Goal: Information Seeking & Learning: Learn about a topic

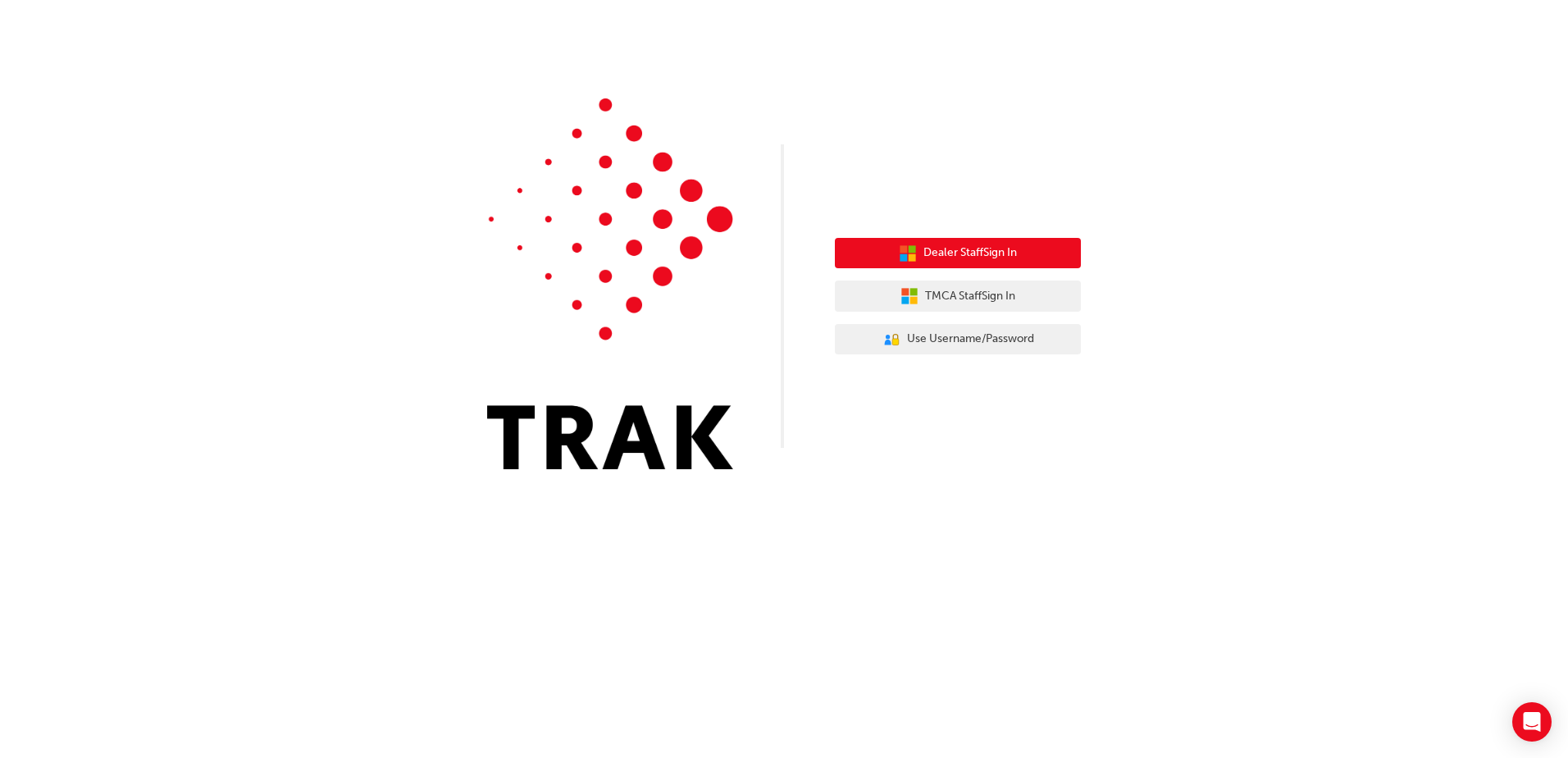
click at [997, 250] on span "Dealer Staff Sign In" at bounding box center [970, 253] width 94 height 19
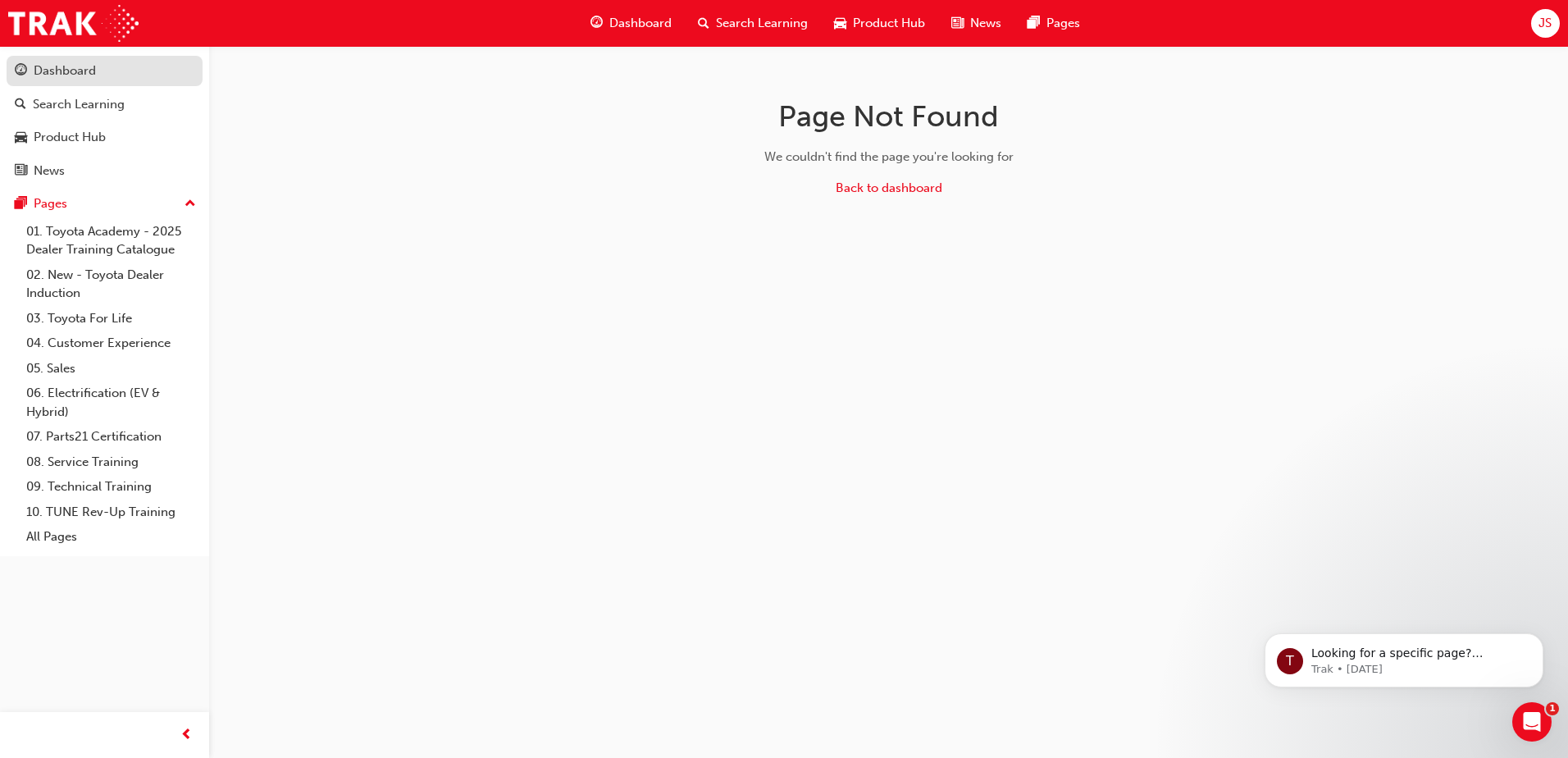
click at [75, 70] on div "Dashboard" at bounding box center [65, 71] width 62 height 19
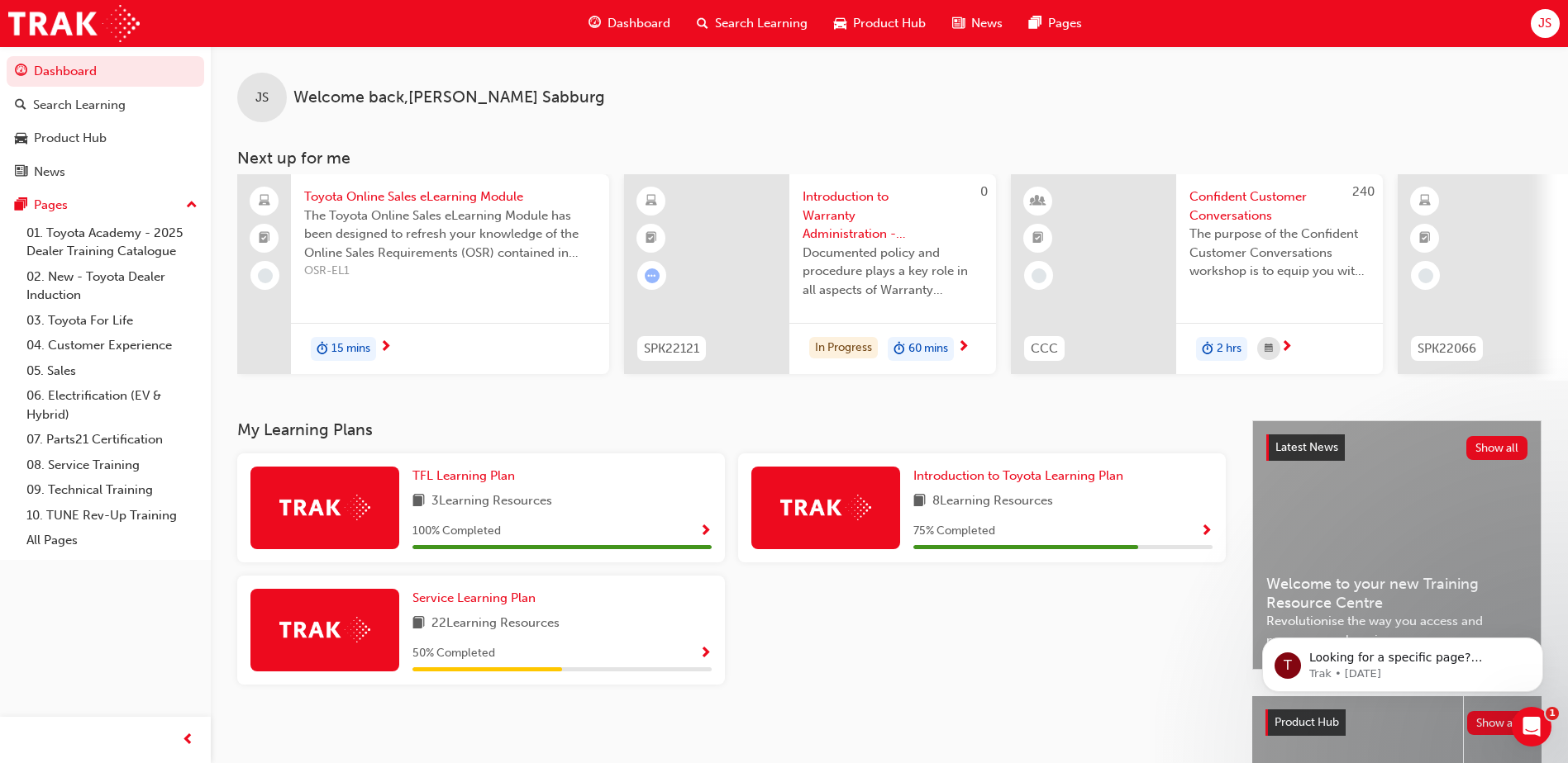
click at [737, 24] on span "Search Learning" at bounding box center [761, 24] width 92 height 19
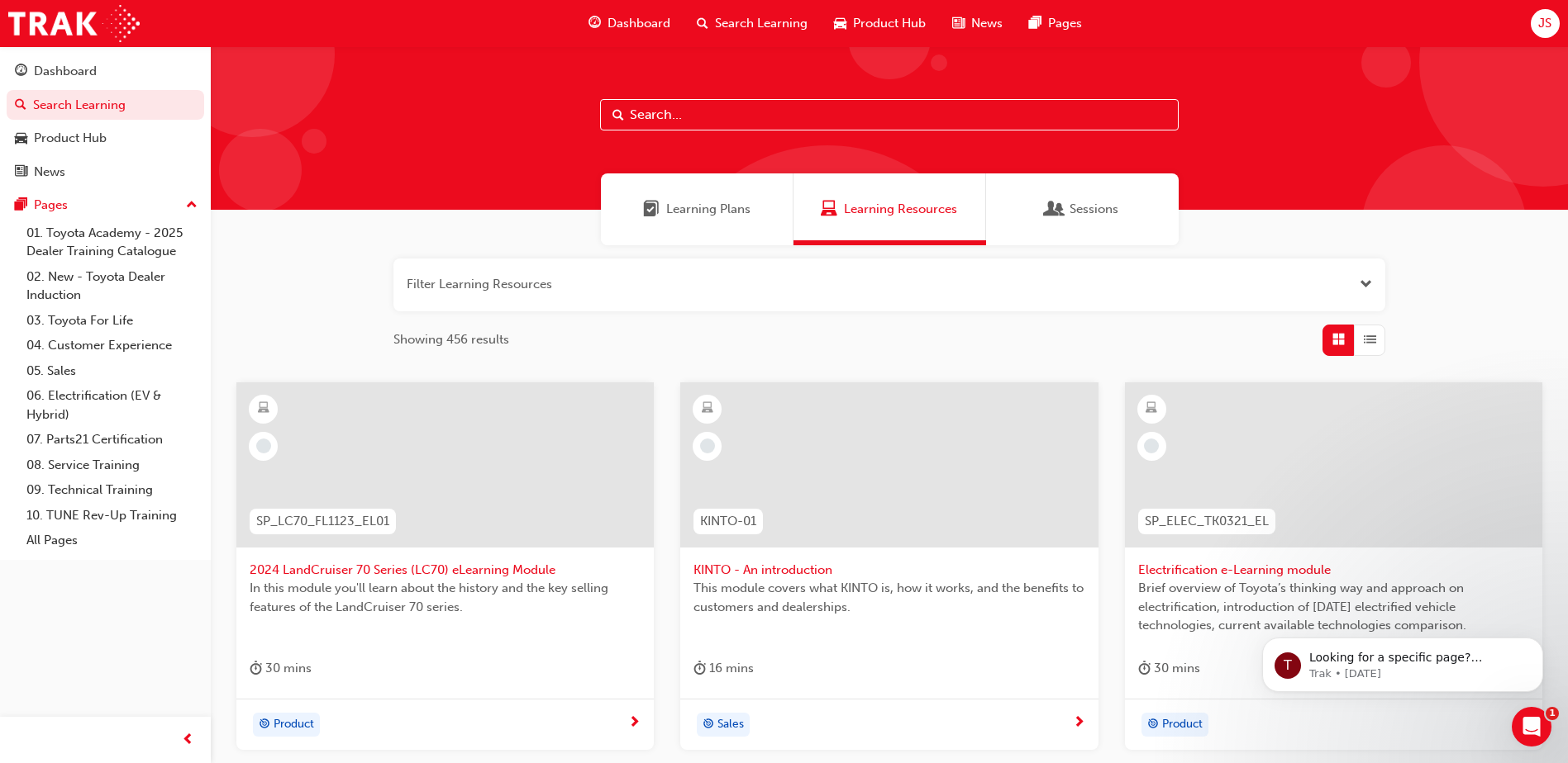
click at [695, 205] on span "Learning Plans" at bounding box center [708, 209] width 85 height 19
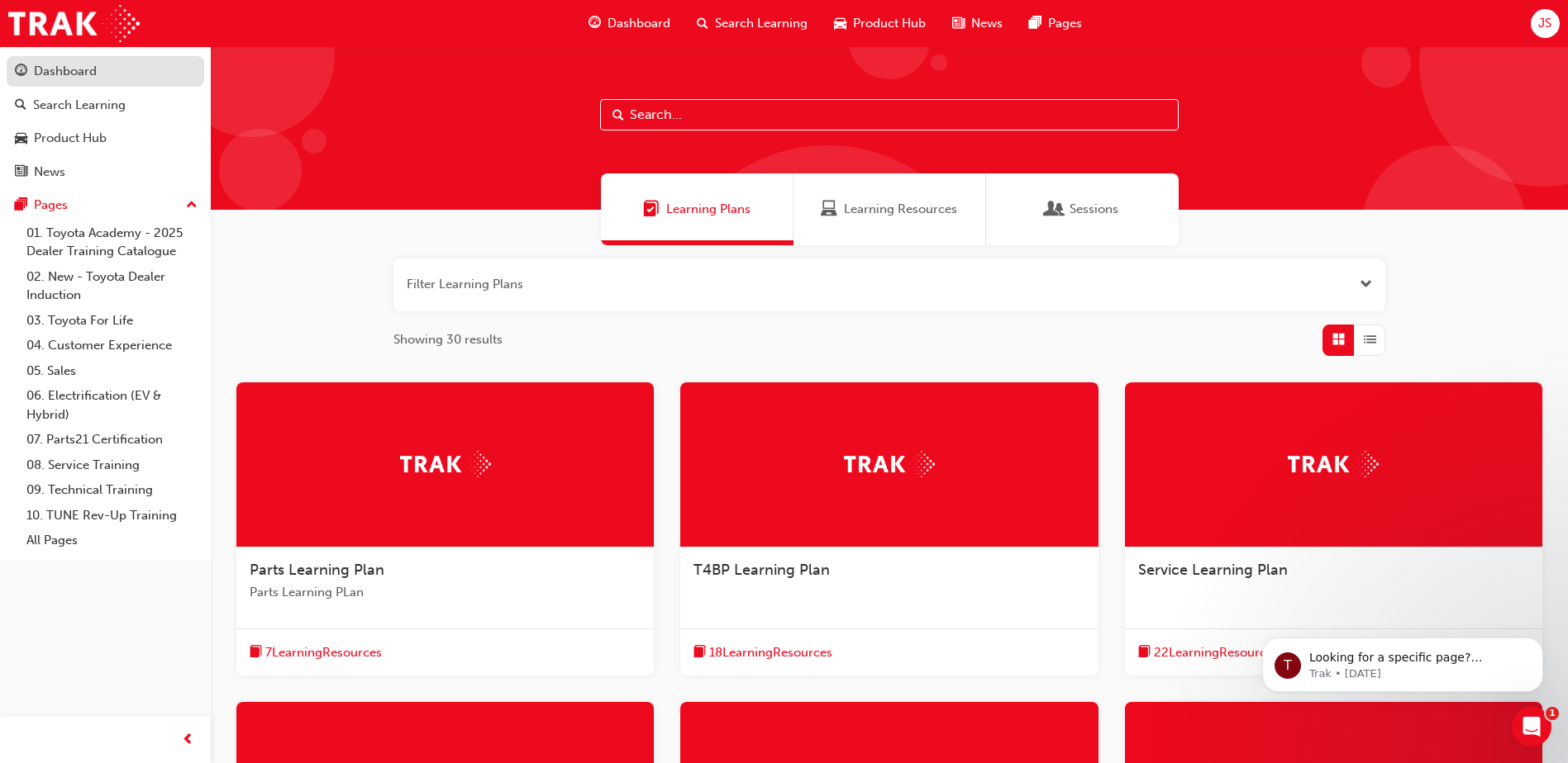
click at [99, 68] on div "Dashboard" at bounding box center [105, 72] width 181 height 21
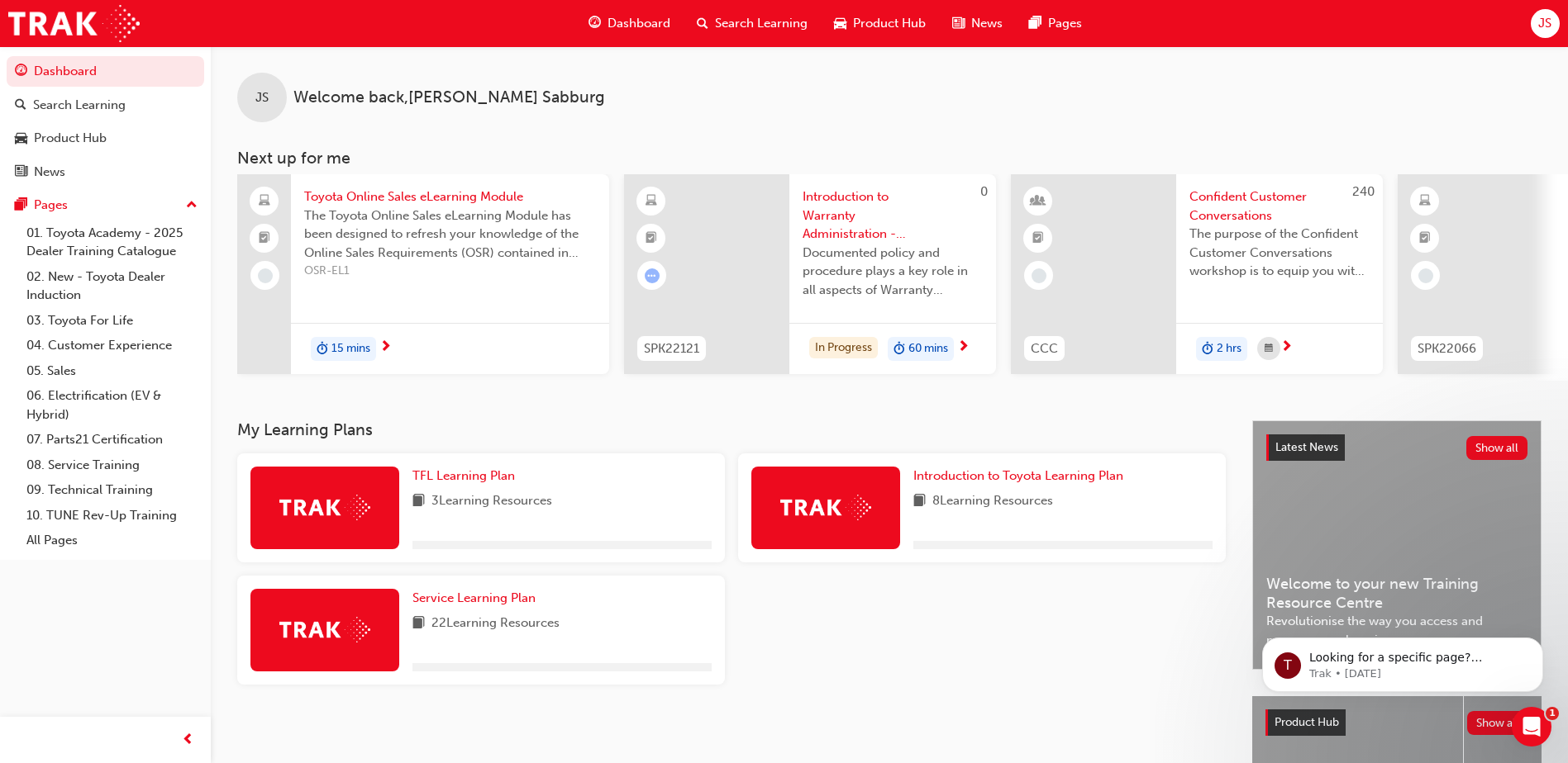
scroll to position [224, 0]
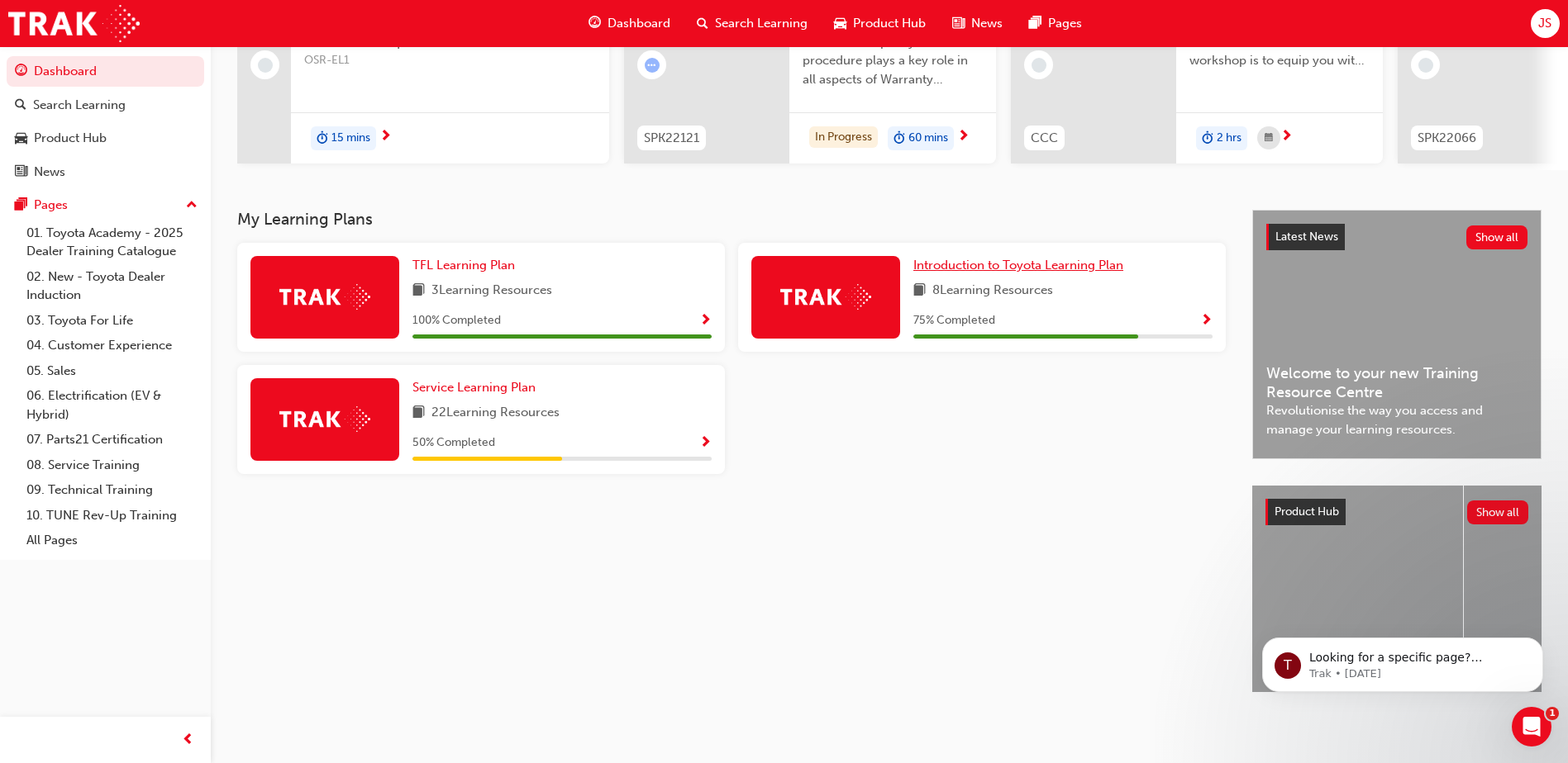
click at [1036, 260] on span "Introduction to Toyota Learning Plan" at bounding box center [1018, 265] width 210 height 15
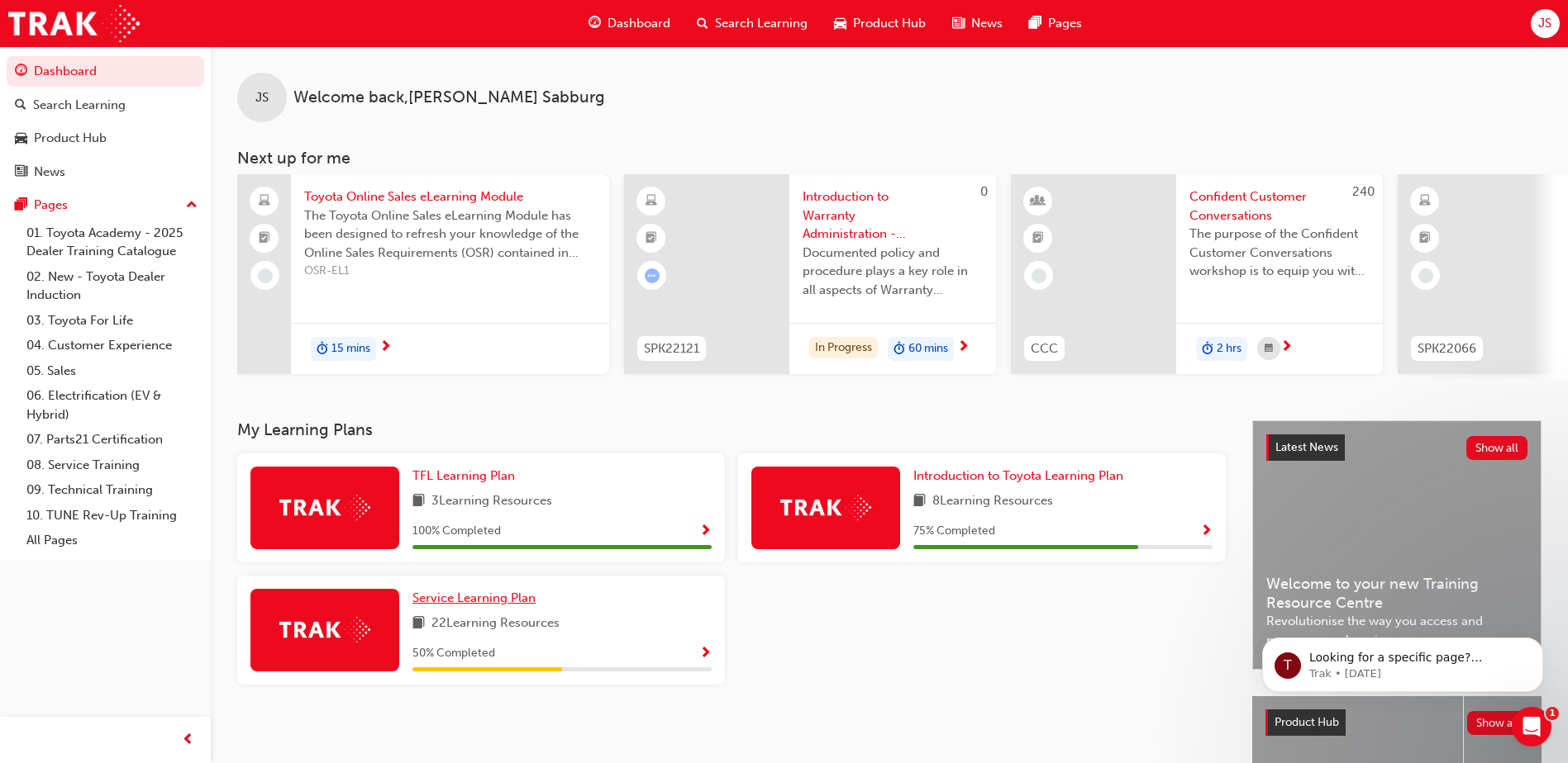
click at [469, 605] on span "Service Learning Plan" at bounding box center [474, 597] width 123 height 15
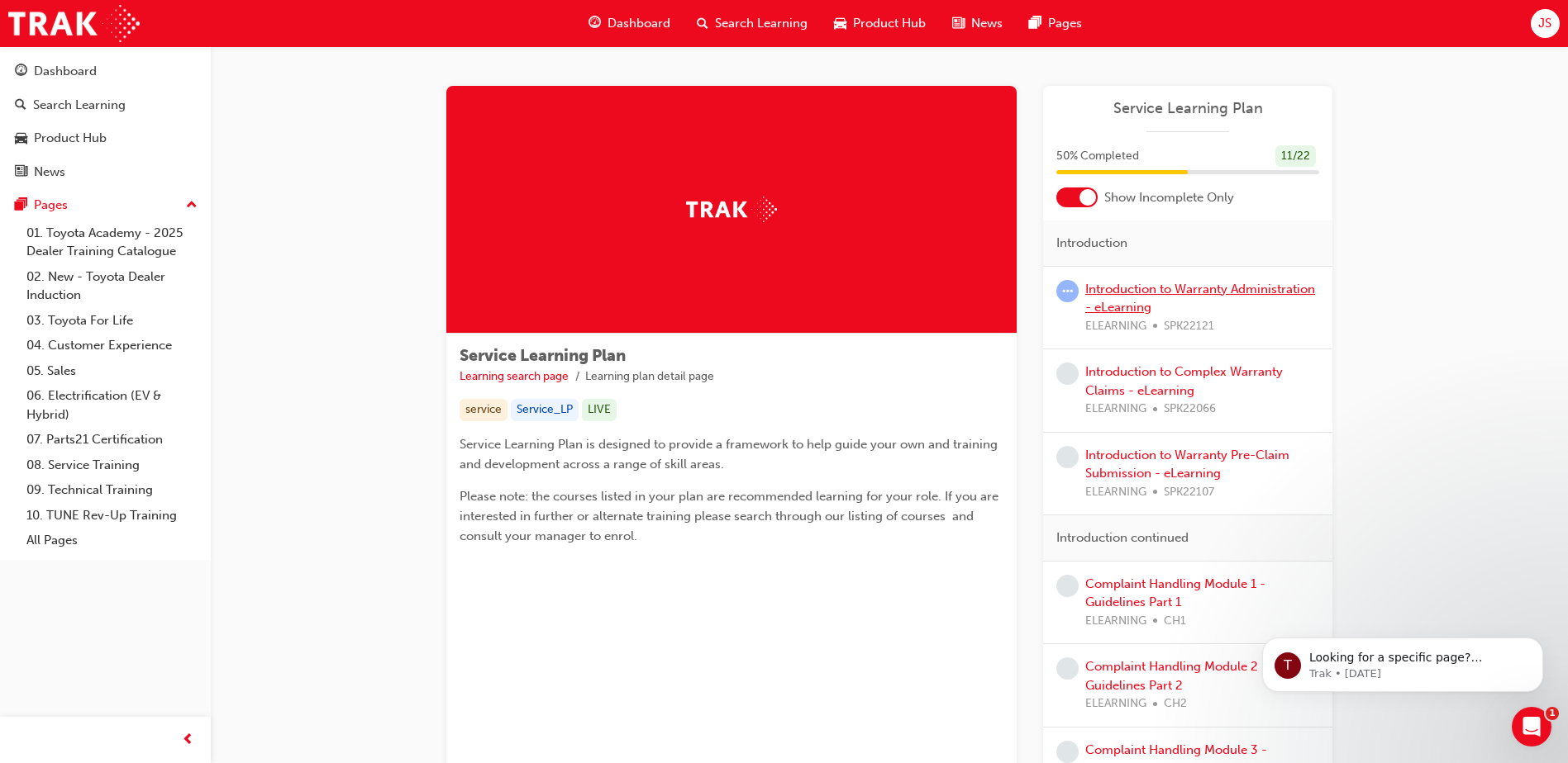
click at [1301, 291] on link "Introduction to Warranty Administration - eLearning" at bounding box center [1200, 298] width 229 height 34
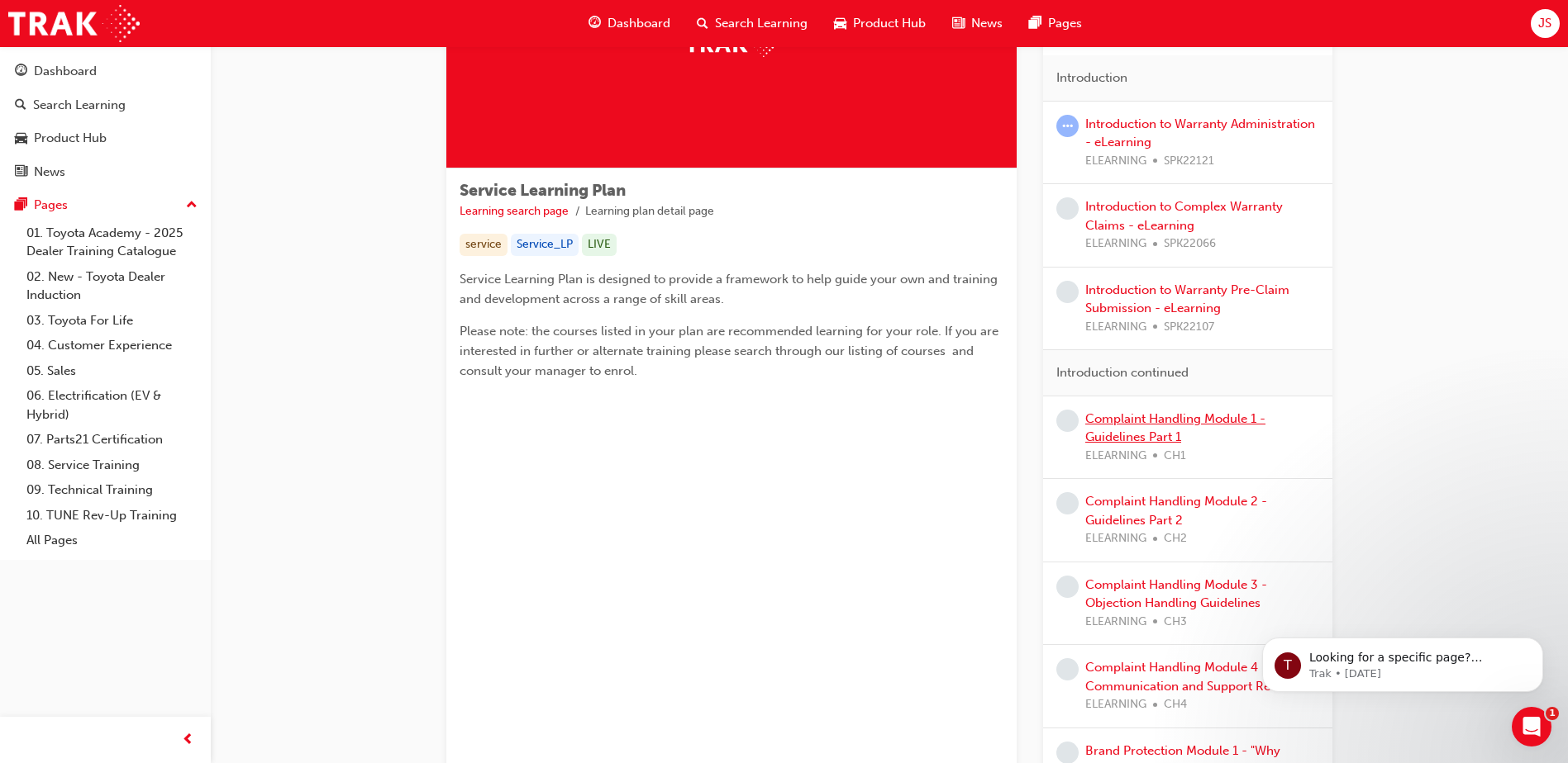
click at [1229, 419] on link "Complaint Handling Module 1 - Guidelines Part 1" at bounding box center [1175, 428] width 180 height 34
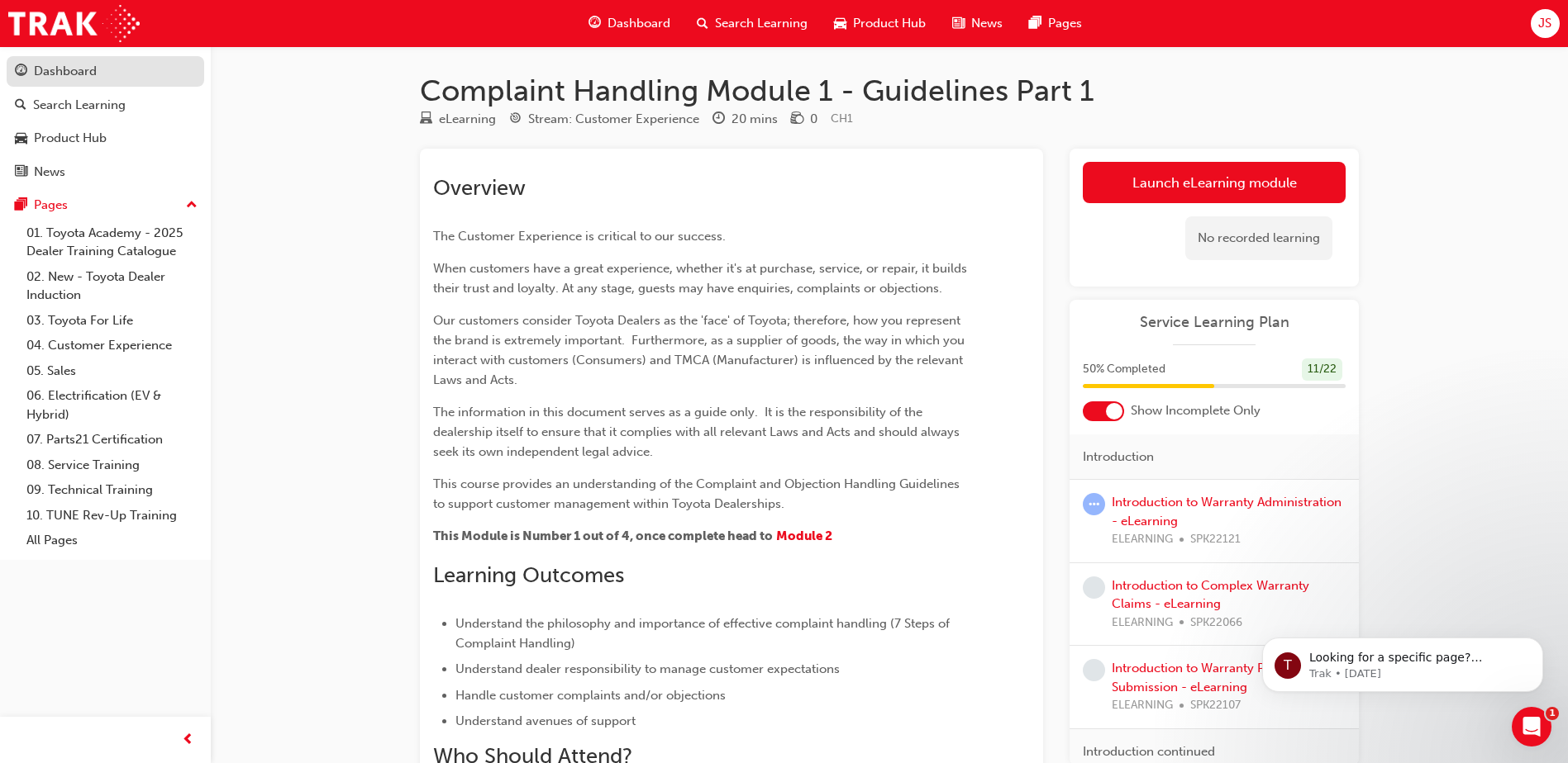
click at [39, 73] on div "Dashboard" at bounding box center [65, 72] width 63 height 19
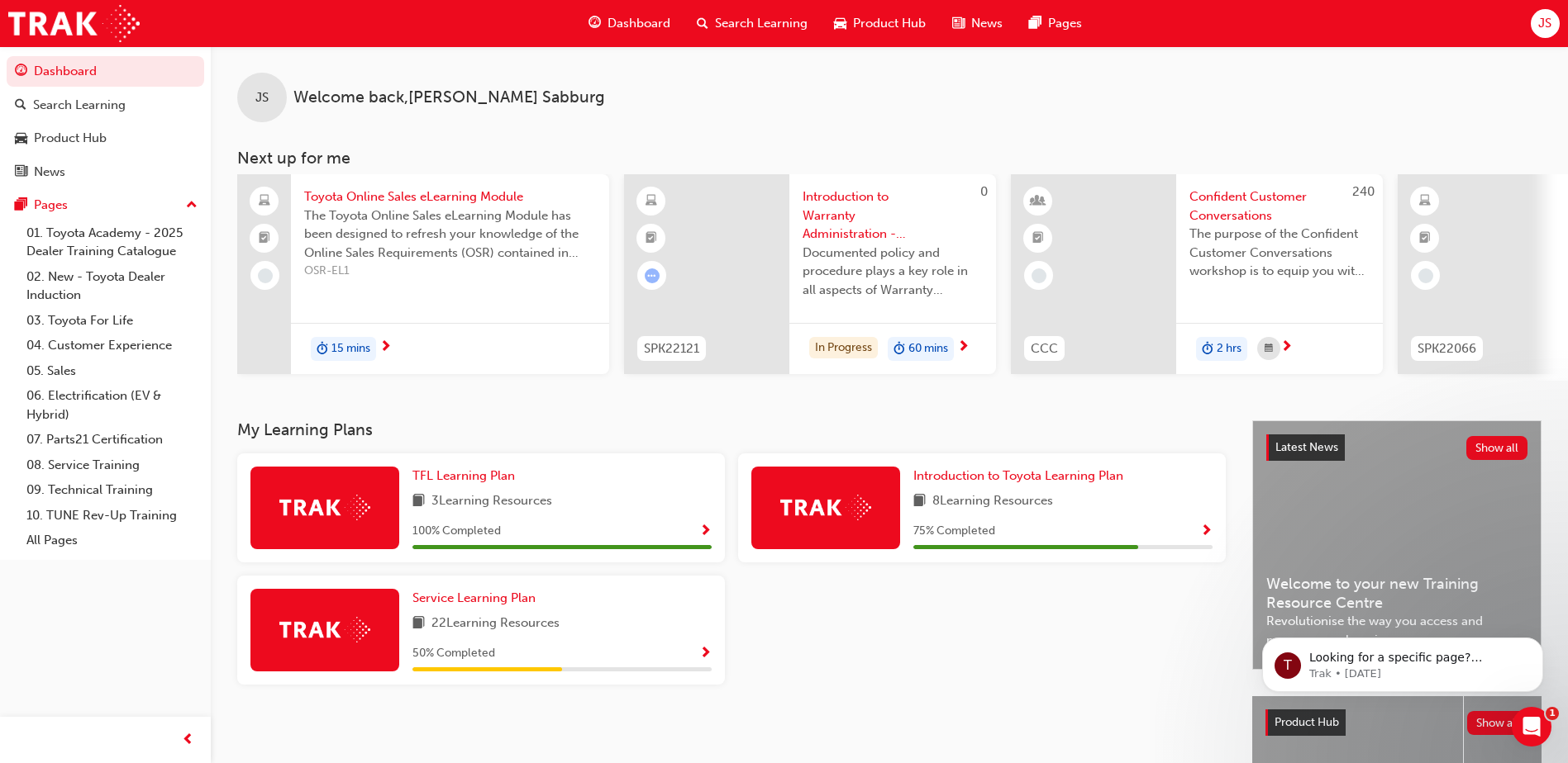
click at [1544, 24] on span "JS" at bounding box center [1544, 24] width 13 height 19
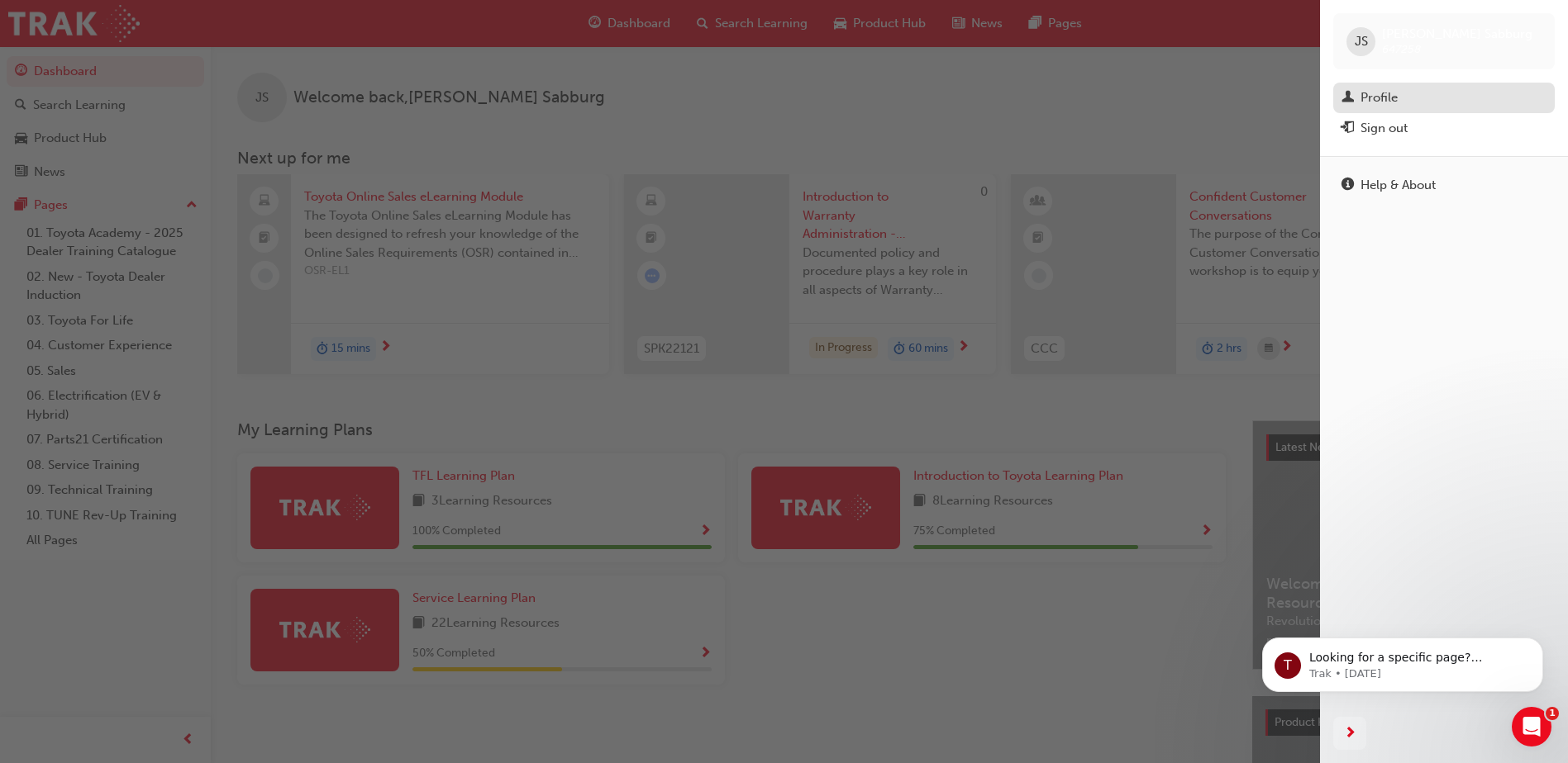
click at [1407, 99] on div "Profile" at bounding box center [1443, 98] width 205 height 21
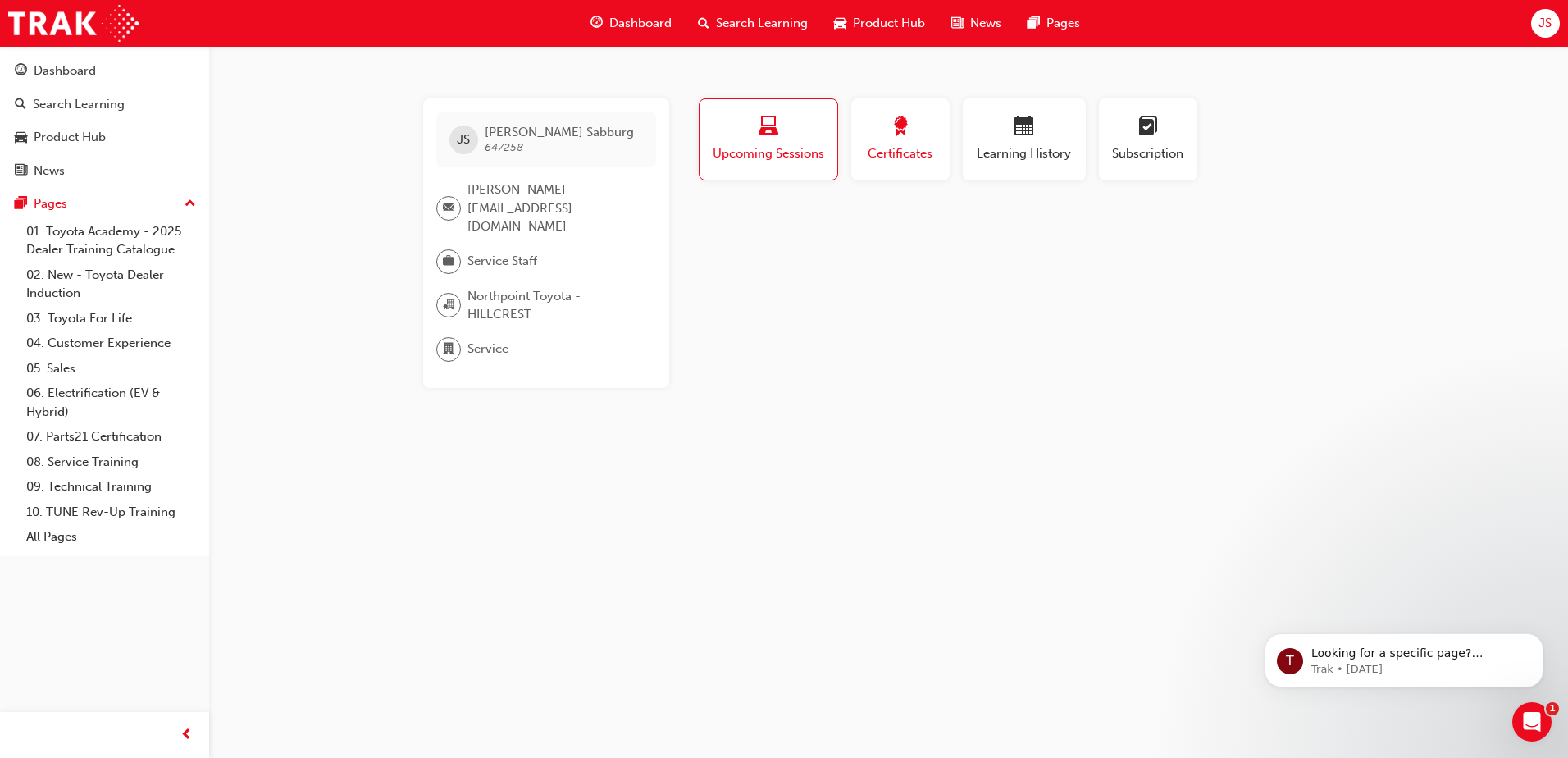
click at [909, 165] on button "Certificates" at bounding box center [900, 139] width 99 height 82
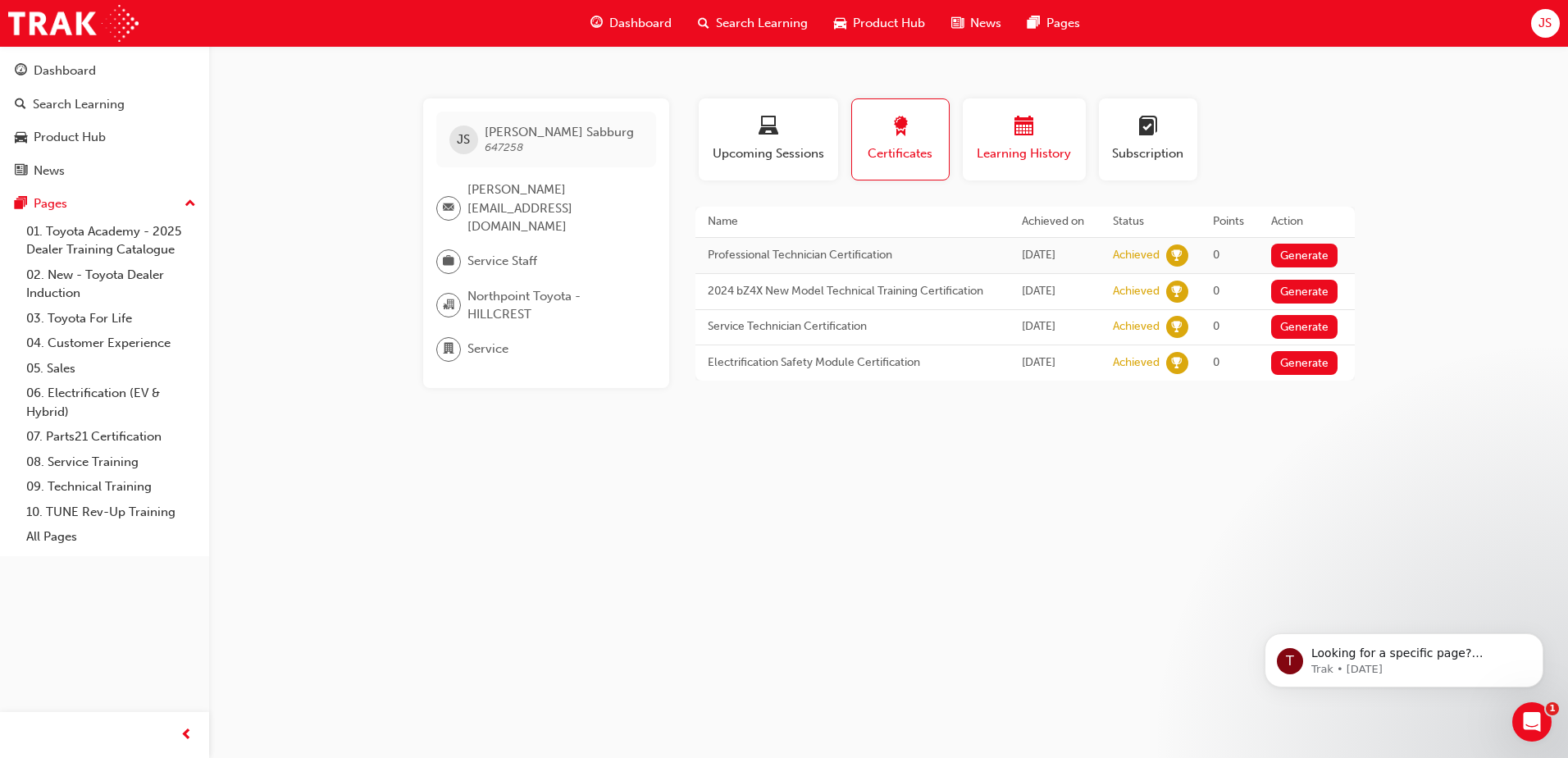
click at [976, 165] on button "Learning History" at bounding box center [1024, 139] width 123 height 82
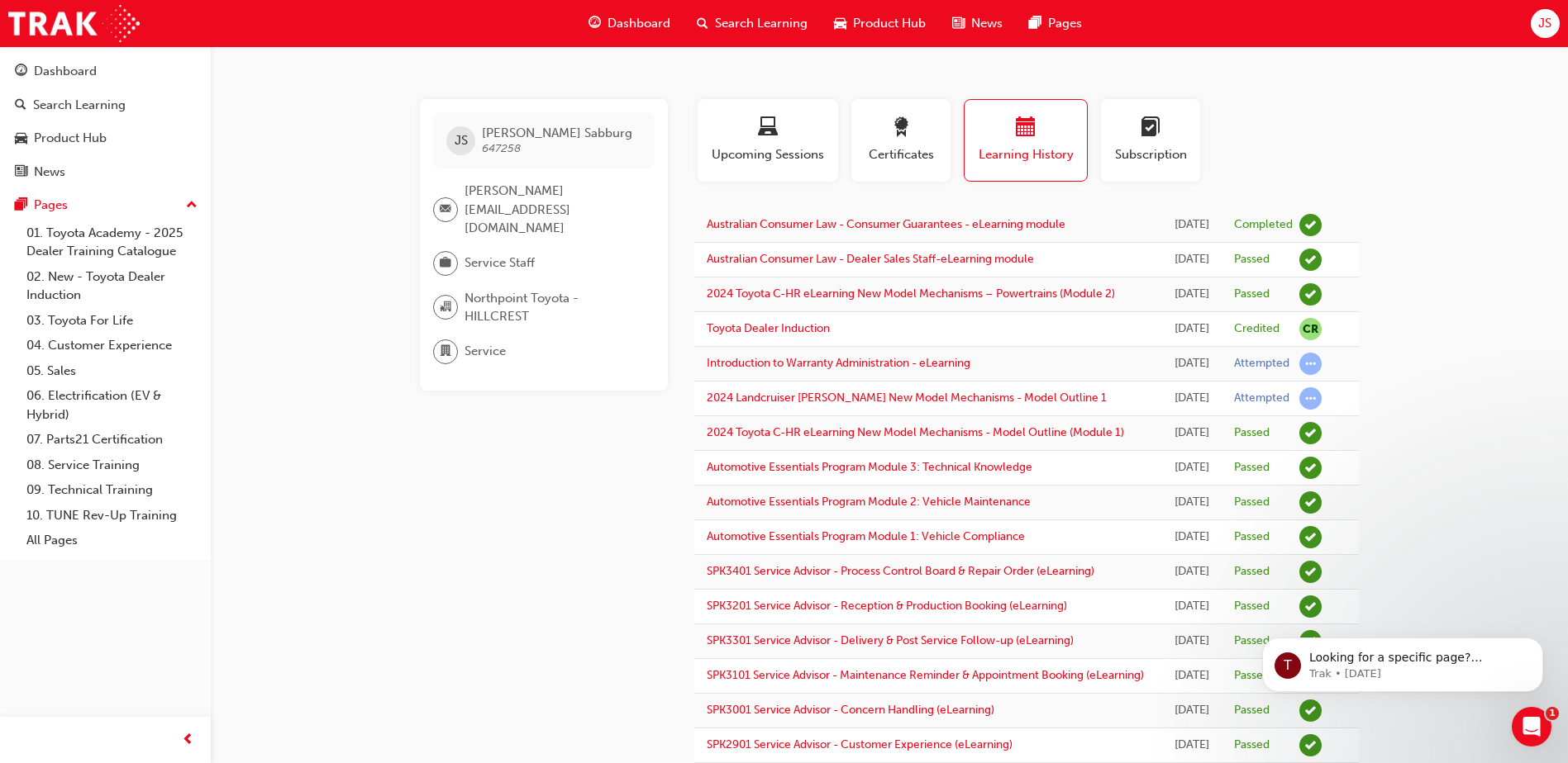
click at [446, 341] on span "department-icon" at bounding box center [445, 351] width 11 height 22
click at [483, 342] on span "Service" at bounding box center [484, 351] width 41 height 19
click at [488, 306] on span "Northpoint Toyota - HILLCREST" at bounding box center [552, 307] width 177 height 37
click at [487, 258] on div "JS [PERSON_NAME] 647258 [PERSON_NAME][EMAIL_ADDRESS][DOMAIN_NAME] Service Staff…" at bounding box center [544, 245] width 248 height 291
click at [507, 199] on span "[PERSON_NAME][EMAIL_ADDRESS][DOMAIN_NAME]" at bounding box center [552, 209] width 177 height 56
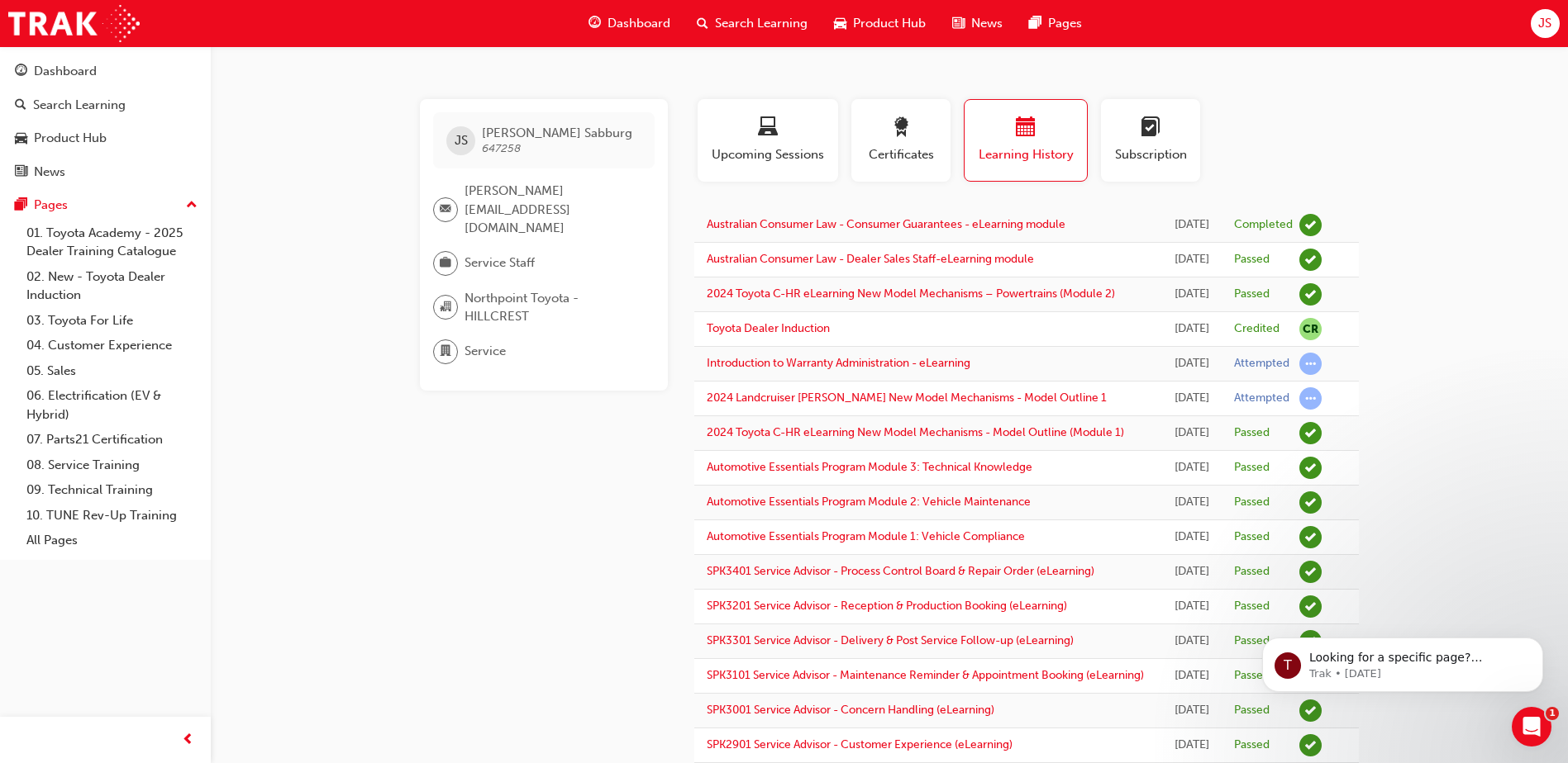
click at [875, 21] on span "Product Hub" at bounding box center [888, 24] width 72 height 19
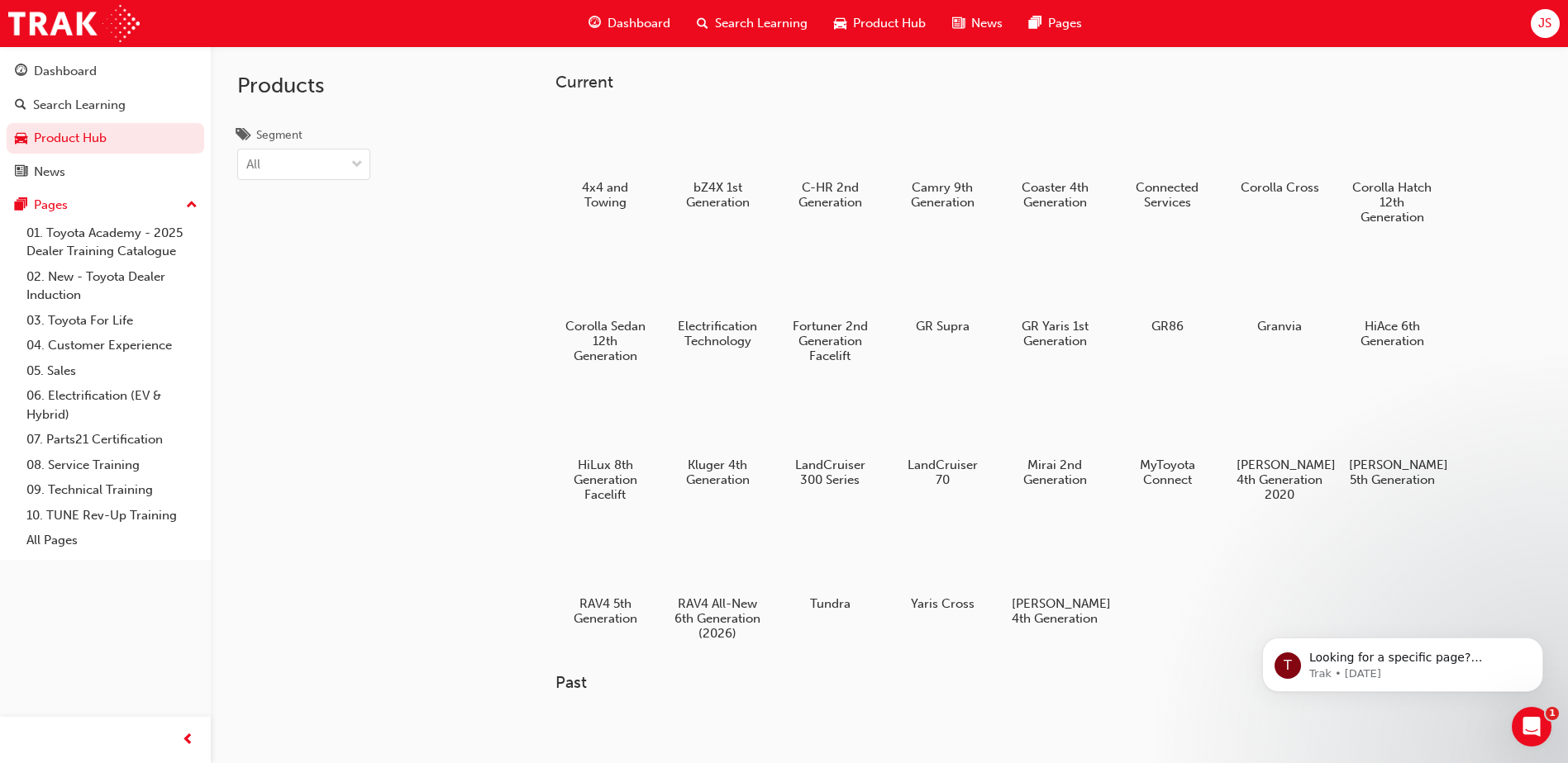
click at [737, 19] on span "Search Learning" at bounding box center [761, 24] width 92 height 19
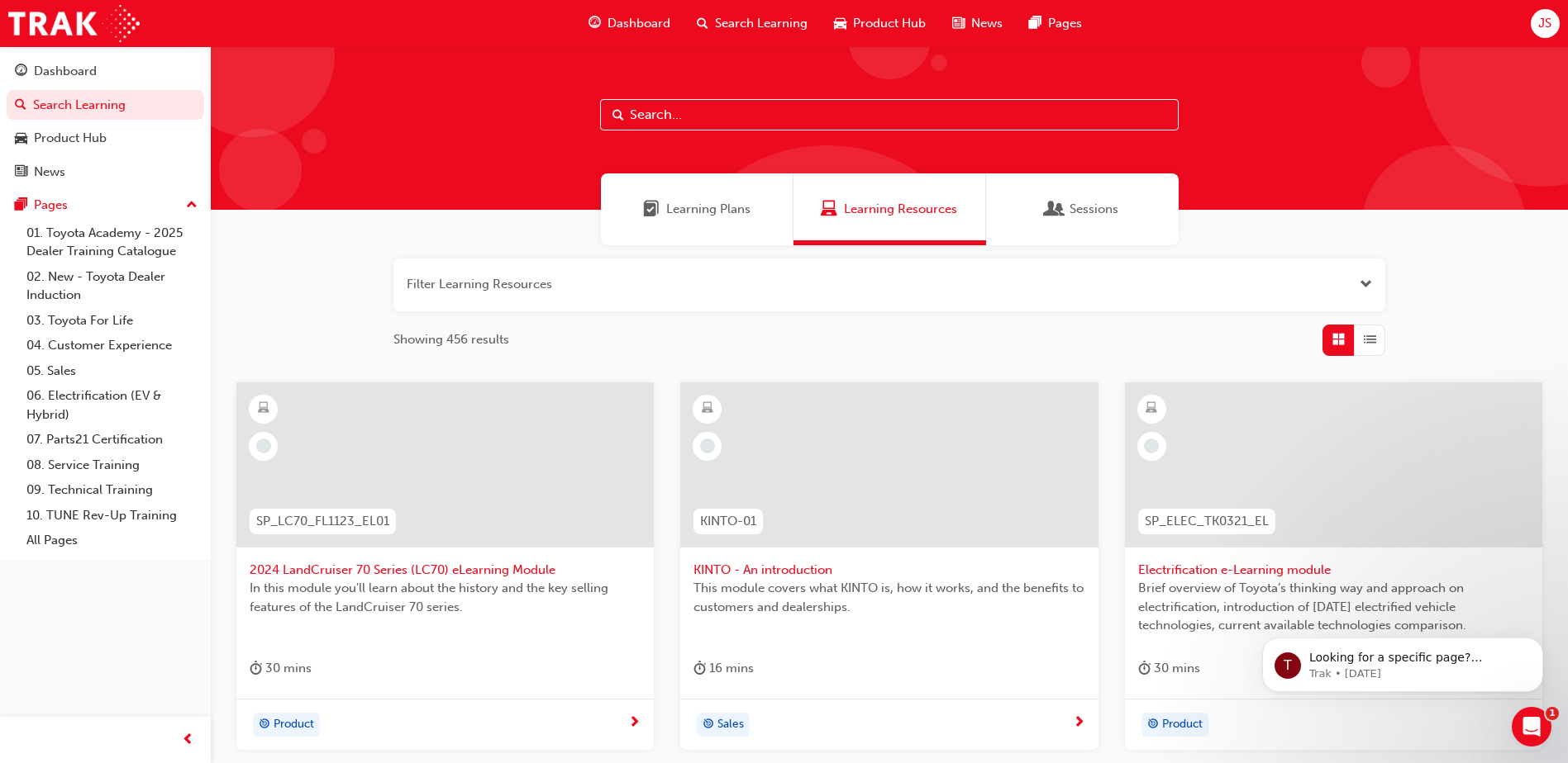
click at [689, 184] on div "Learning Plans" at bounding box center [697, 209] width 193 height 72
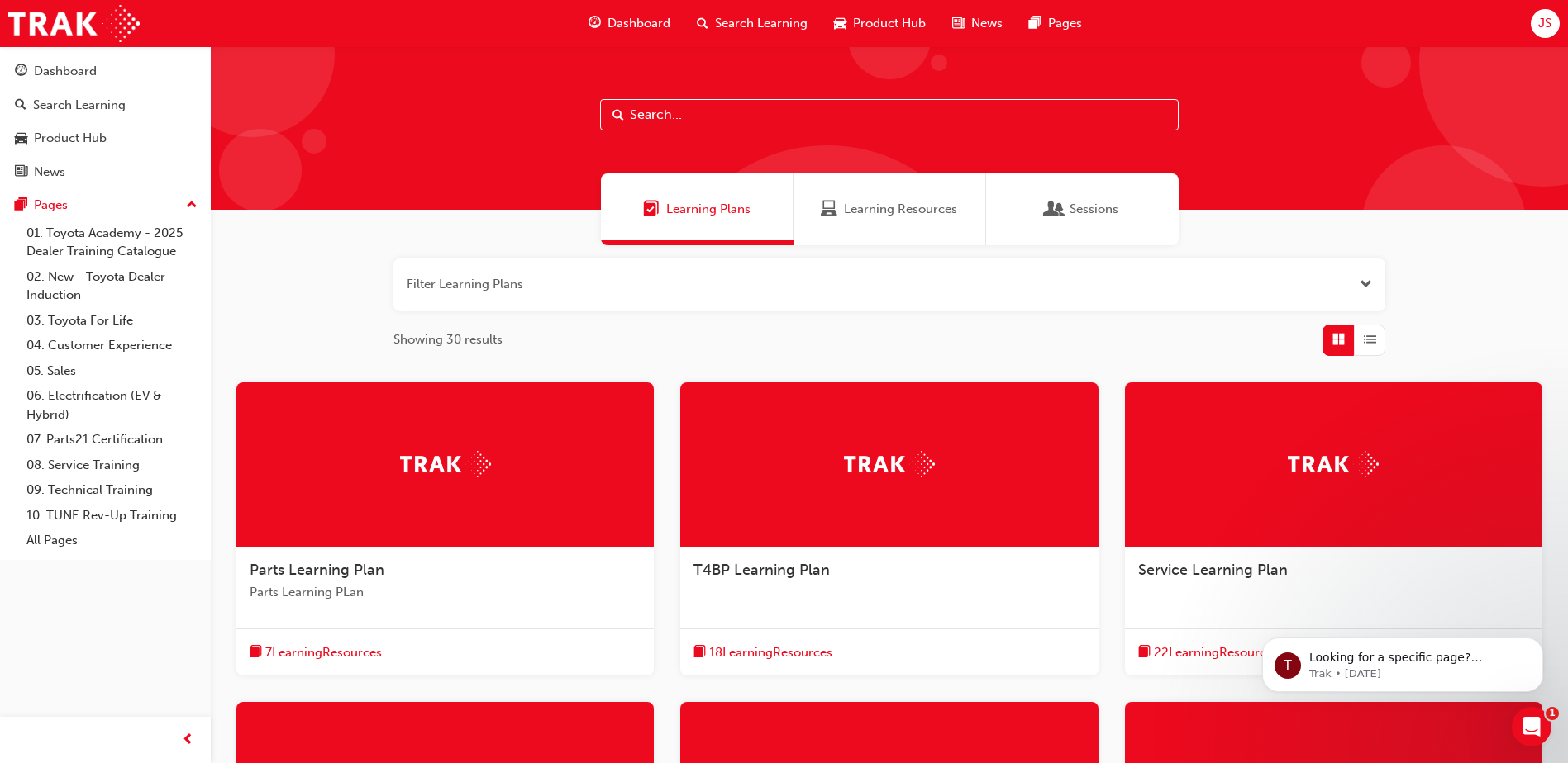
click at [1036, 199] on div "Sessions" at bounding box center [1082, 209] width 193 height 72
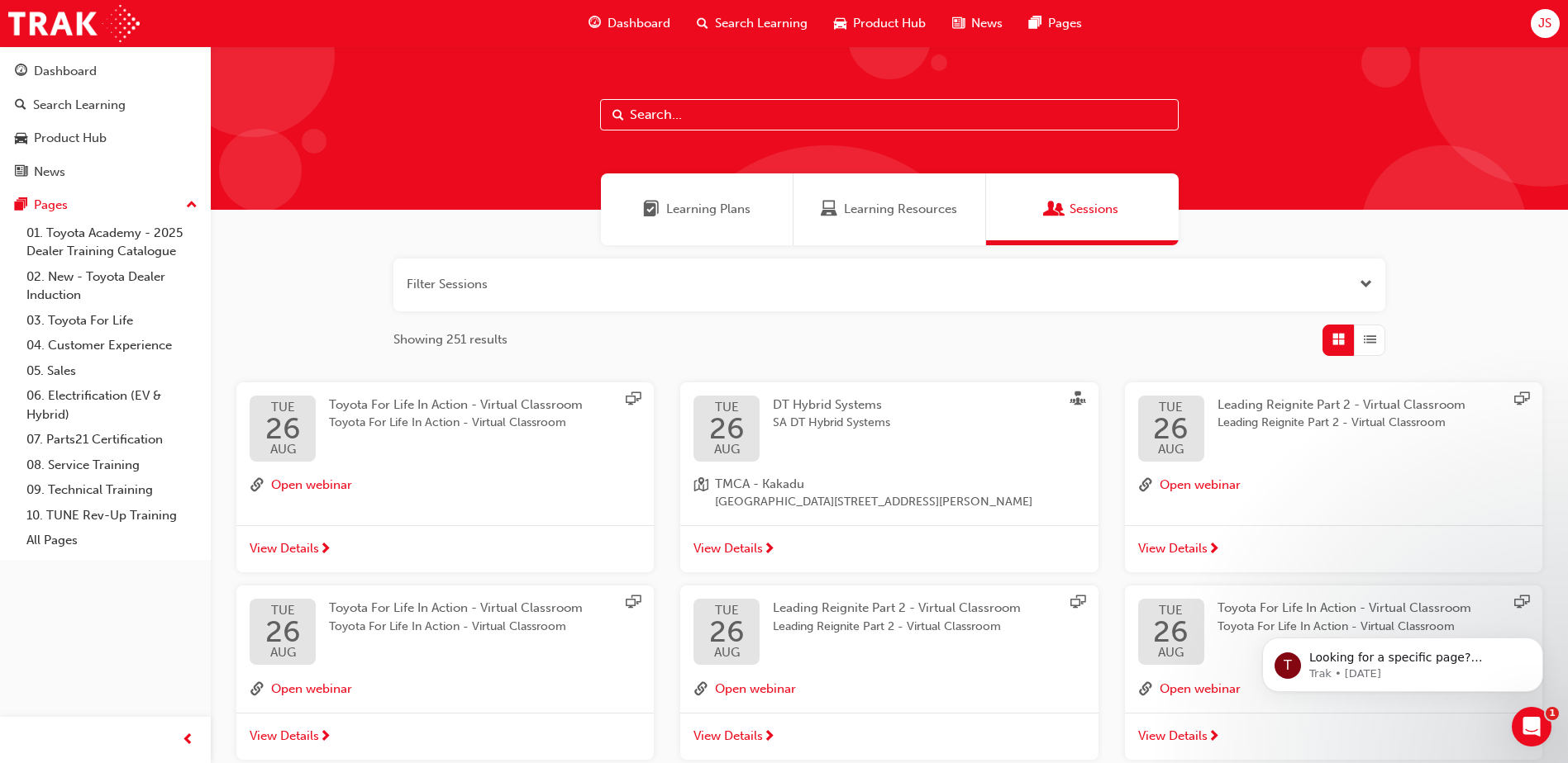
click at [719, 208] on span "Learning Plans" at bounding box center [708, 209] width 85 height 19
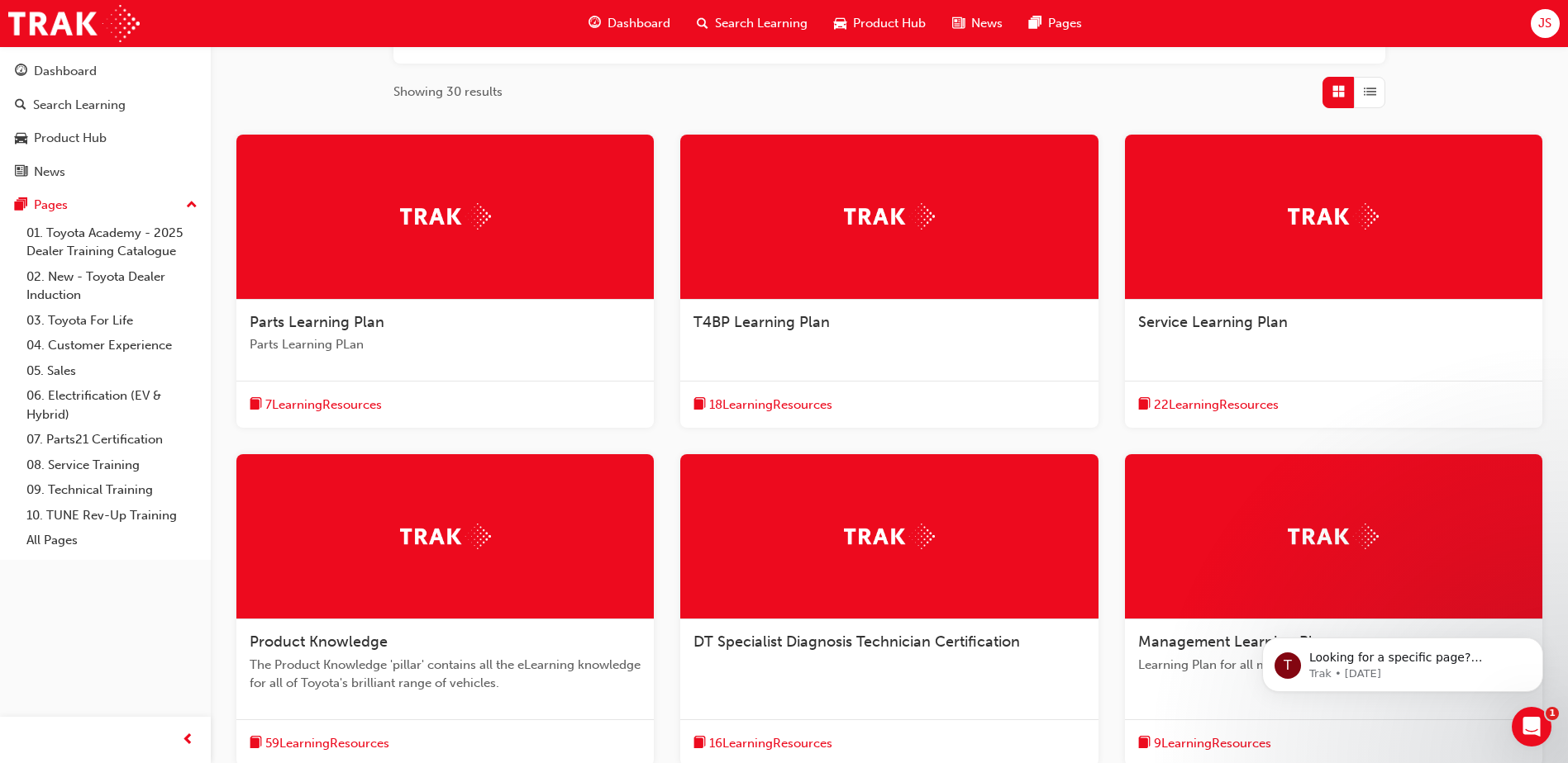
scroll to position [453, 0]
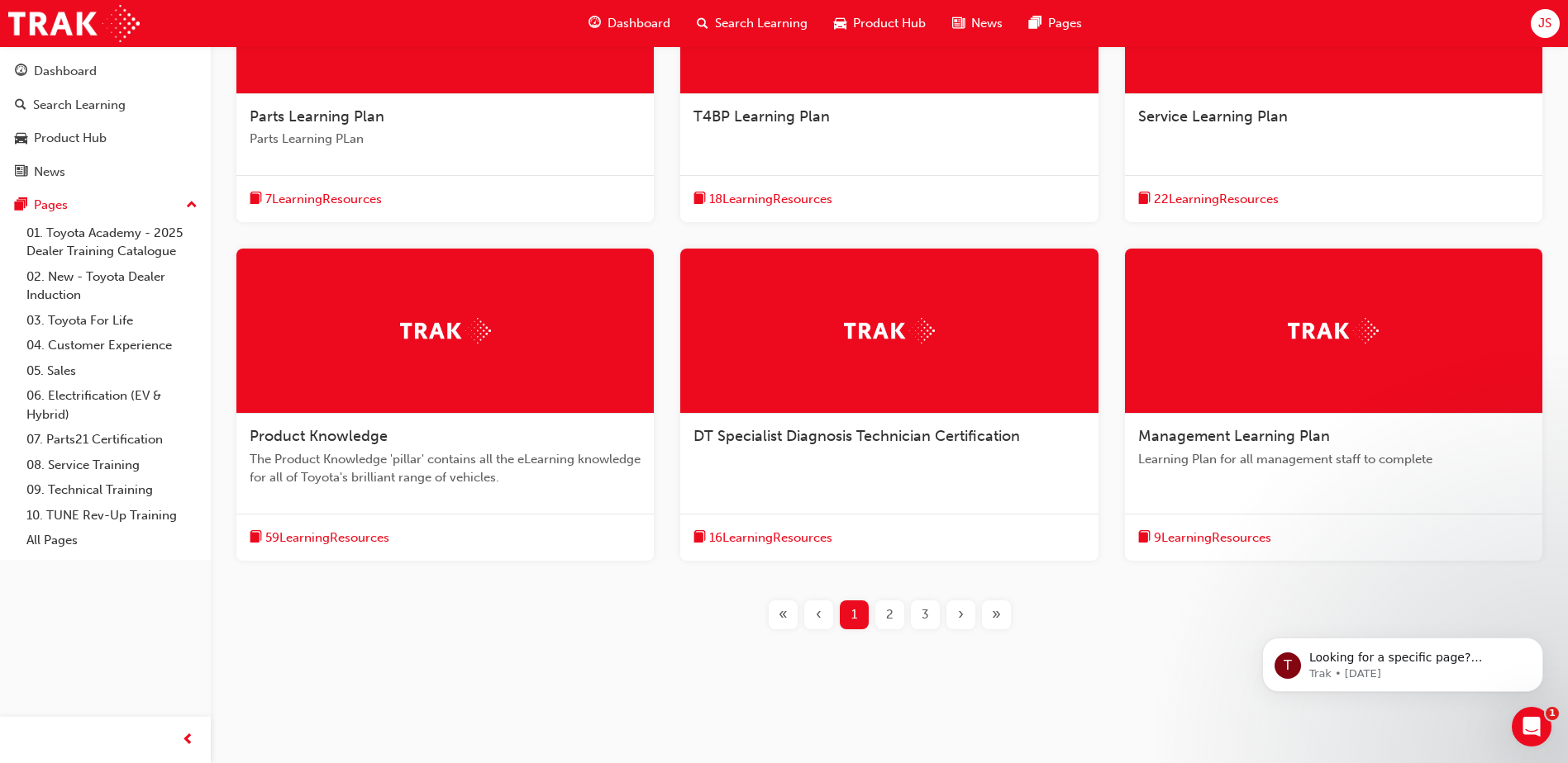
click at [853, 348] on div at bounding box center [888, 330] width 417 height 165
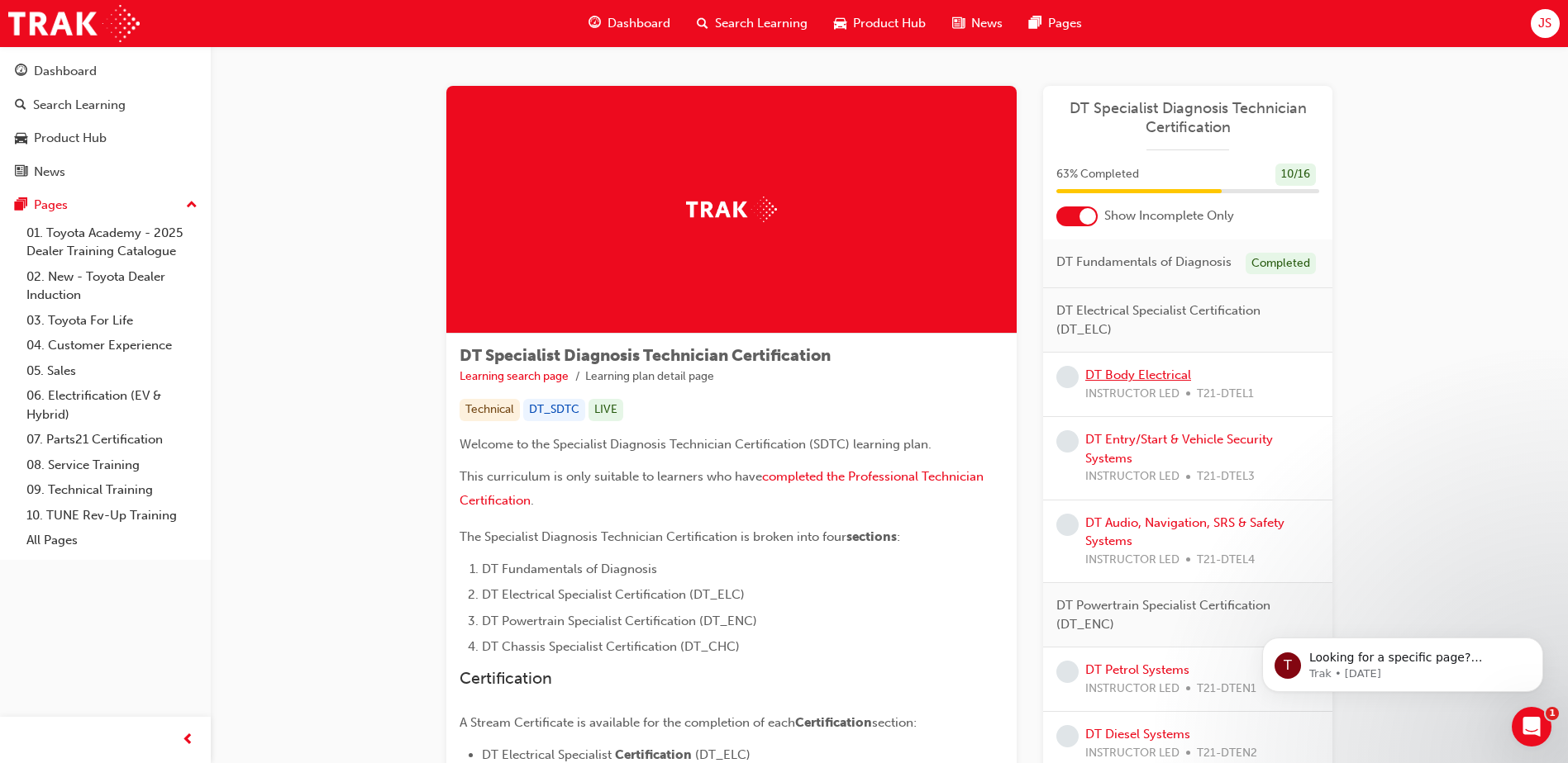
click at [1178, 378] on link "DT Body Electrical" at bounding box center [1138, 374] width 106 height 15
click at [1184, 436] on link "DT Entry/Start & Vehicle Security Systems" at bounding box center [1179, 448] width 188 height 34
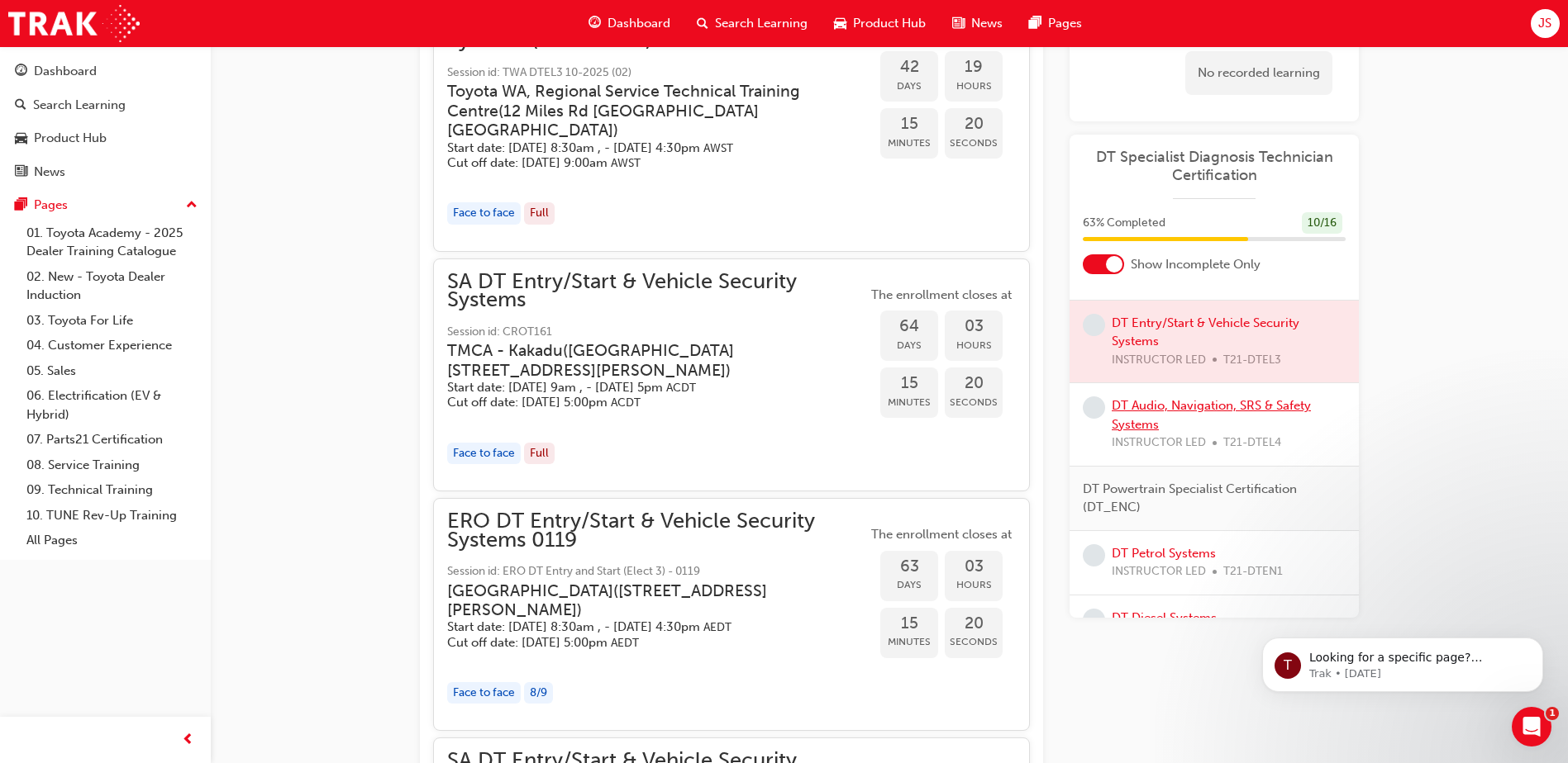
scroll to position [330, 0]
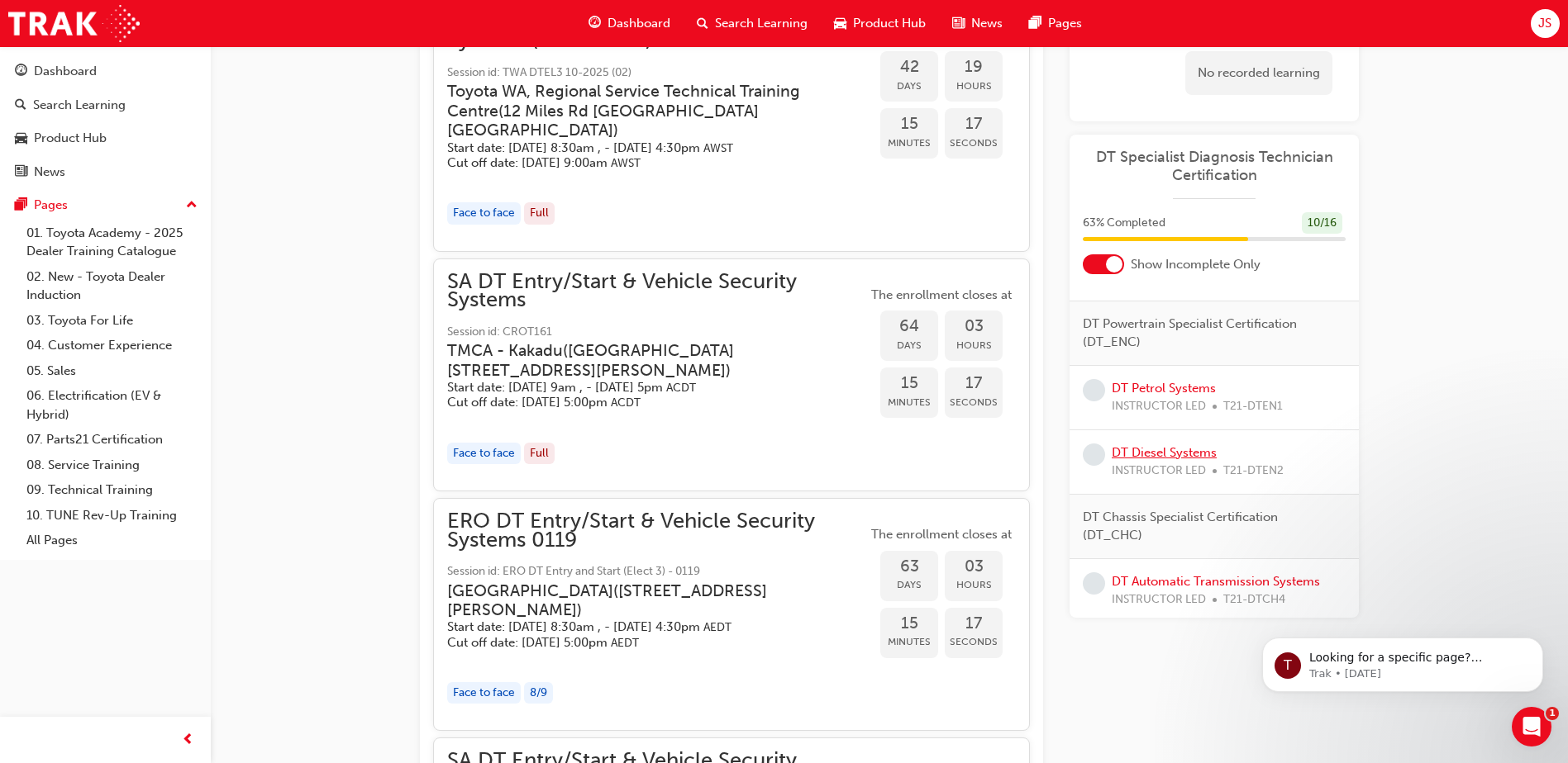
click at [1167, 460] on link "DT Diesel Systems" at bounding box center [1164, 453] width 105 height 15
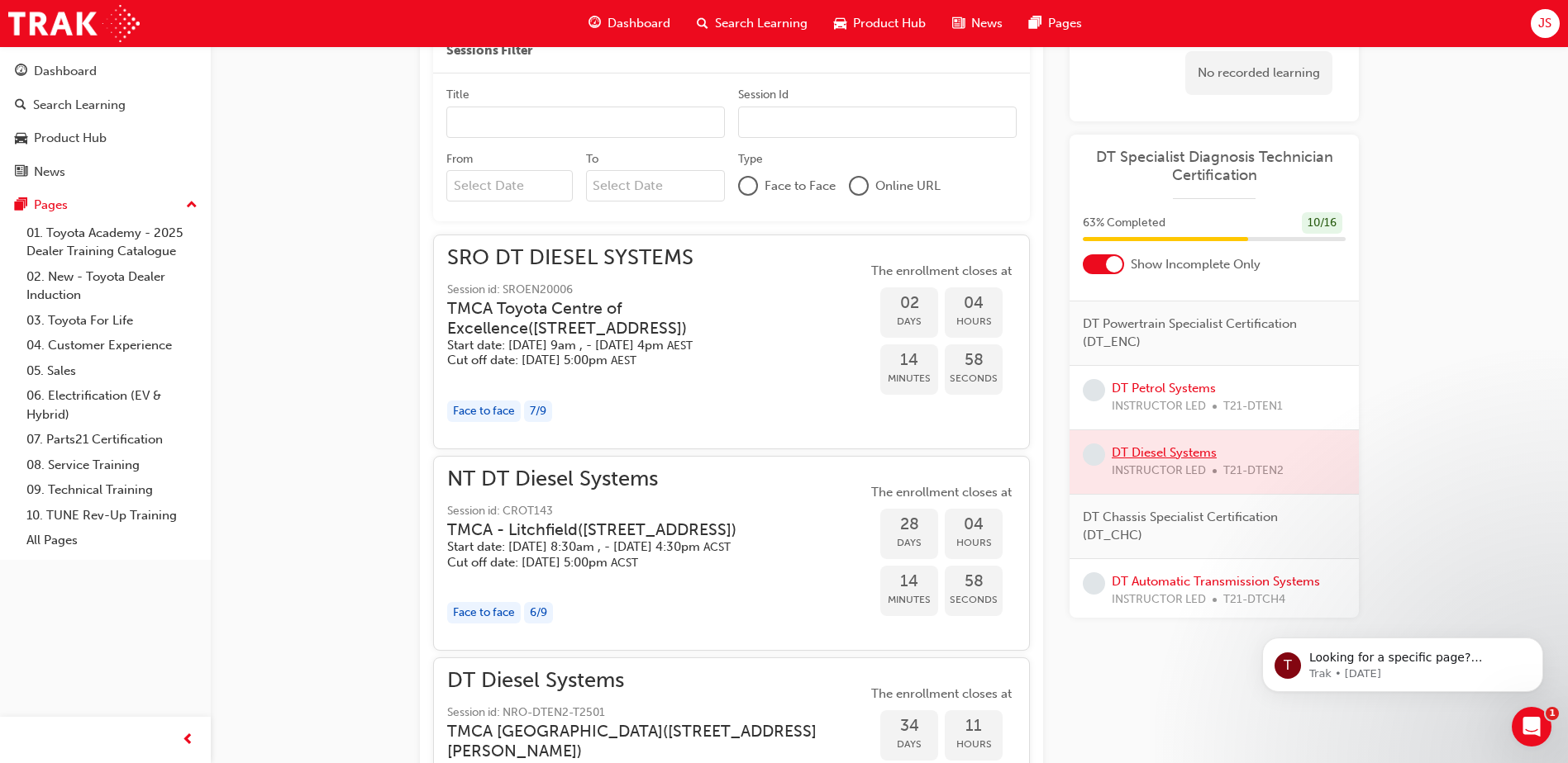
scroll to position [685, 0]
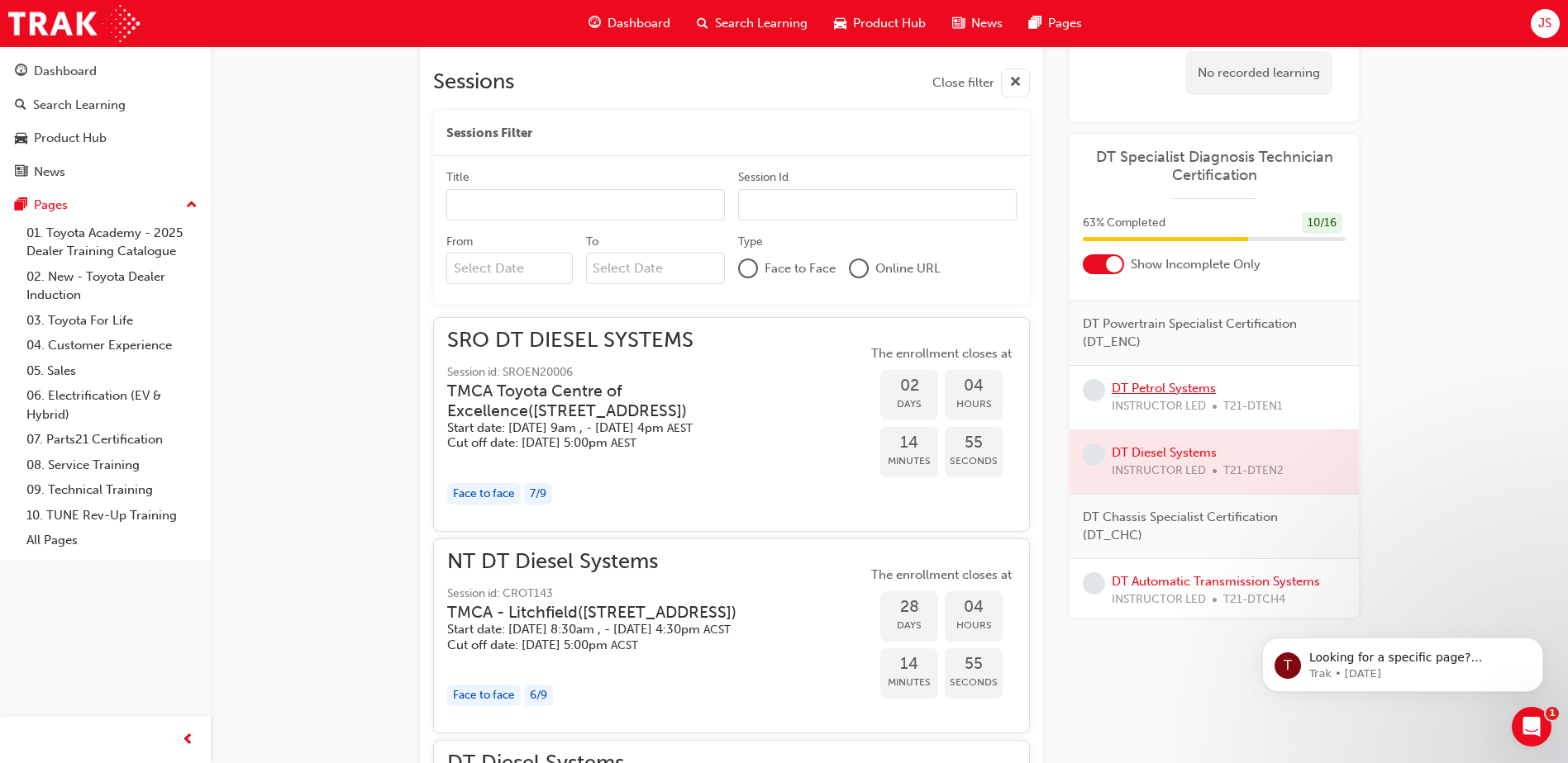
click at [1186, 396] on link "DT Petrol Systems" at bounding box center [1163, 388] width 104 height 15
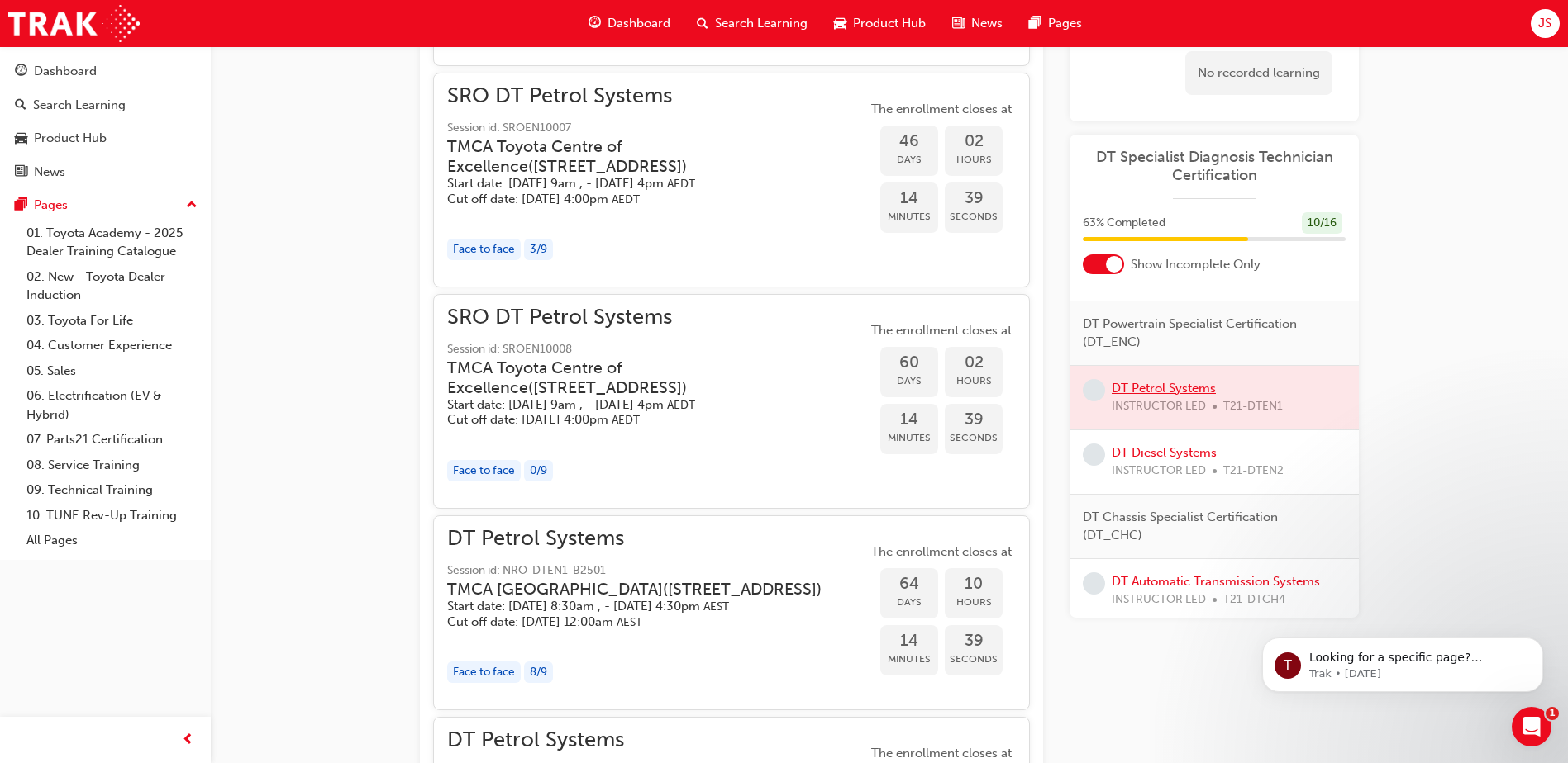
scroll to position [1926, 0]
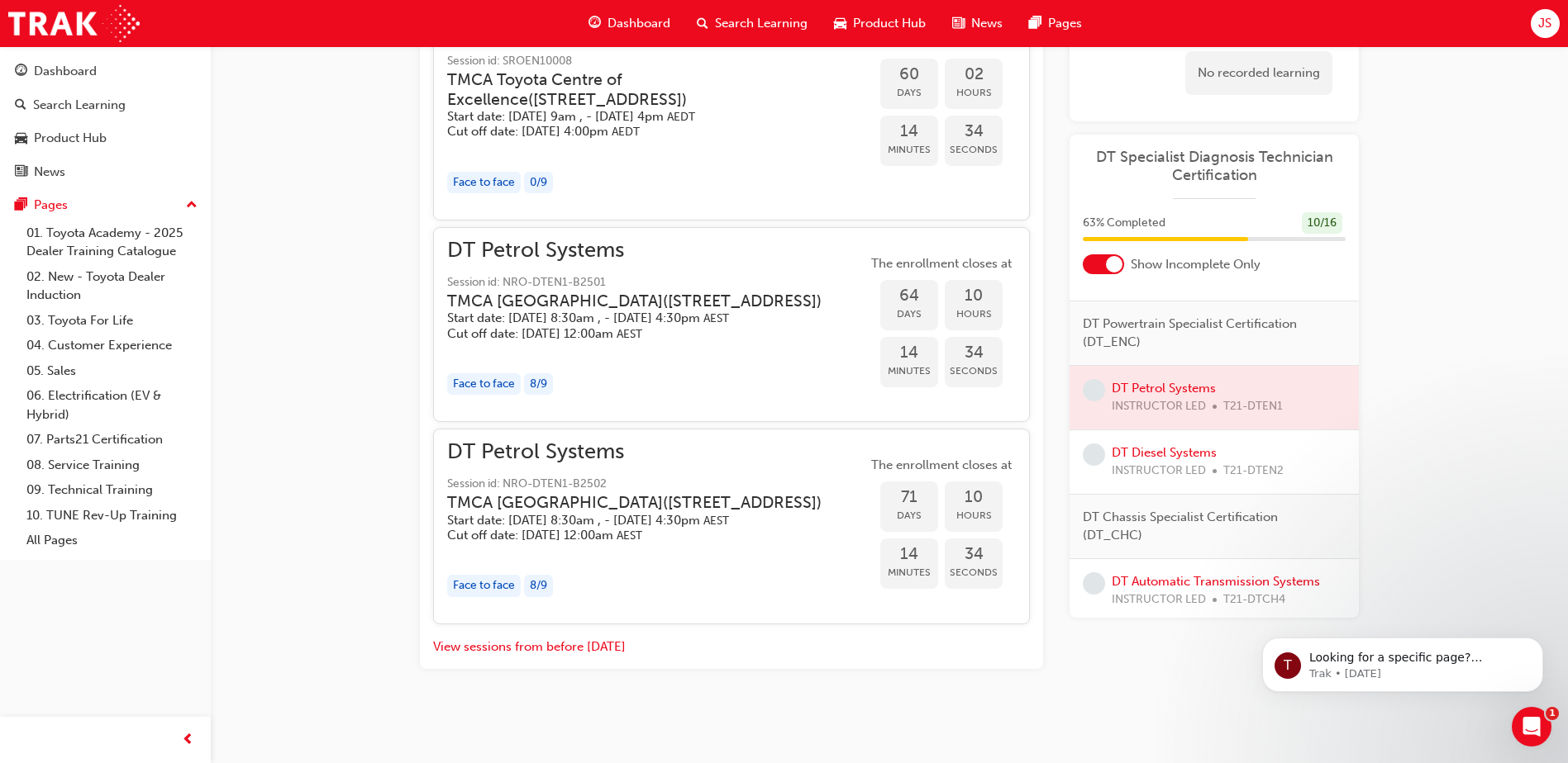
click at [1556, 29] on div "JS" at bounding box center [1544, 23] width 29 height 29
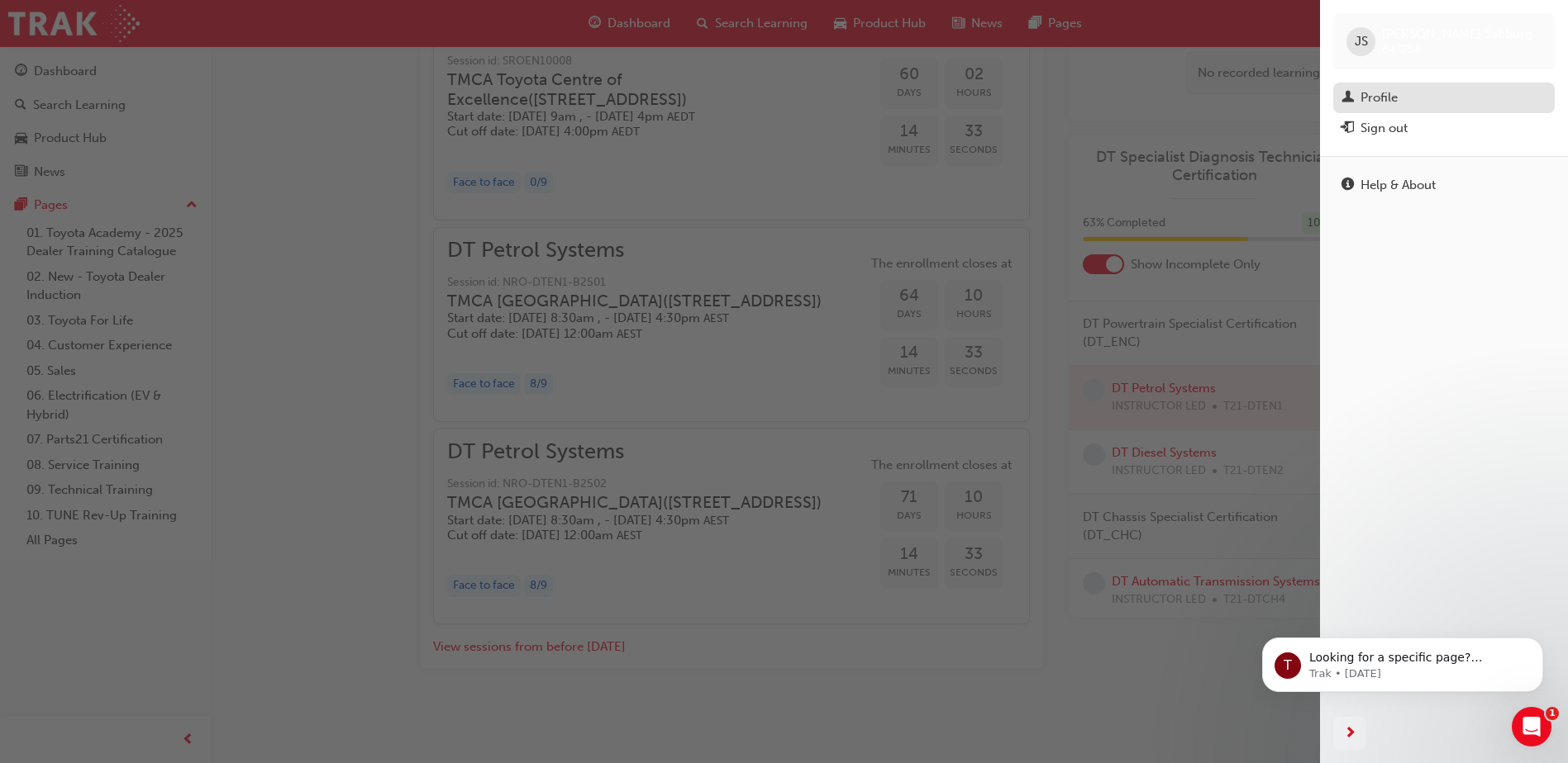
click at [1380, 89] on div "Profile" at bounding box center [1379, 98] width 38 height 19
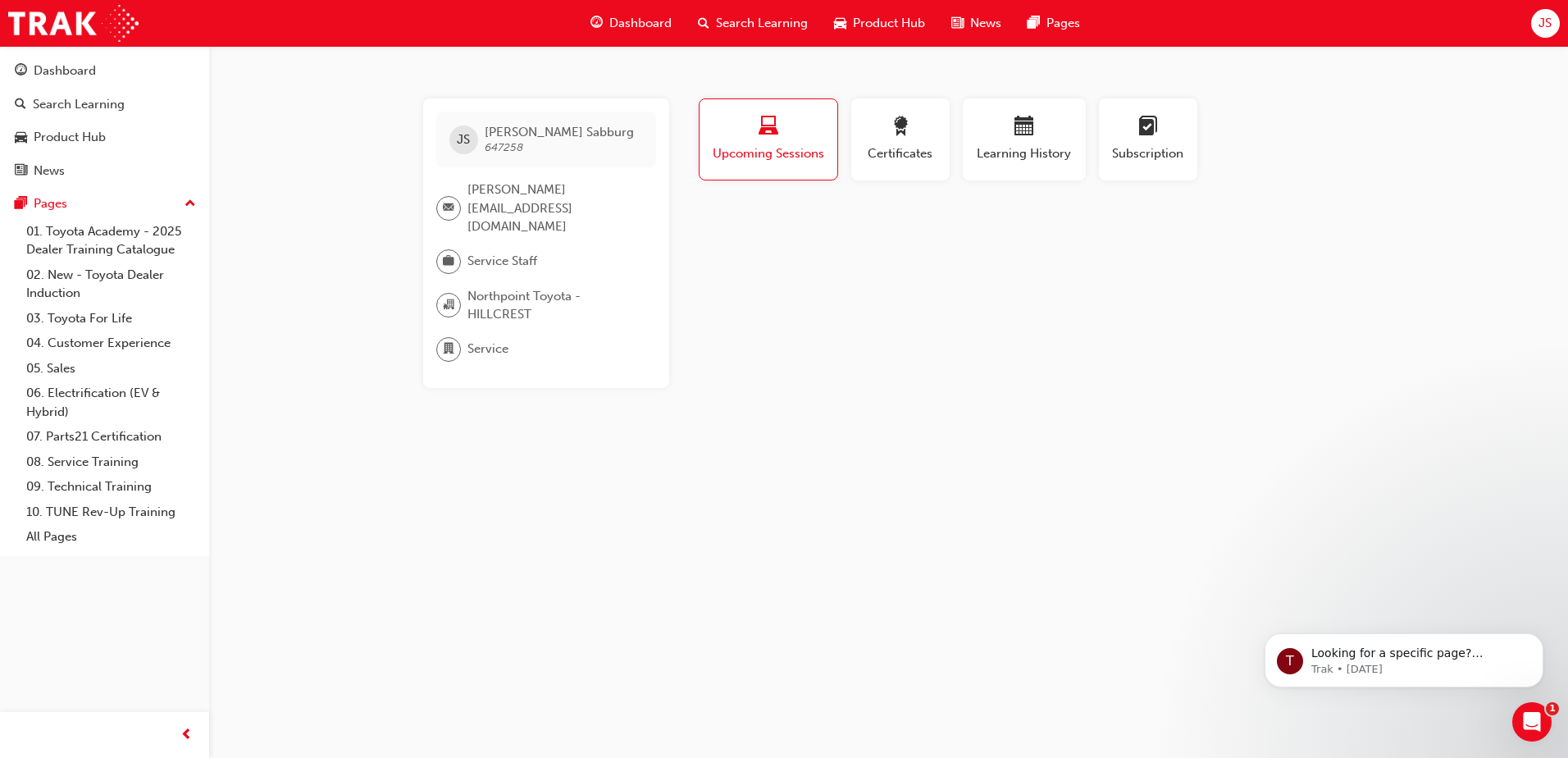
click at [739, 16] on span "Search Learning" at bounding box center [762, 23] width 92 height 19
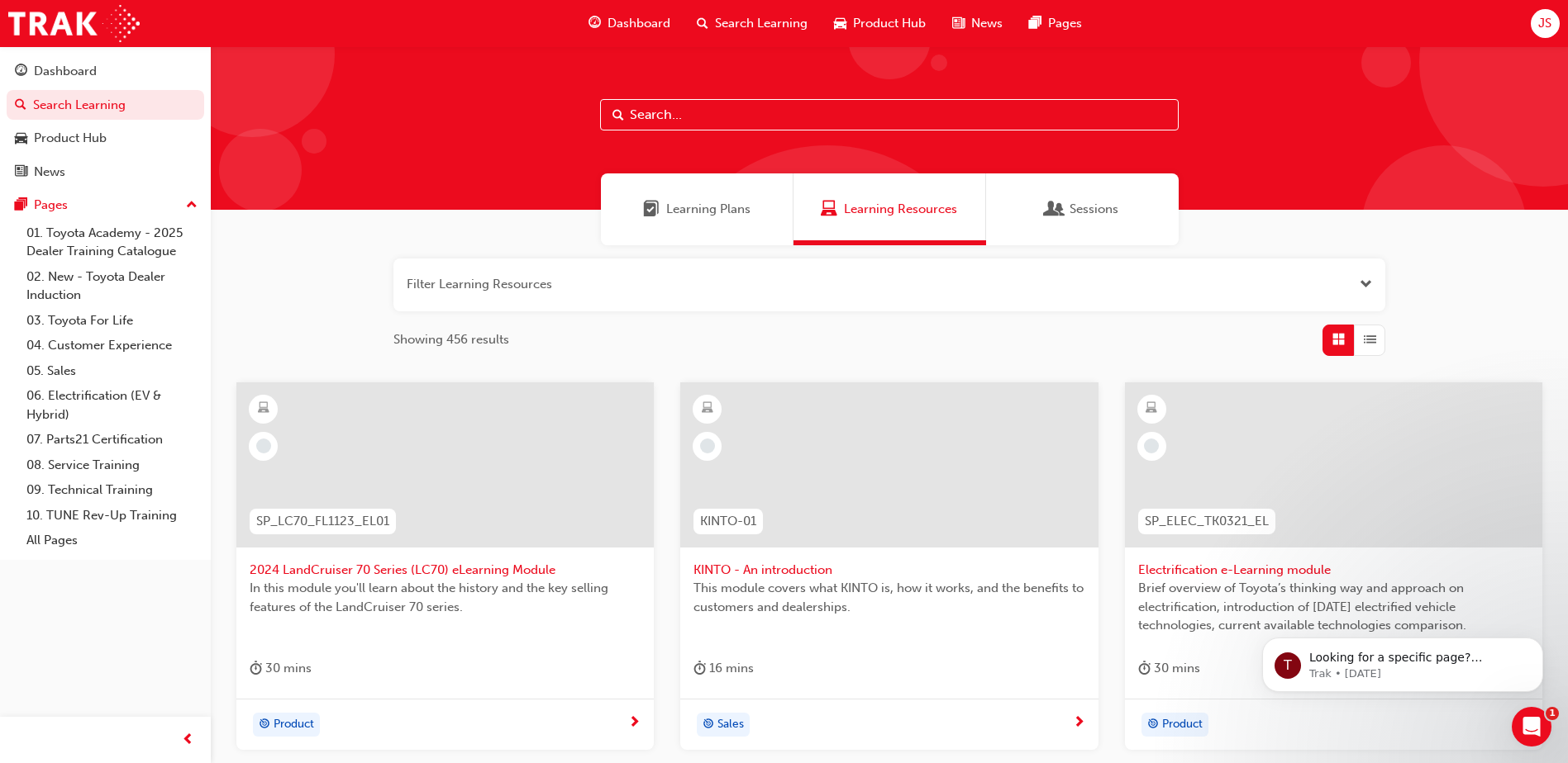
click at [709, 219] on div "Learning Plans" at bounding box center [697, 209] width 193 height 72
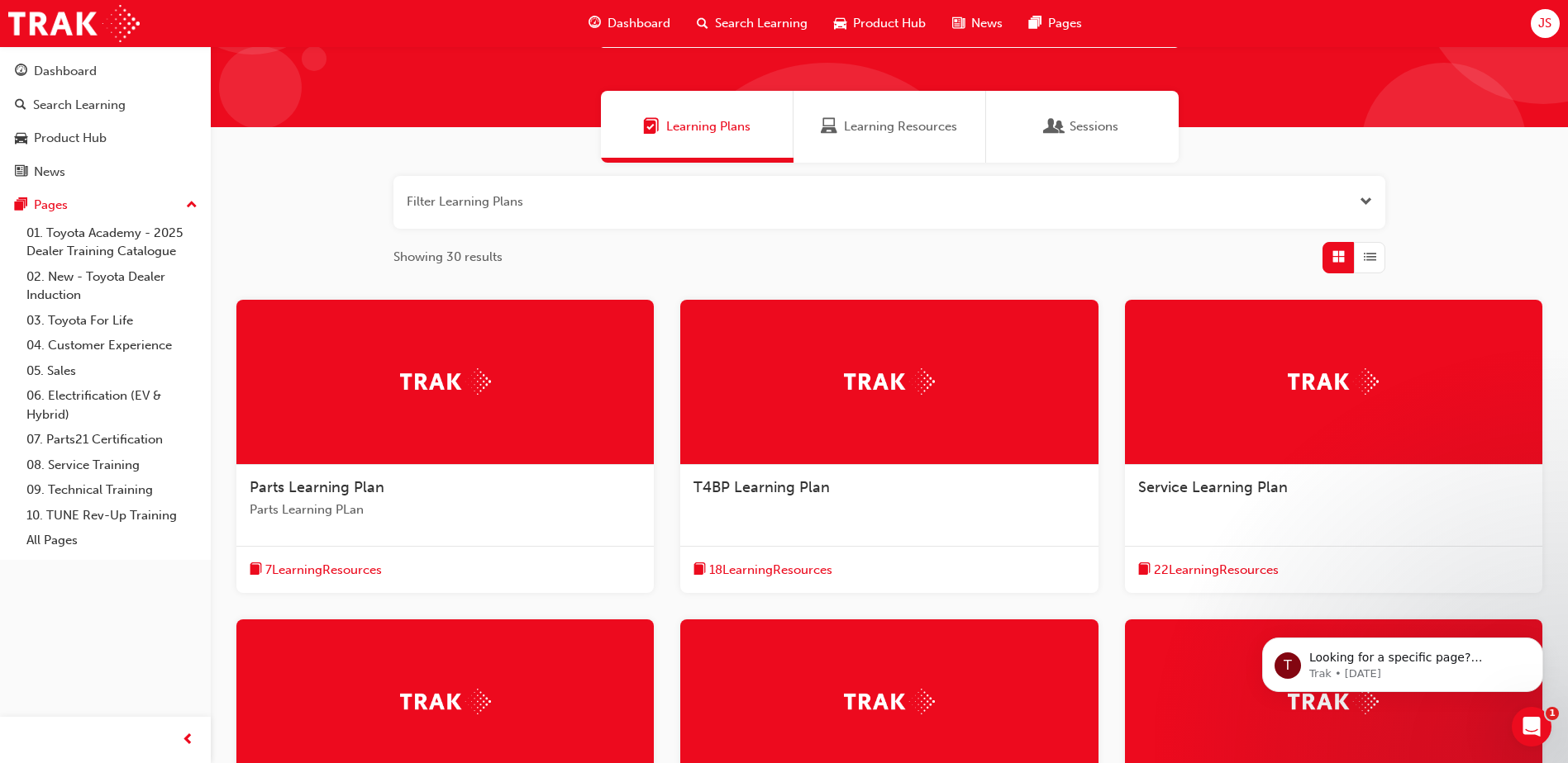
scroll to position [453, 0]
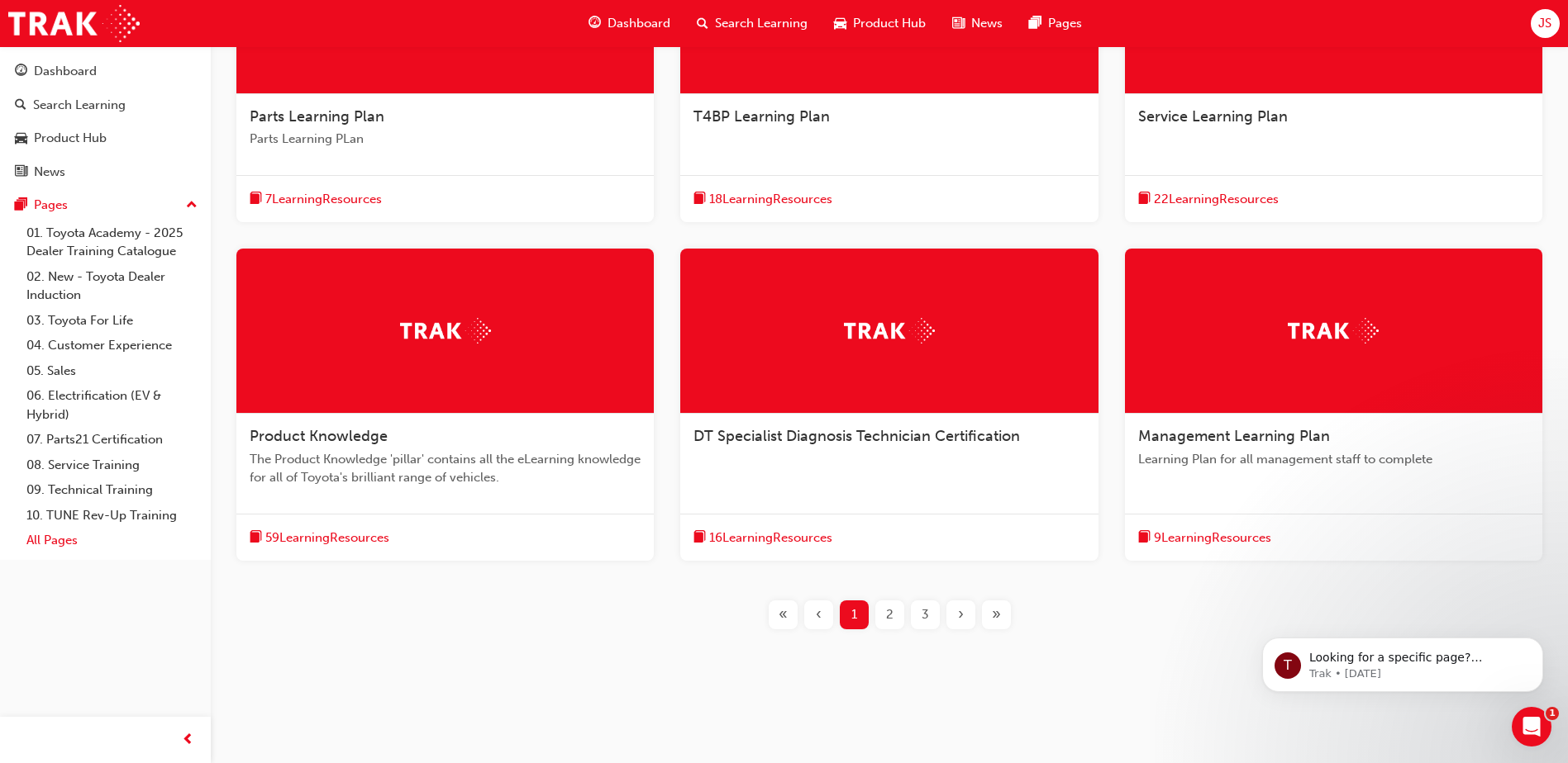
click at [47, 547] on link "All Pages" at bounding box center [112, 540] width 184 height 25
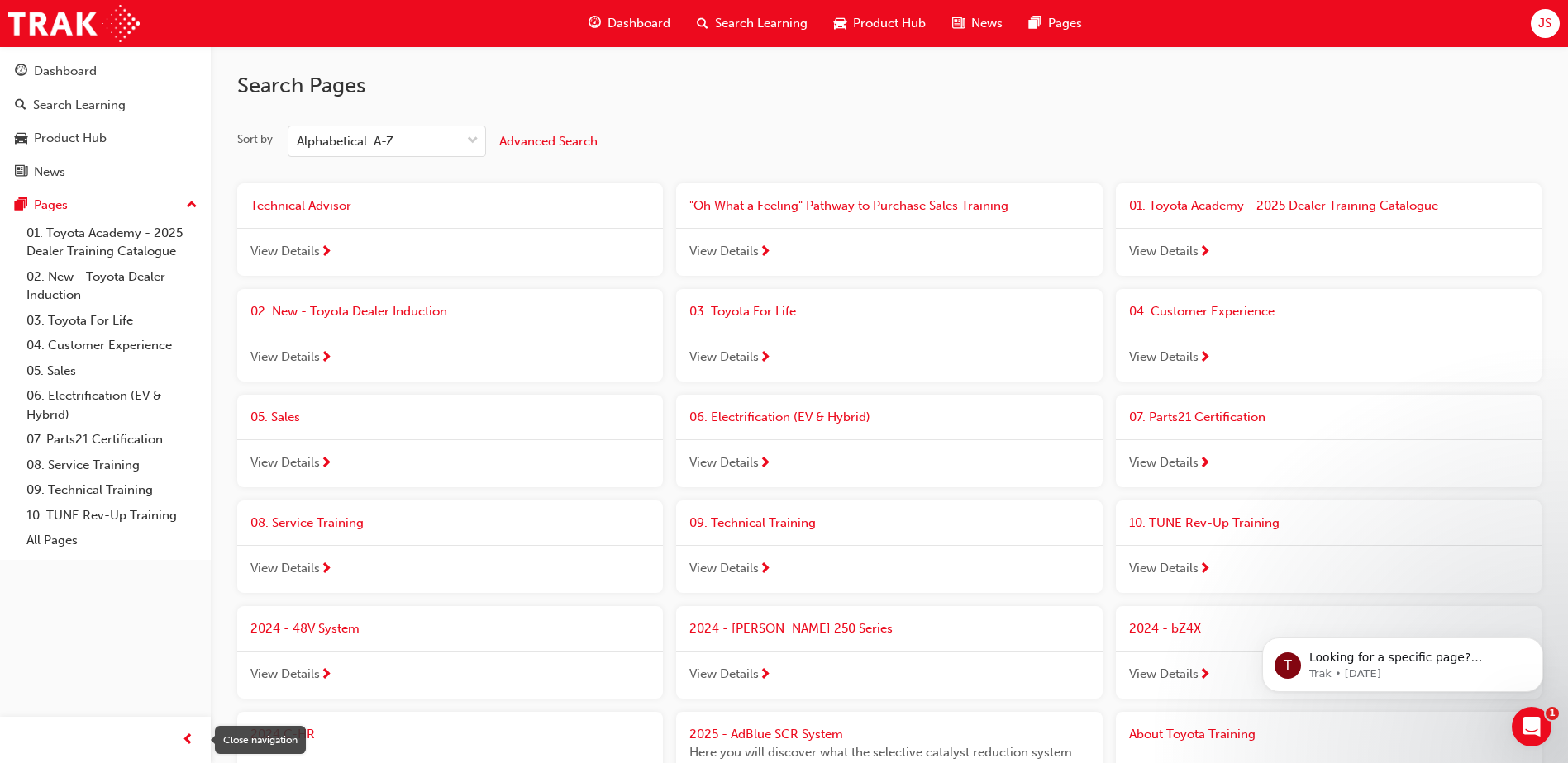
click at [188, 751] on div "button" at bounding box center [188, 740] width 33 height 33
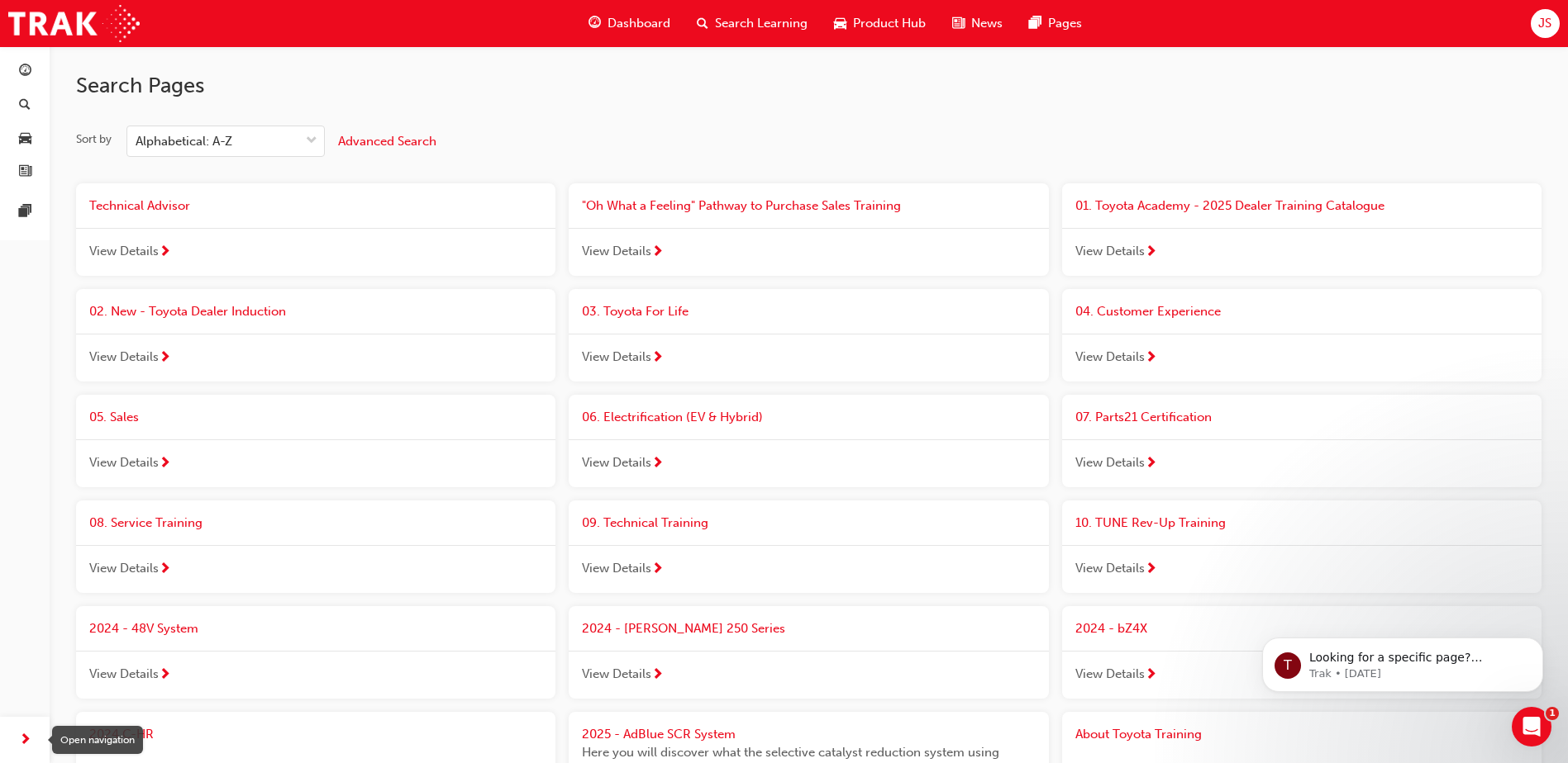
click at [21, 735] on span "next-icon" at bounding box center [25, 740] width 12 height 21
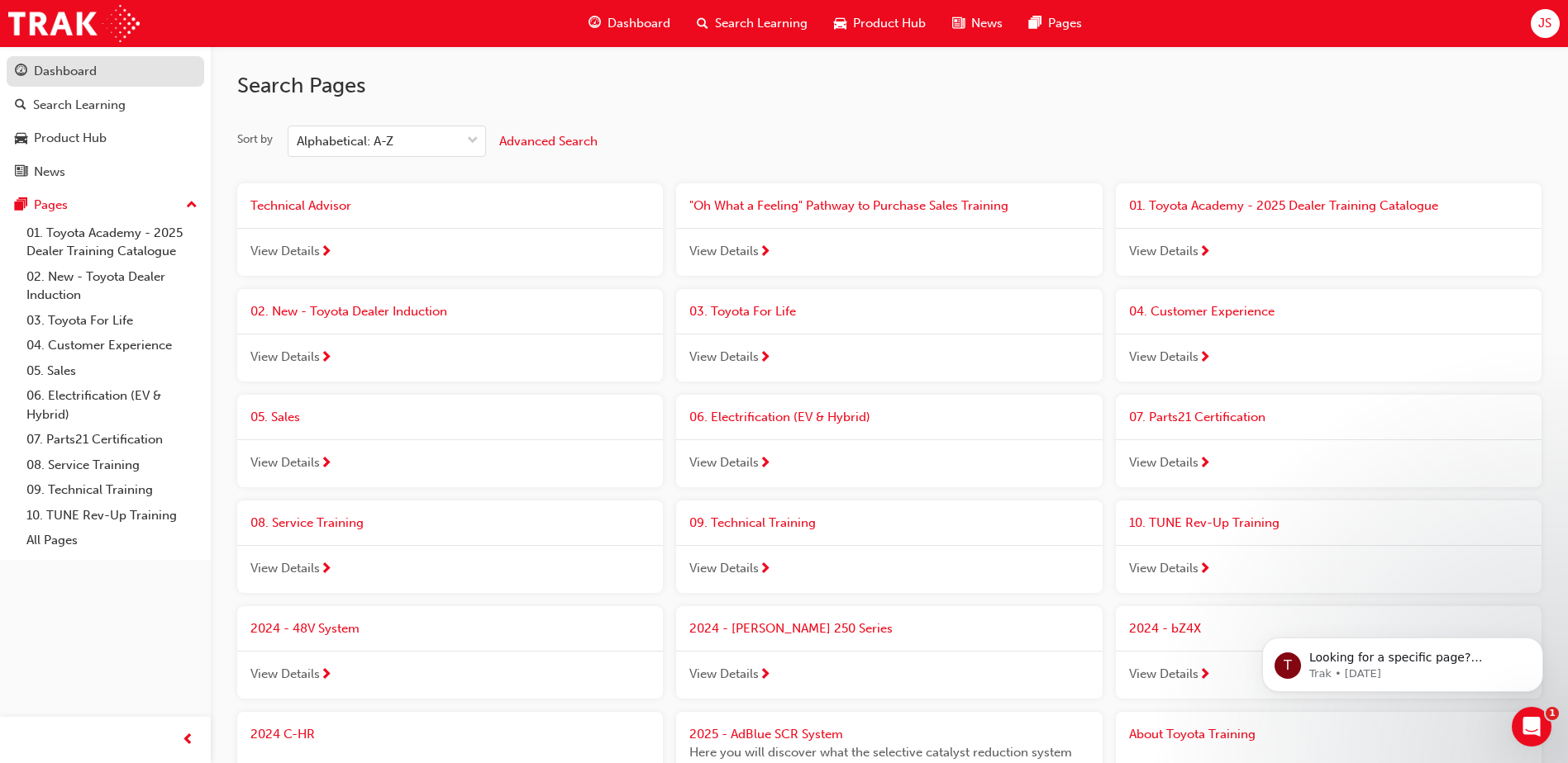
click at [83, 62] on div "Dashboard" at bounding box center [65, 72] width 63 height 19
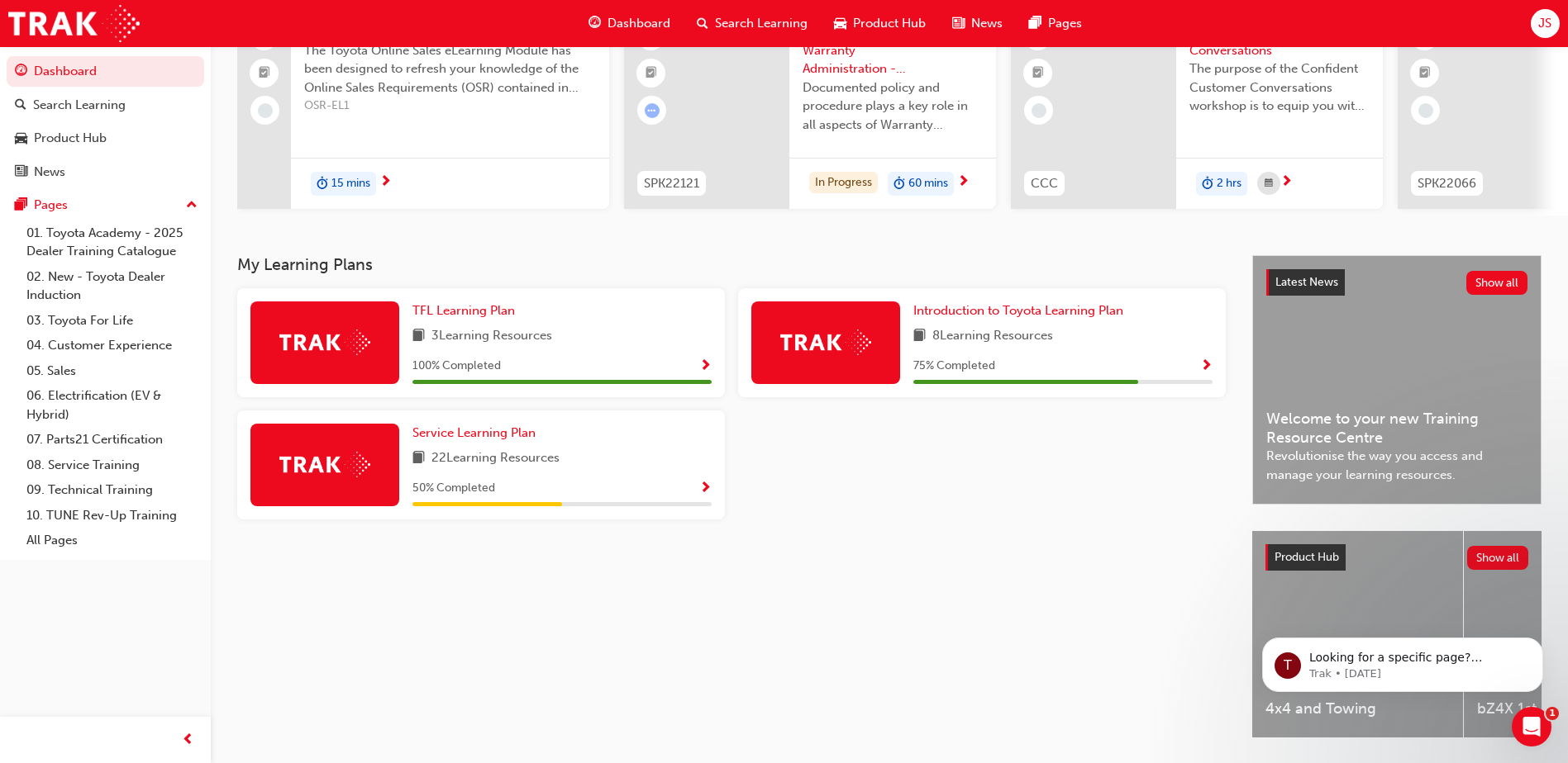
scroll to position [224, 0]
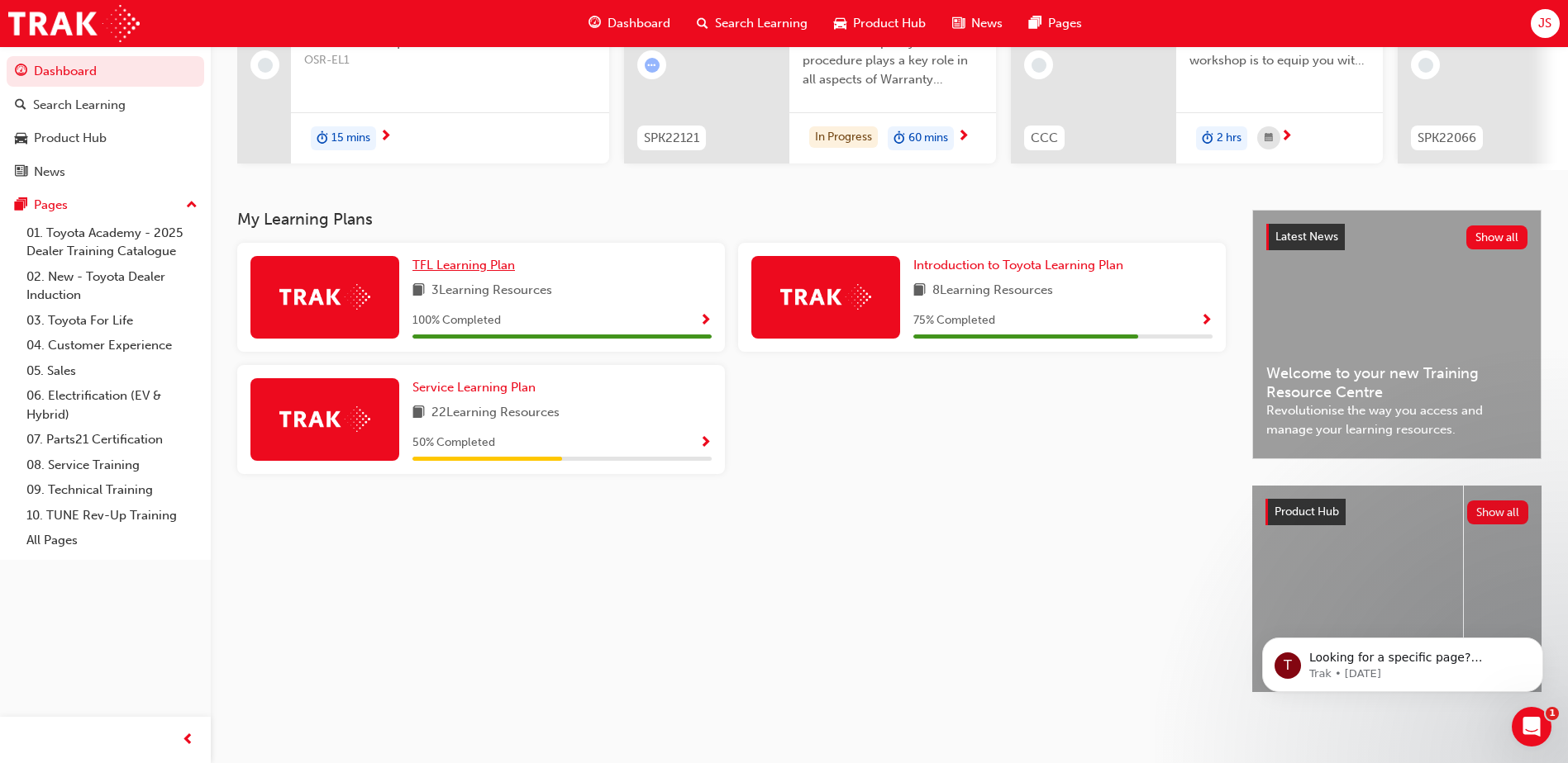
click at [431, 261] on span "TFL Learning Plan" at bounding box center [463, 265] width 102 height 15
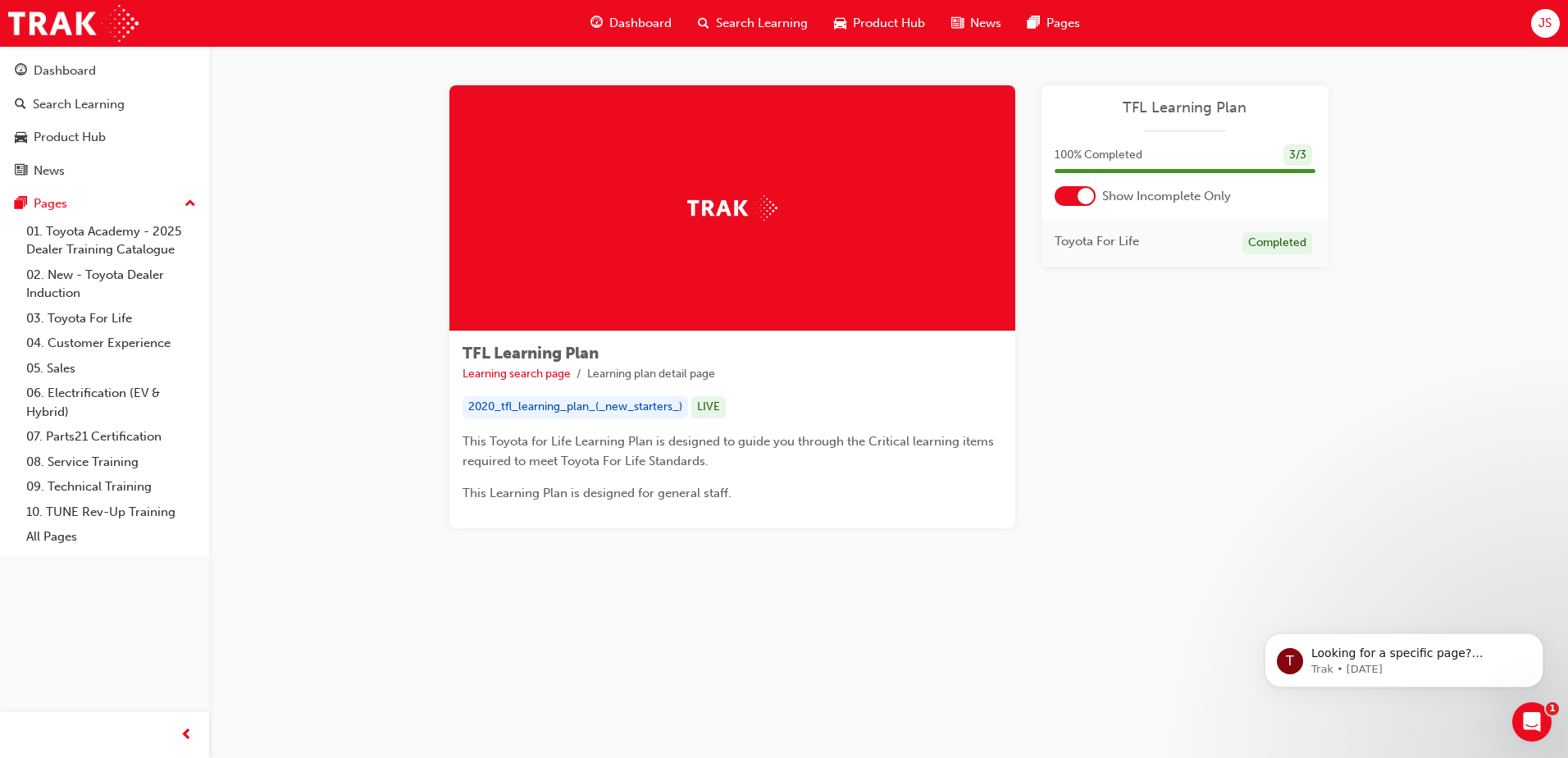
click at [1078, 194] on div at bounding box center [1086, 196] width 16 height 16
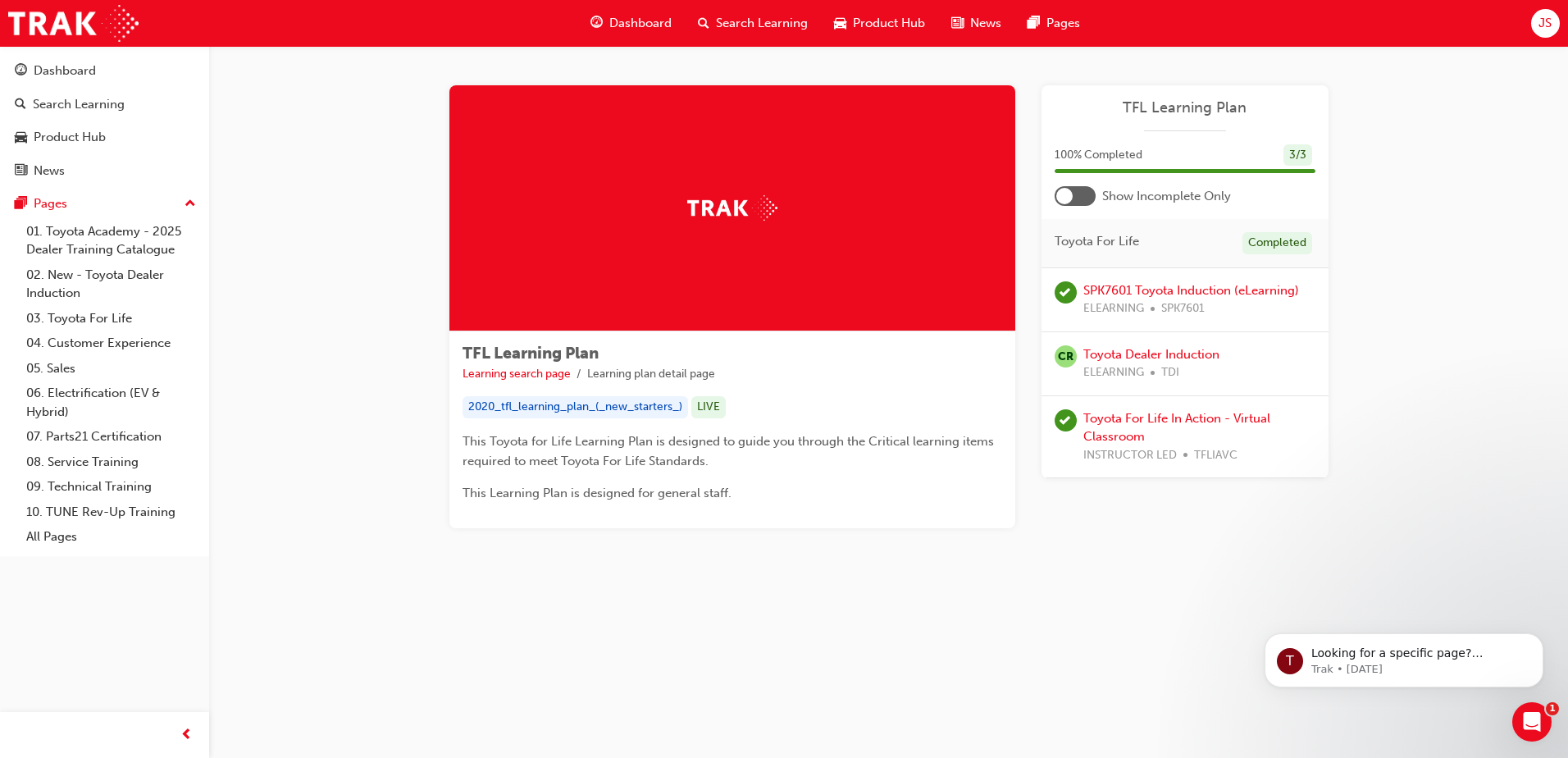
click at [1092, 206] on div "TFL Learning Plan 100 % Completed 3 / 3 Show Incomplete Only Toyota For Life Co…" at bounding box center [1184, 282] width 287 height 393
click at [1056, 189] on div at bounding box center [1074, 196] width 41 height 20
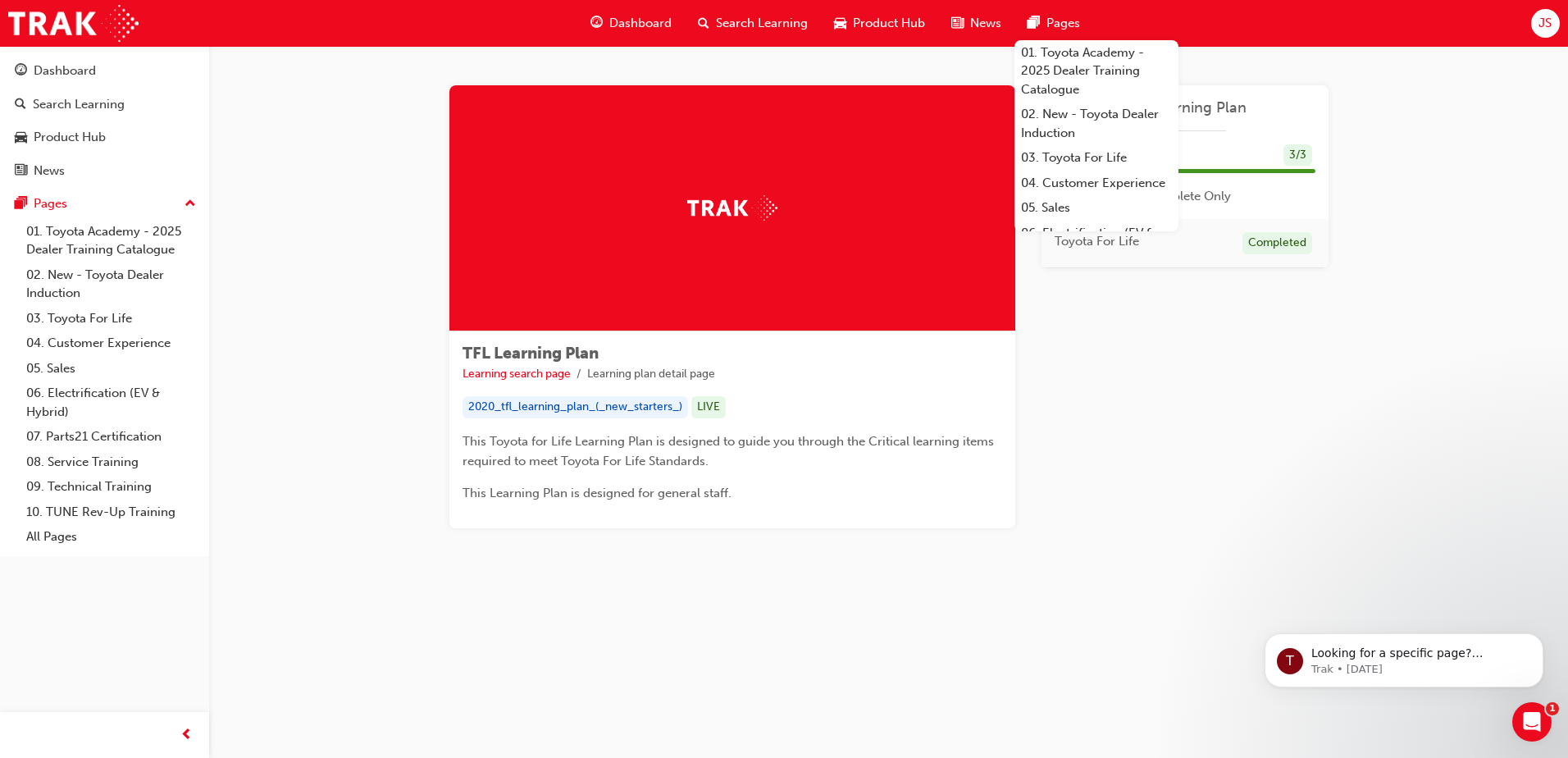
click at [1036, 22] on span "pages-icon" at bounding box center [1034, 23] width 12 height 21
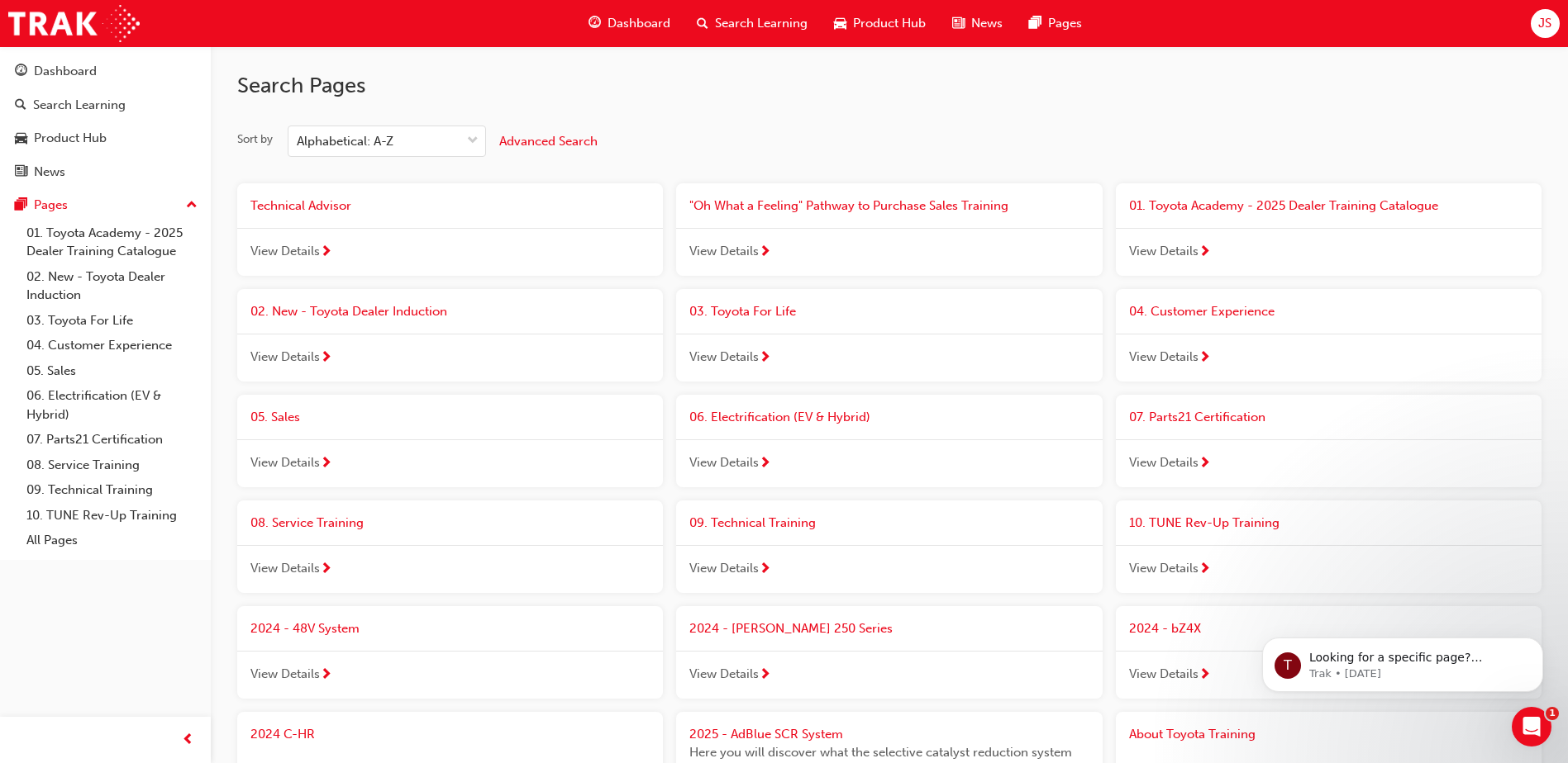
click at [716, 14] on span "Search Learning" at bounding box center [761, 24] width 92 height 19
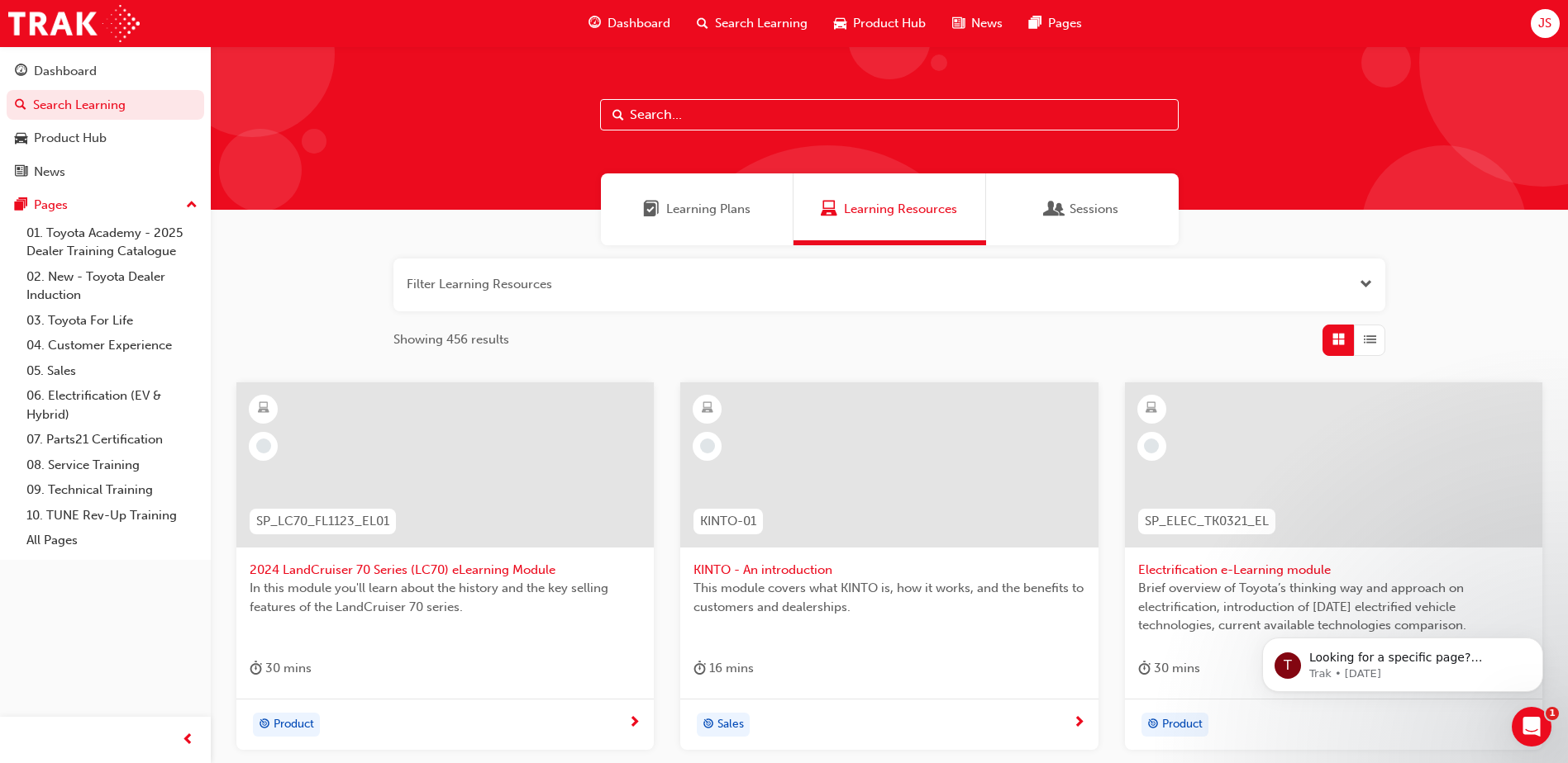
scroll to position [83, 0]
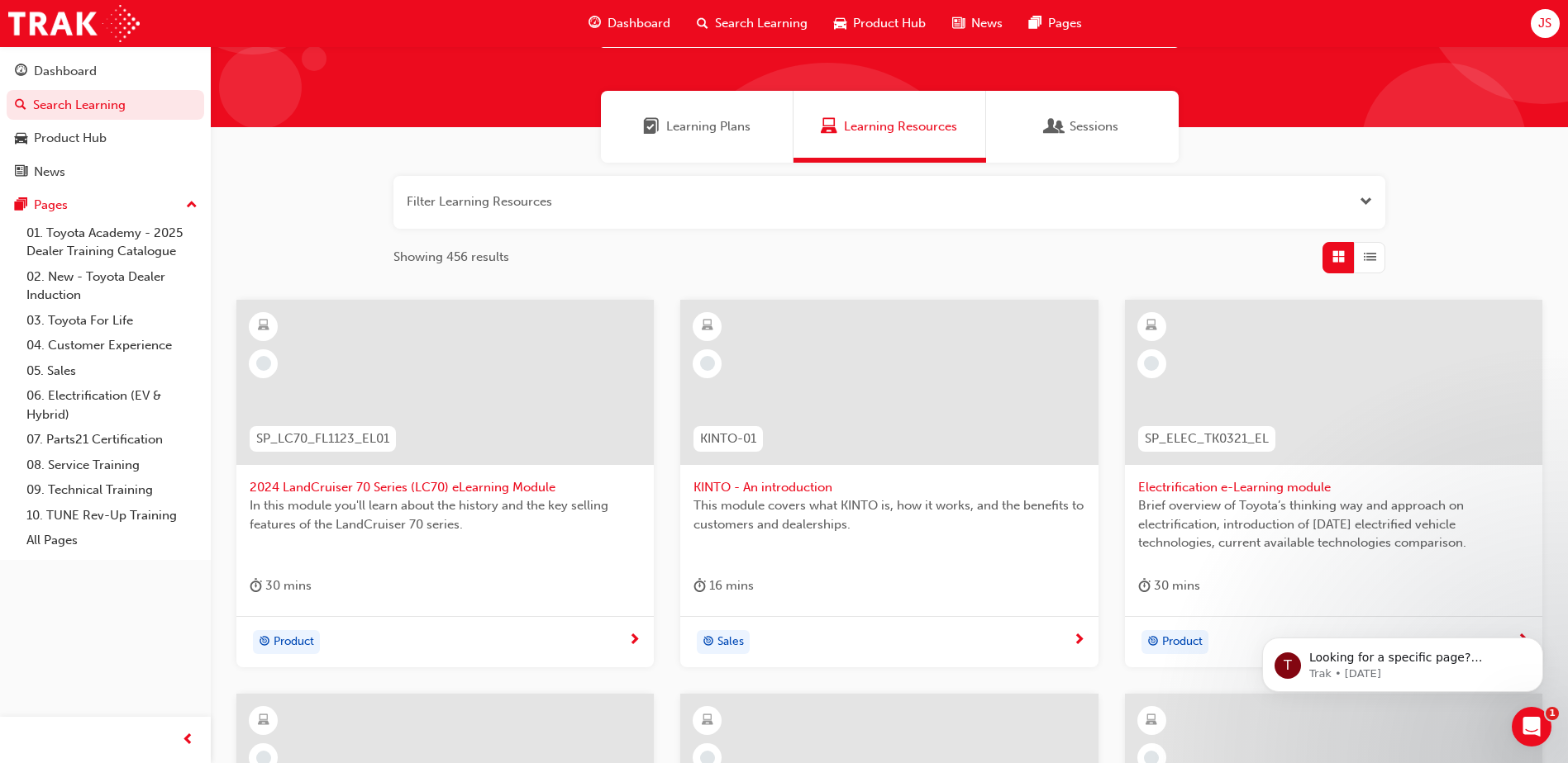
click at [727, 121] on span "Learning Plans" at bounding box center [708, 126] width 85 height 19
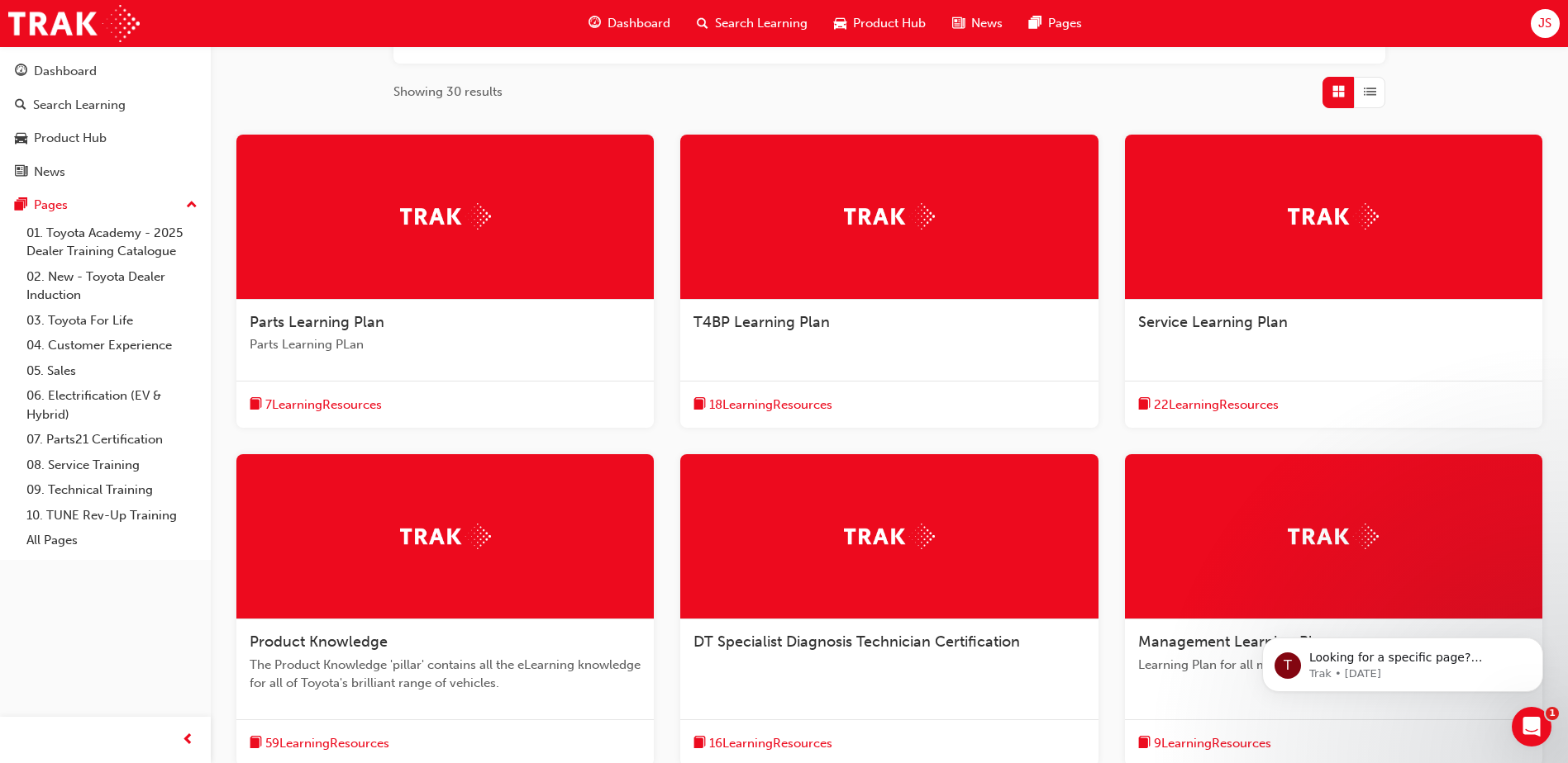
scroll to position [413, 0]
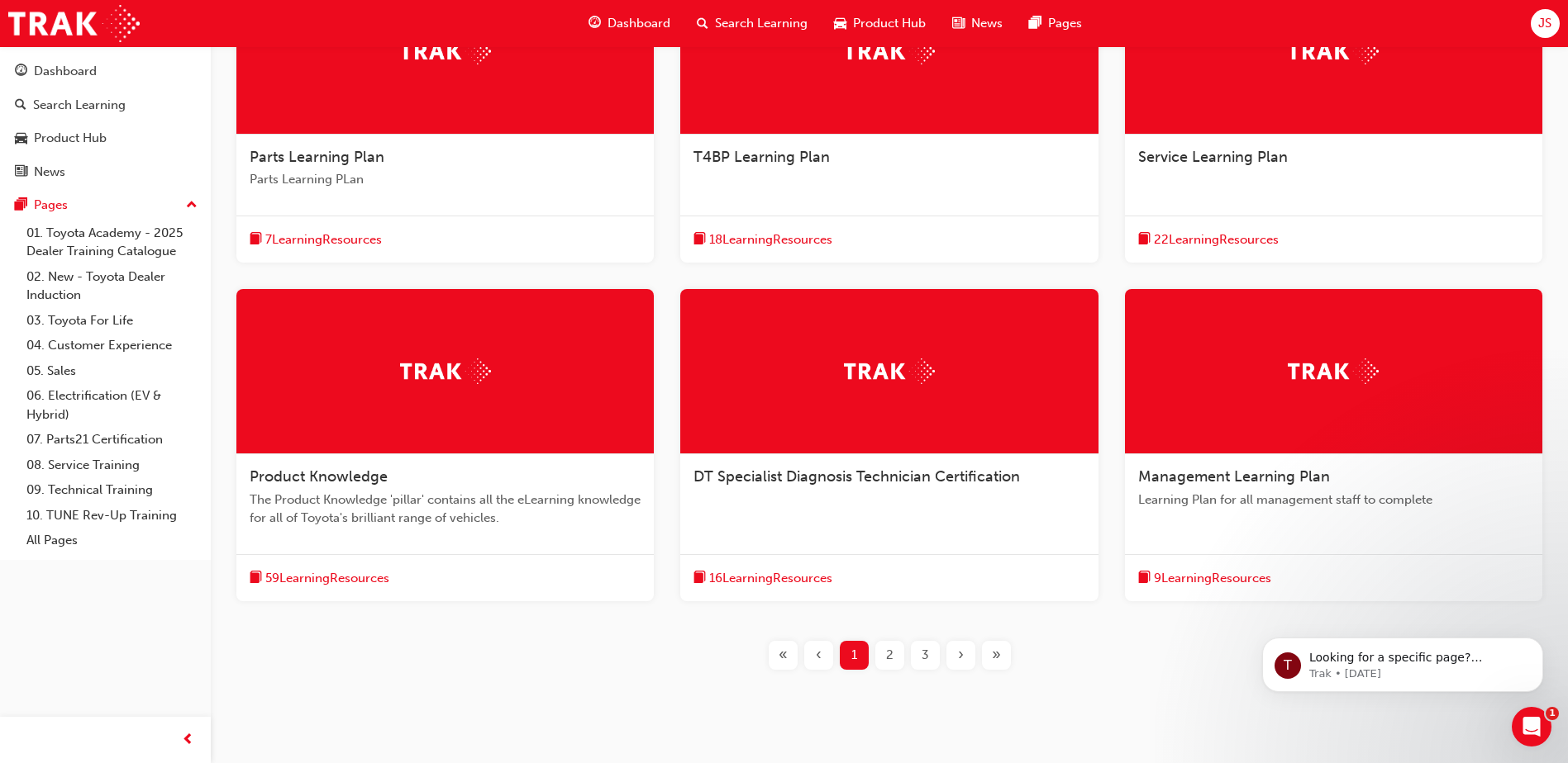
click at [892, 489] on div "DT Specialist Diagnosis Technician Certification" at bounding box center [888, 486] width 417 height 63
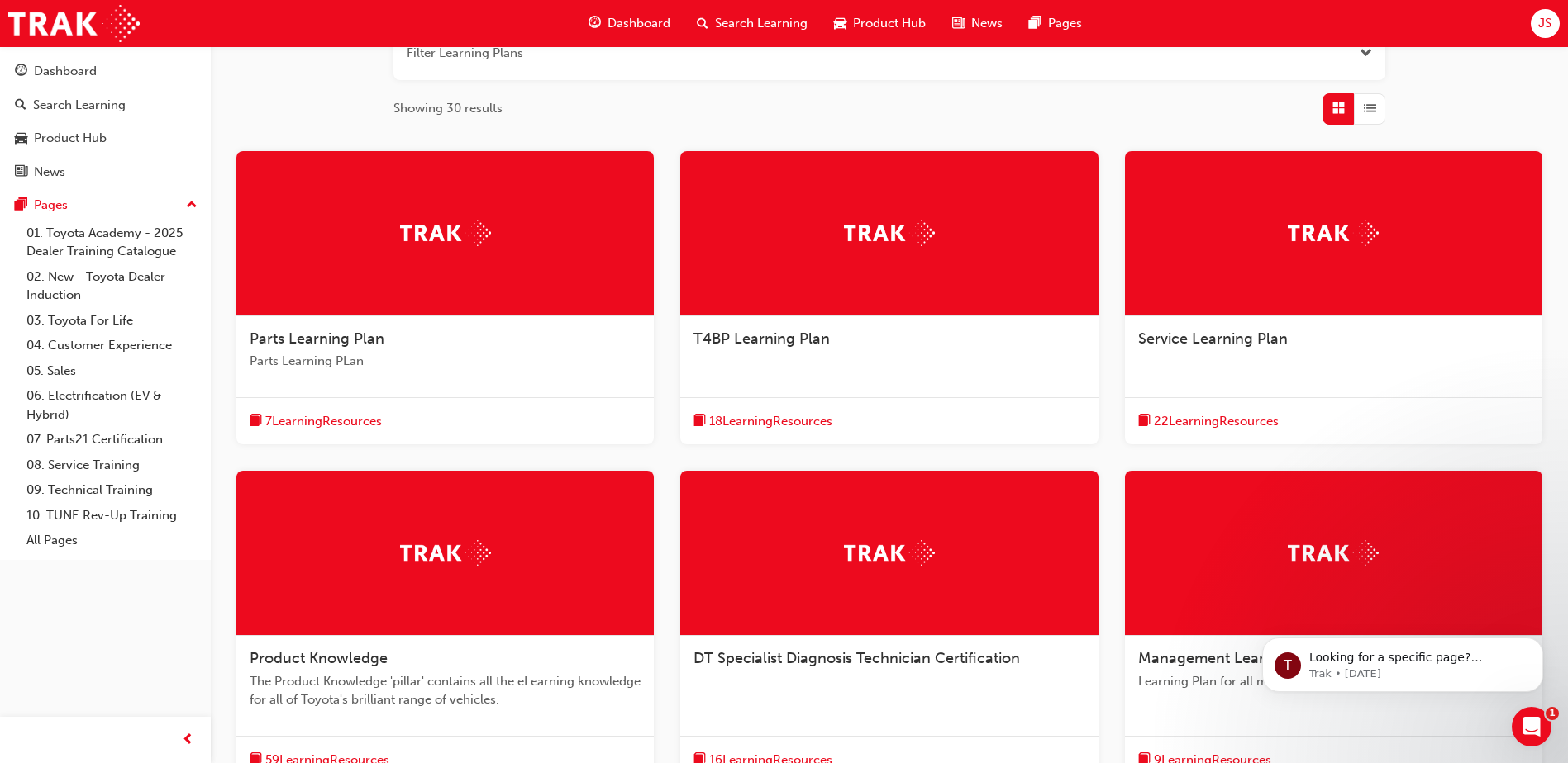
scroll to position [397, 0]
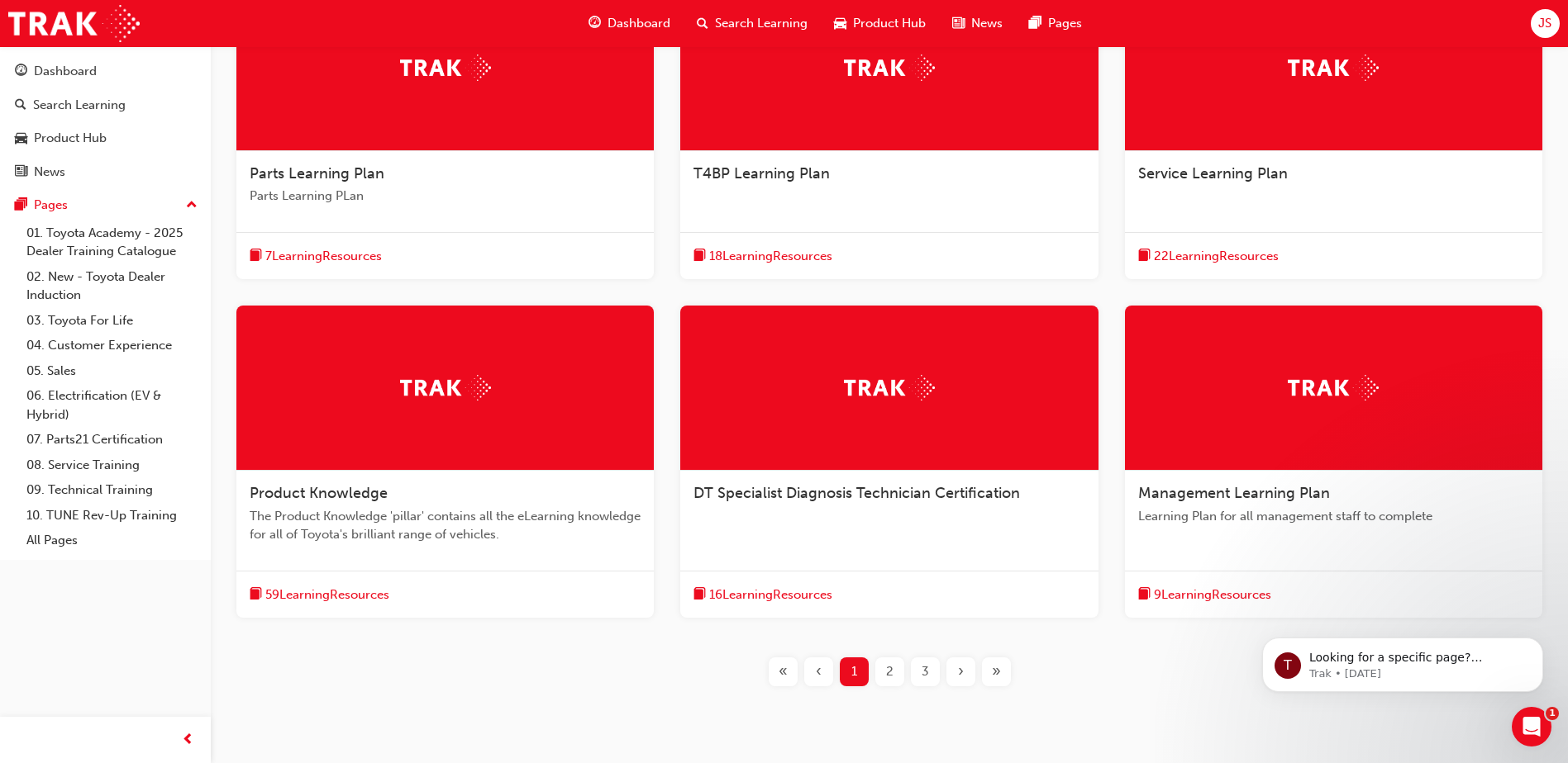
click at [1312, 193] on div "Service Learning Plan" at bounding box center [1333, 182] width 417 height 63
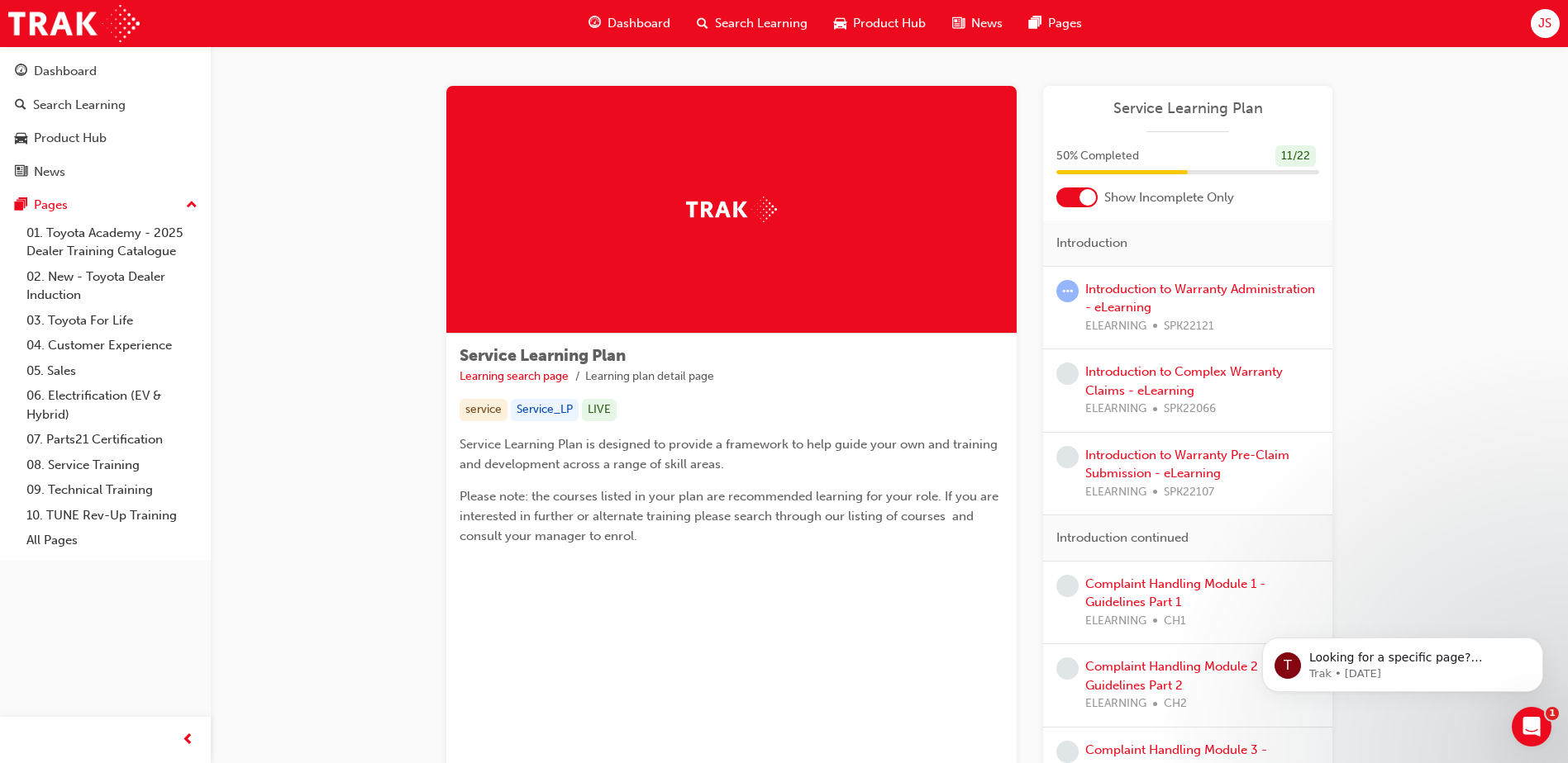
click at [1074, 192] on div at bounding box center [1076, 197] width 41 height 20
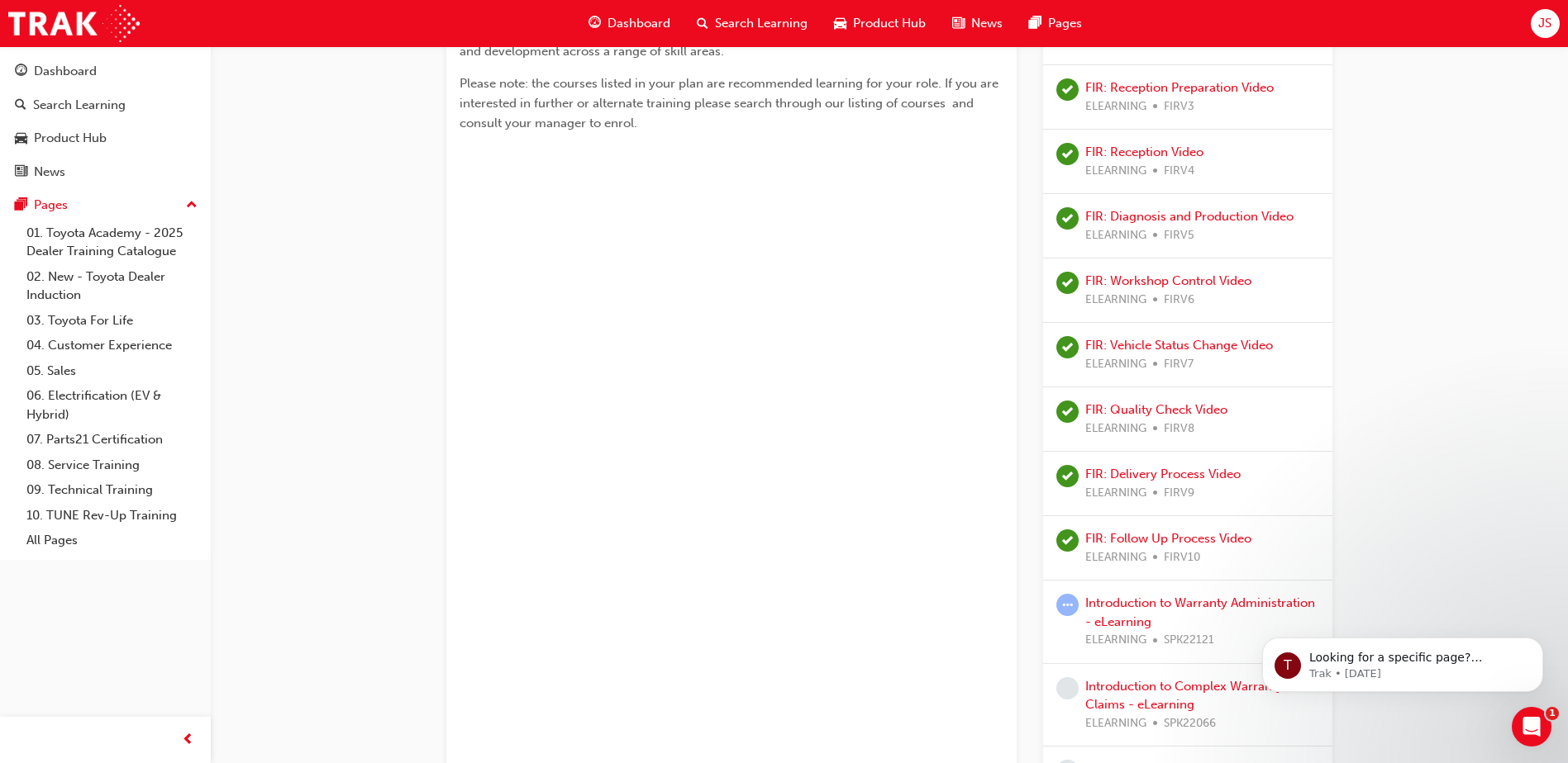
scroll to position [578, 0]
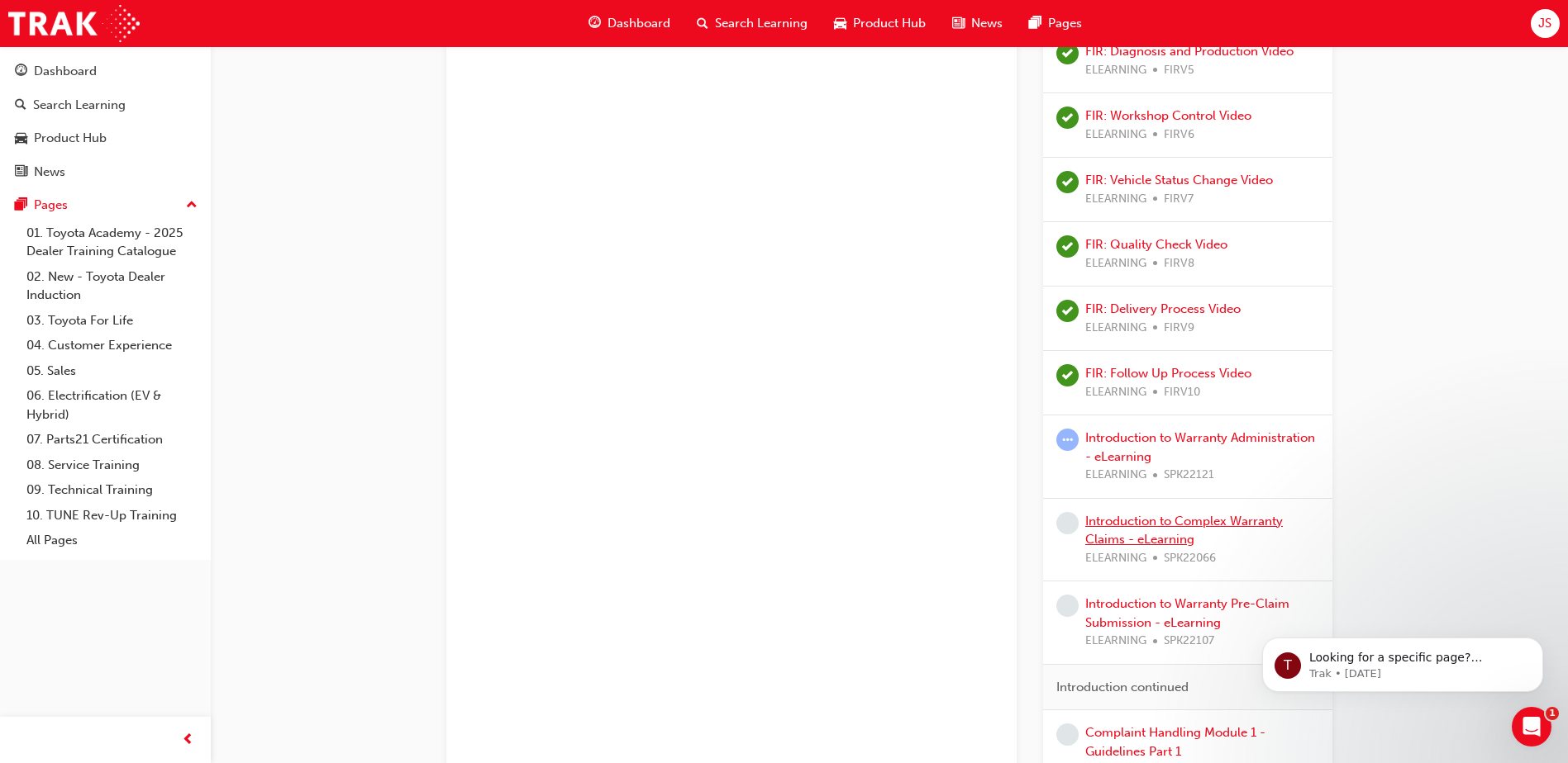
click at [1202, 527] on link "Introduction to Complex Warranty Claims - eLearning" at bounding box center [1184, 530] width 197 height 34
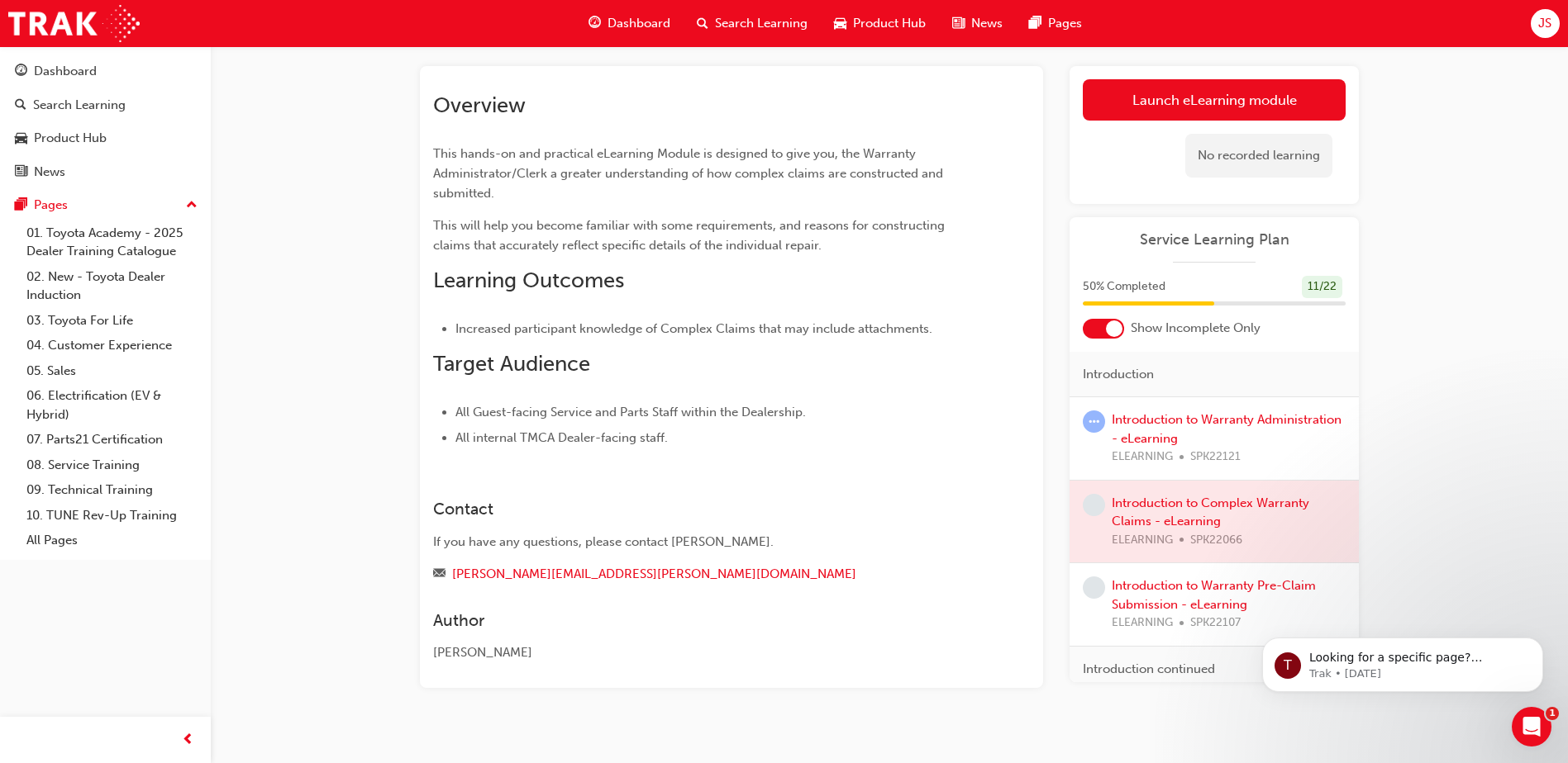
scroll to position [101, 0]
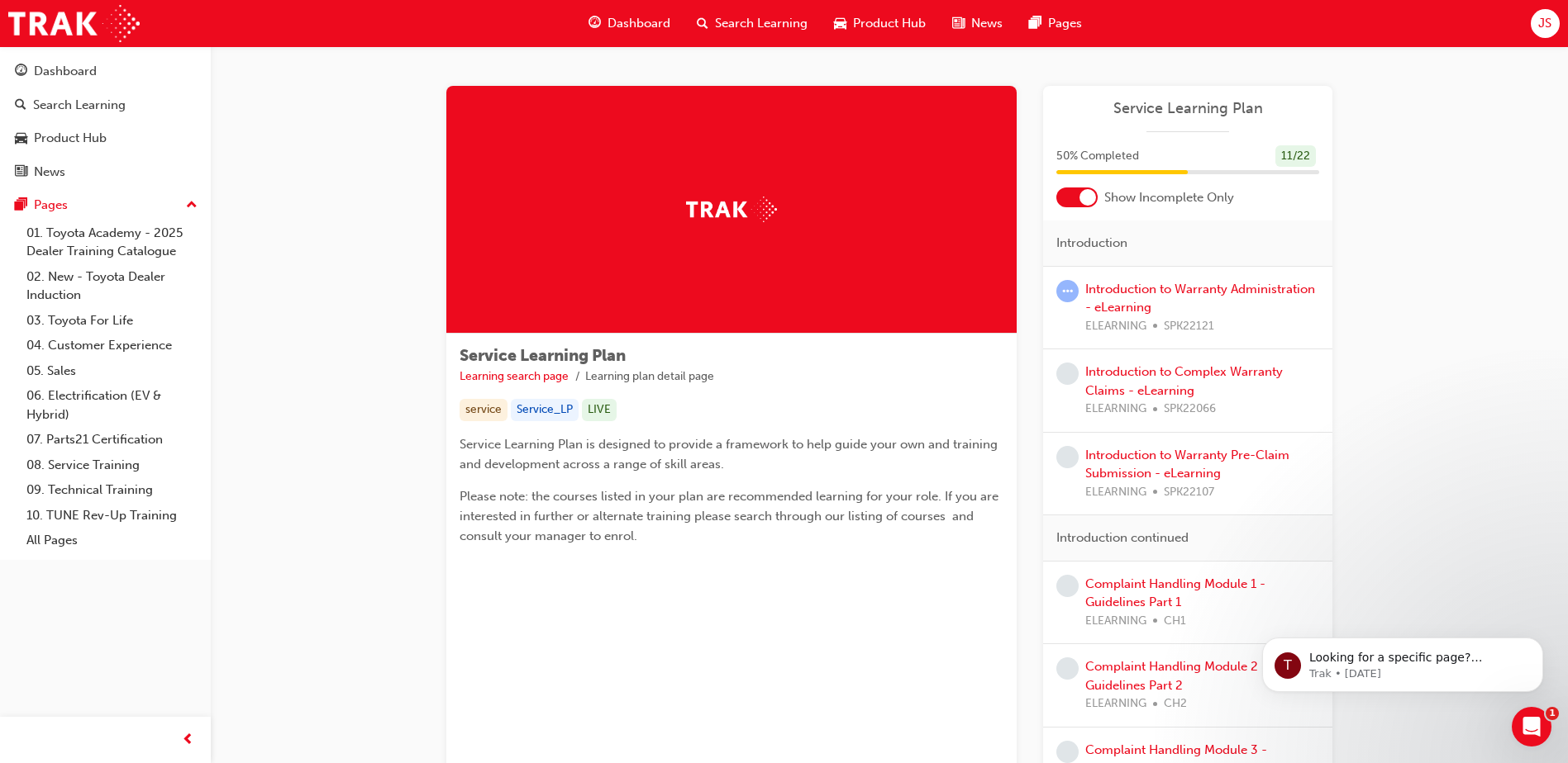
scroll to position [83, 0]
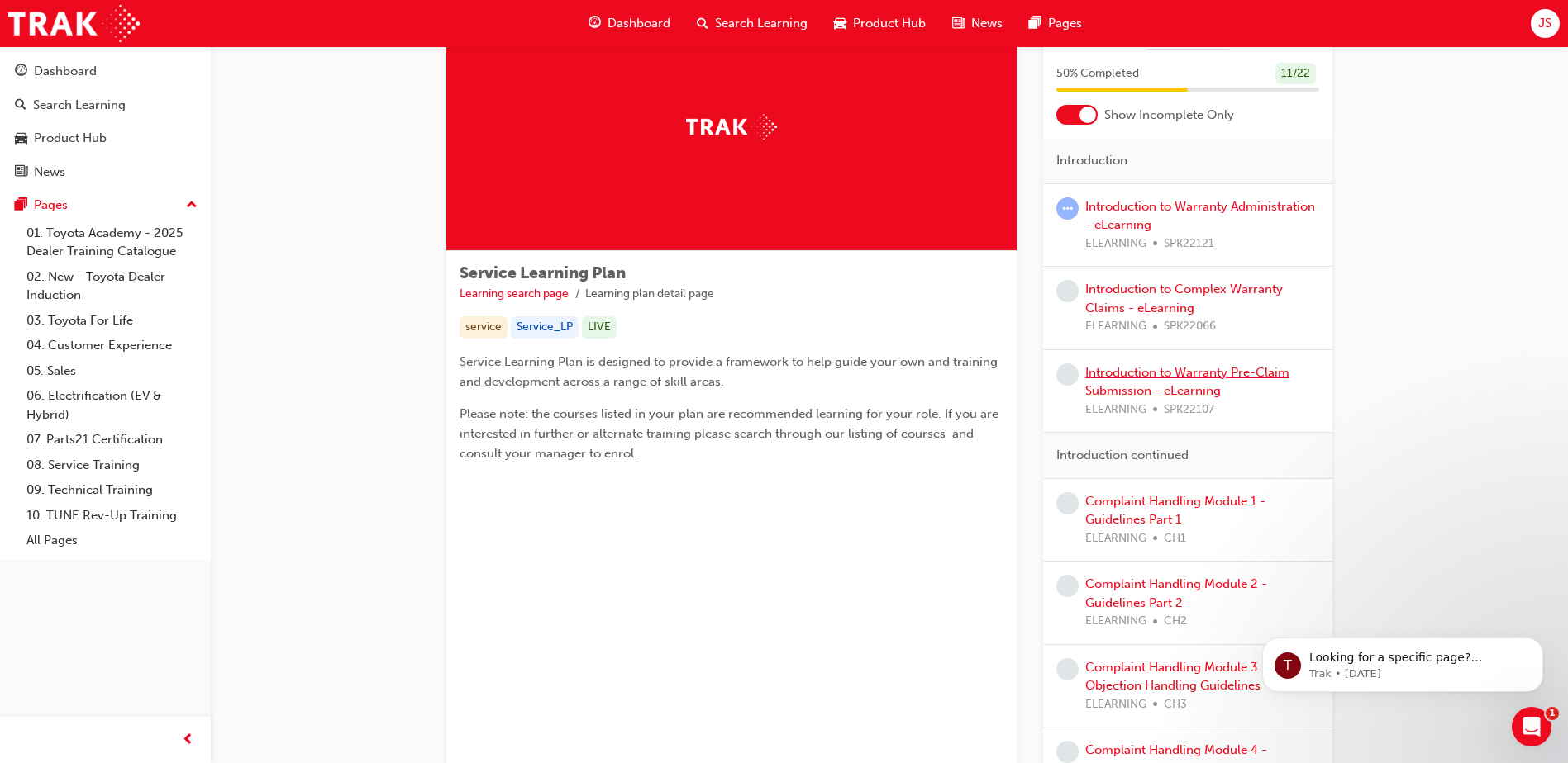
click at [1197, 375] on link "Introduction to Warranty Pre-Claim Submission - eLearning" at bounding box center [1188, 382] width 204 height 34
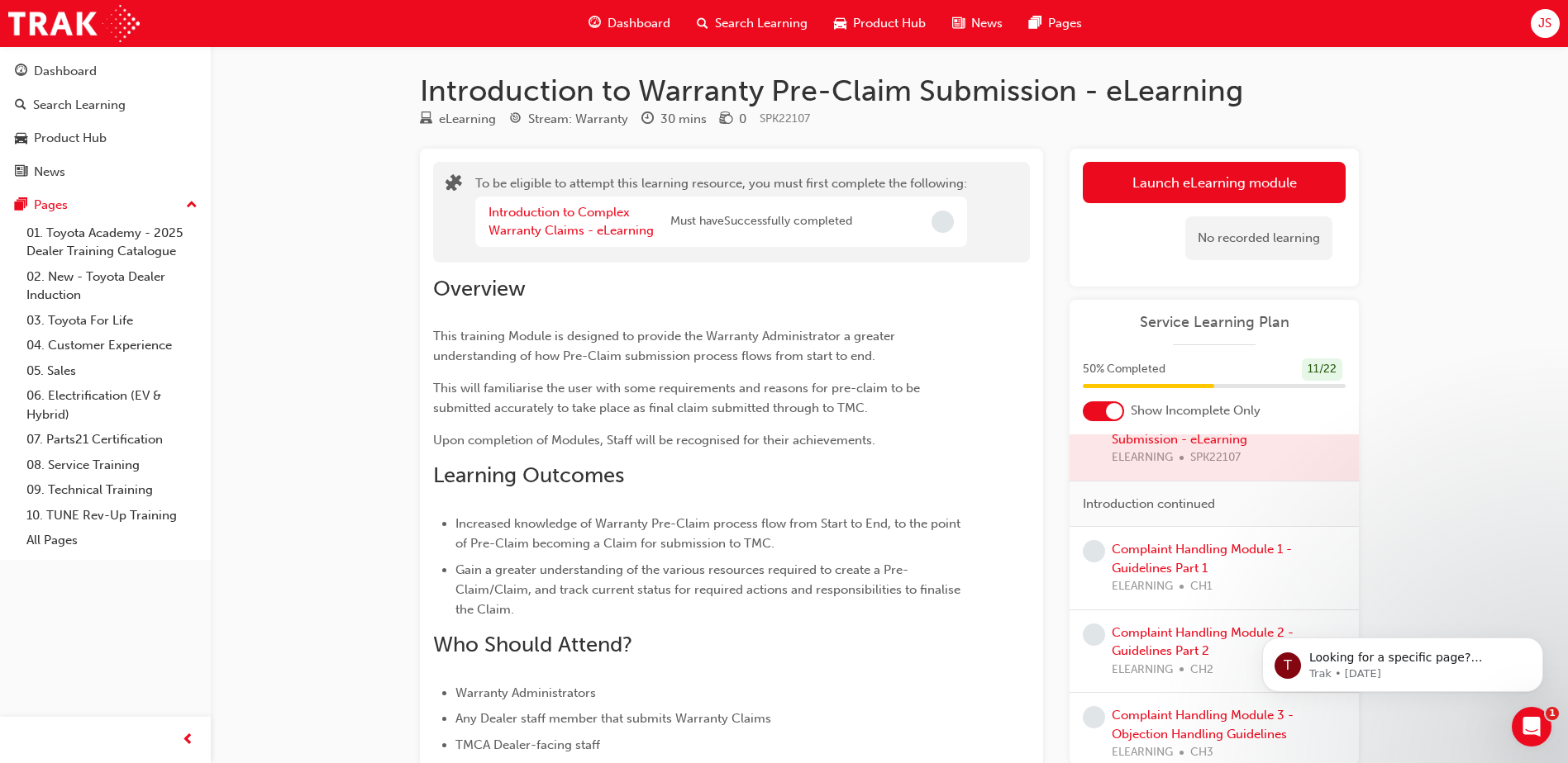
scroll to position [165, 0]
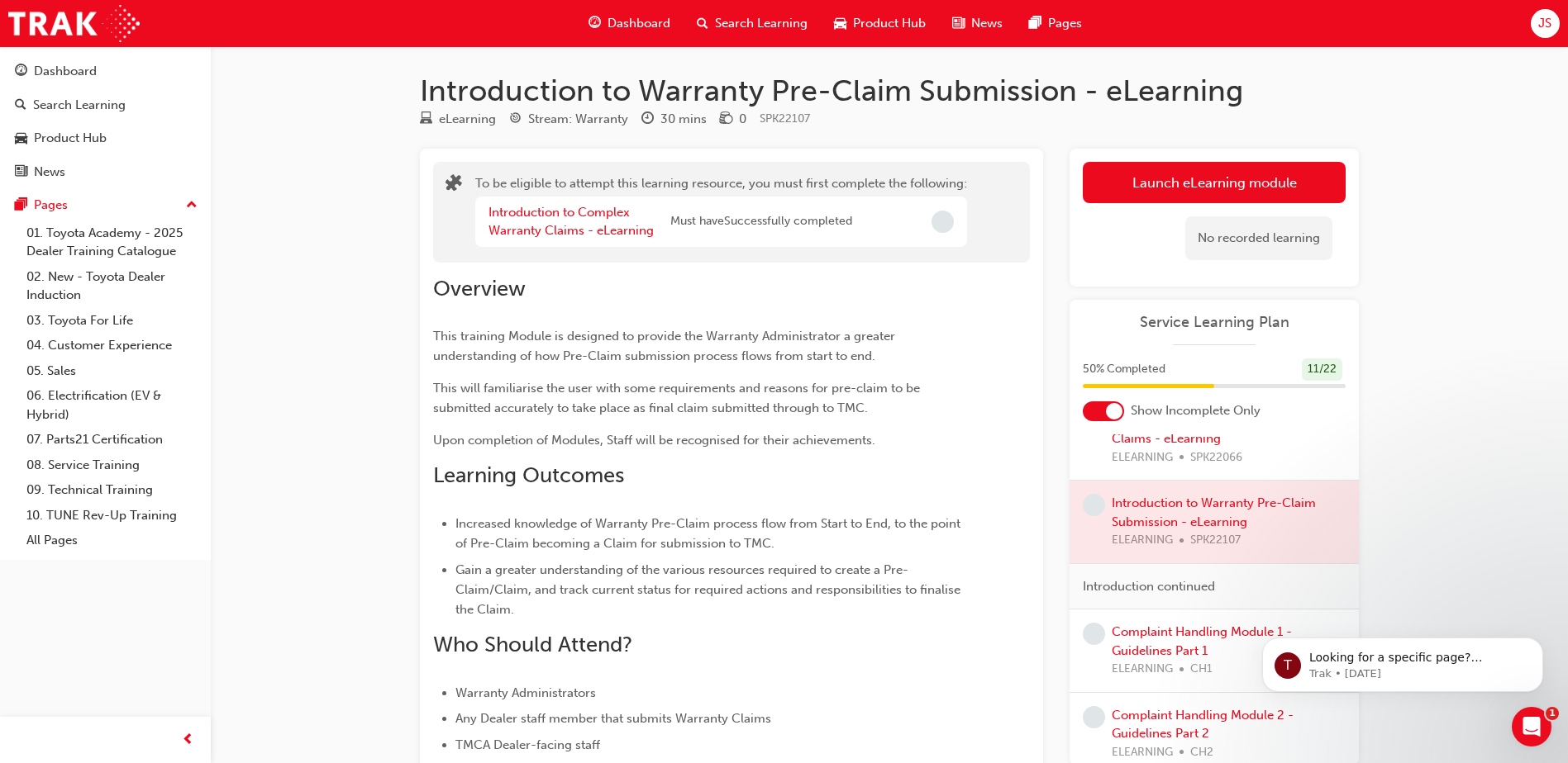
click at [1158, 552] on div at bounding box center [1214, 521] width 289 height 83
click at [1130, 549] on div at bounding box center [1214, 521] width 289 height 83
click at [1137, 586] on span "Introduction continued" at bounding box center [1149, 587] width 133 height 19
click at [1094, 559] on div at bounding box center [1214, 521] width 289 height 83
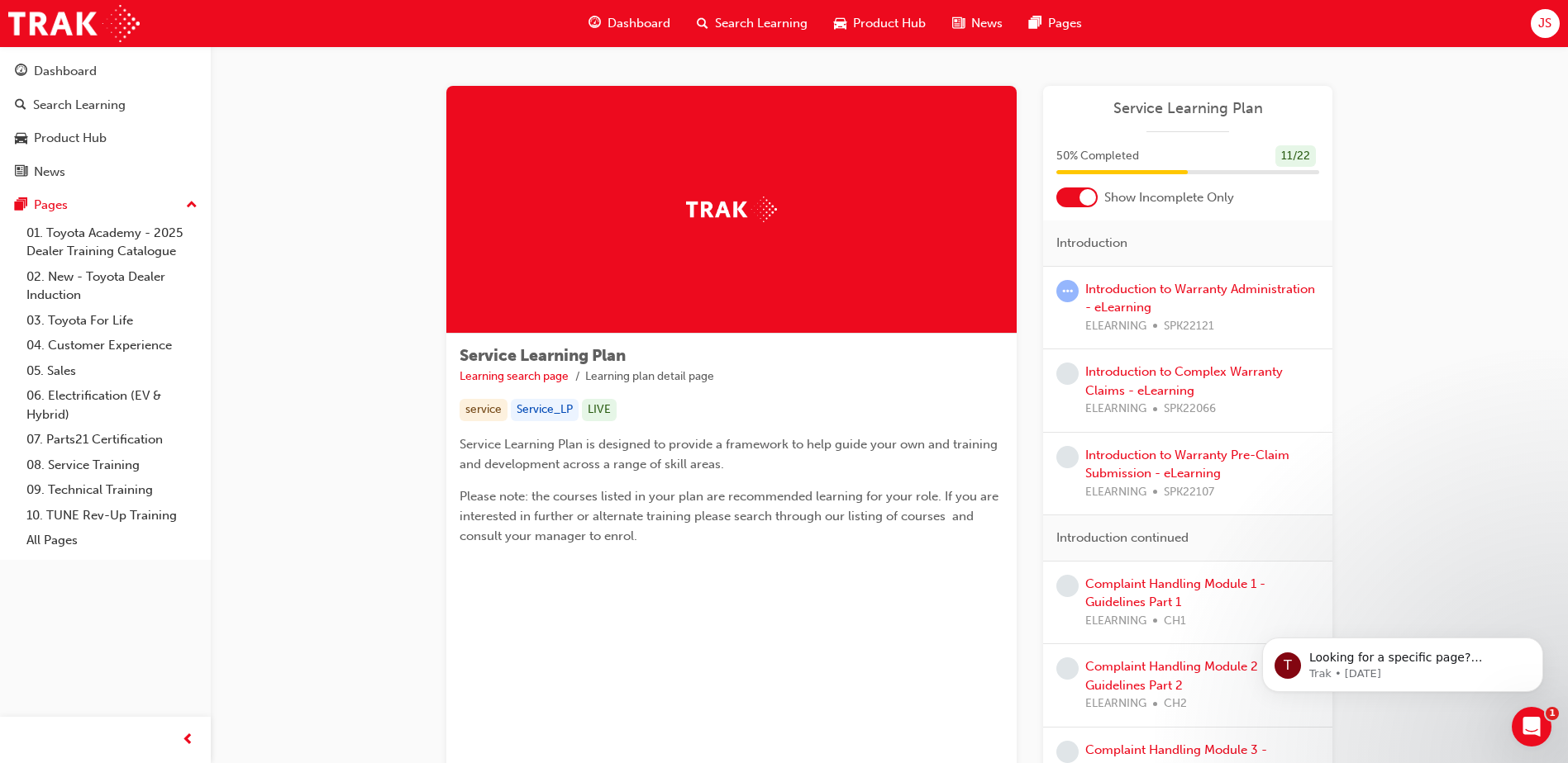
scroll to position [83, 0]
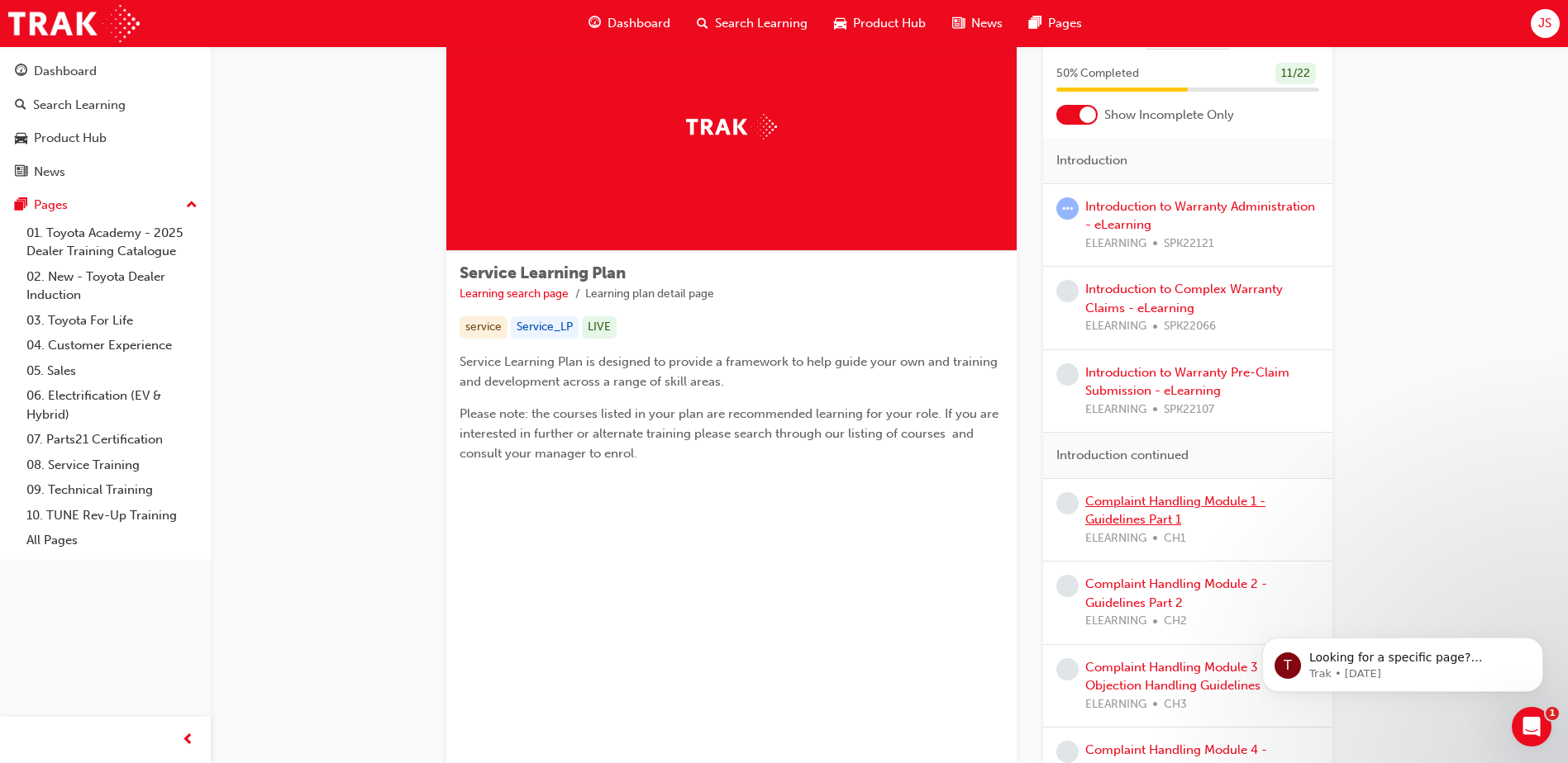
click at [1124, 524] on link "Complaint Handling Module 1 - Guidelines Part 1" at bounding box center [1175, 510] width 180 height 34
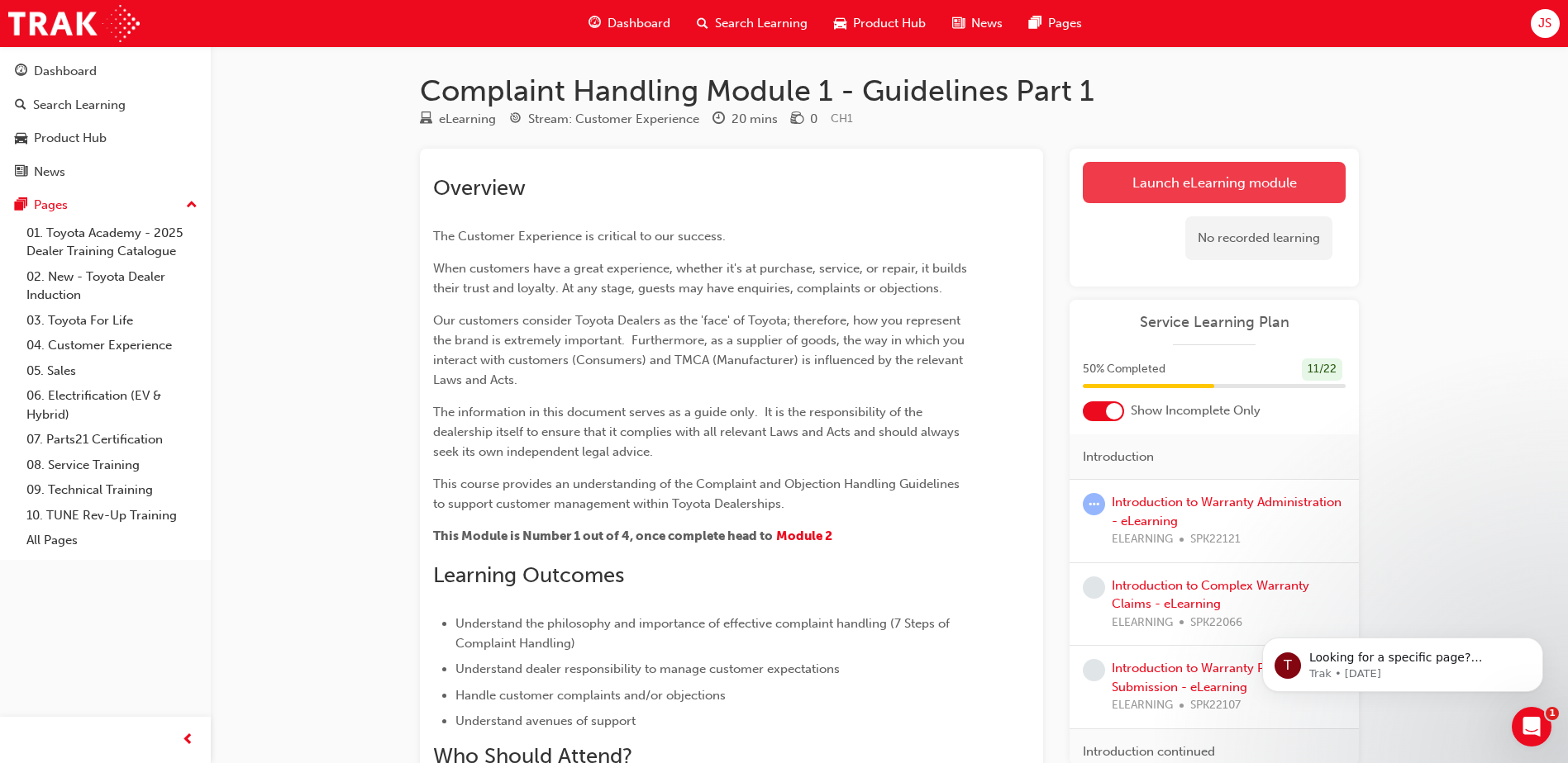
click at [1271, 188] on link "Launch eLearning module" at bounding box center [1214, 182] width 263 height 41
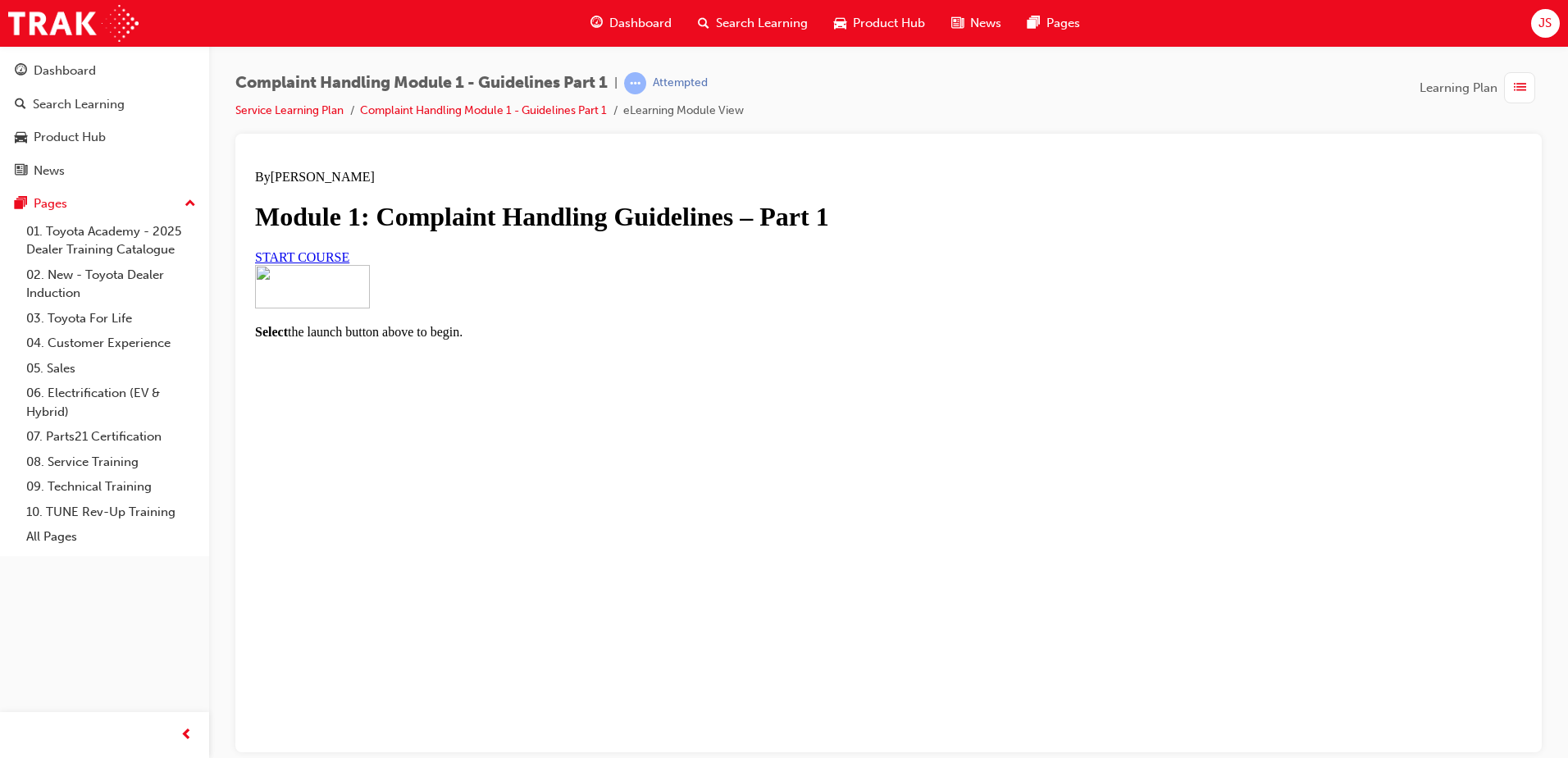
scroll to position [97, 0]
click at [349, 263] on link "START COURSE" at bounding box center [302, 256] width 94 height 14
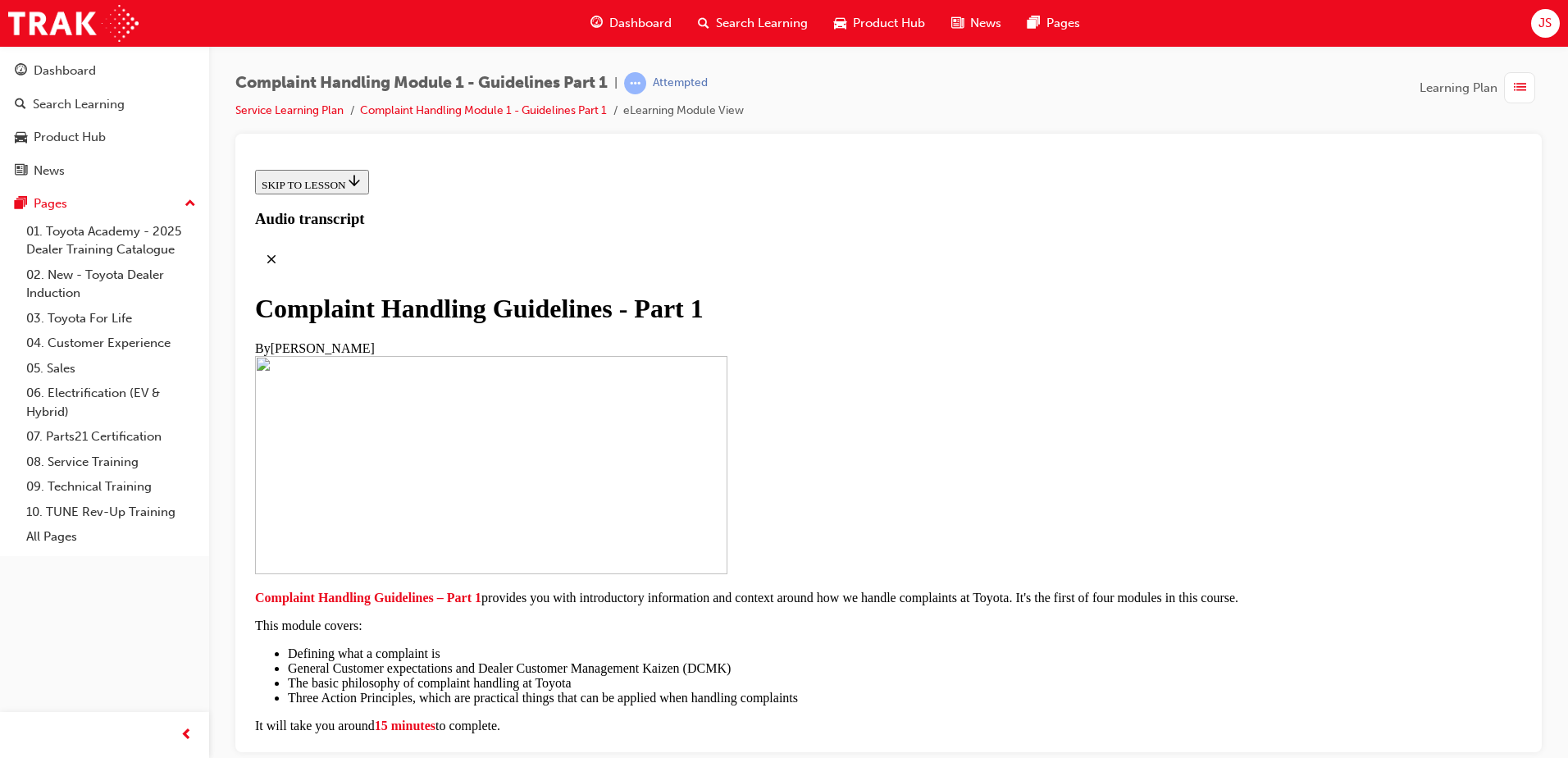
scroll to position [349, 0]
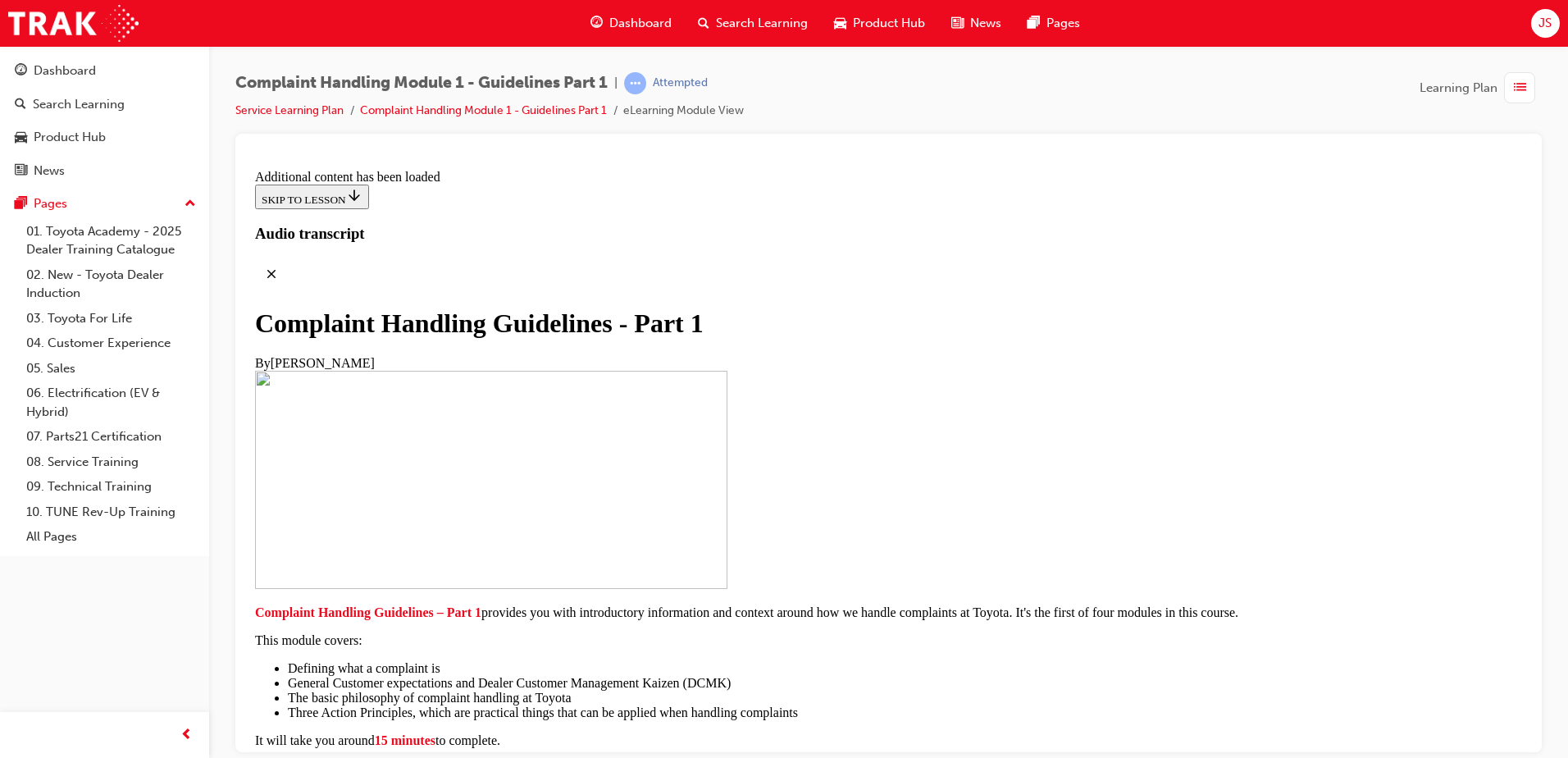
scroll to position [1158, 0]
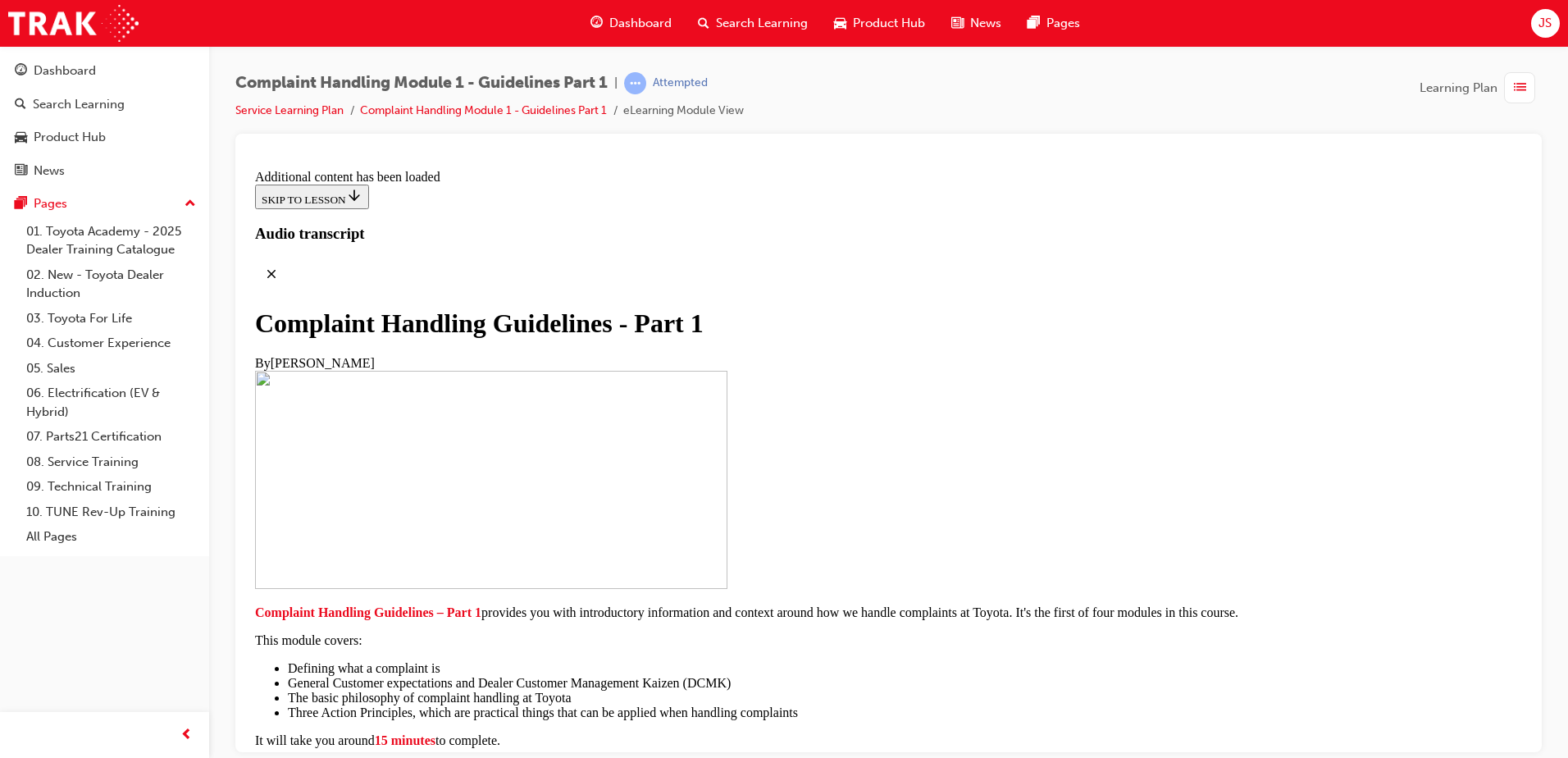
scroll to position [1905, 0]
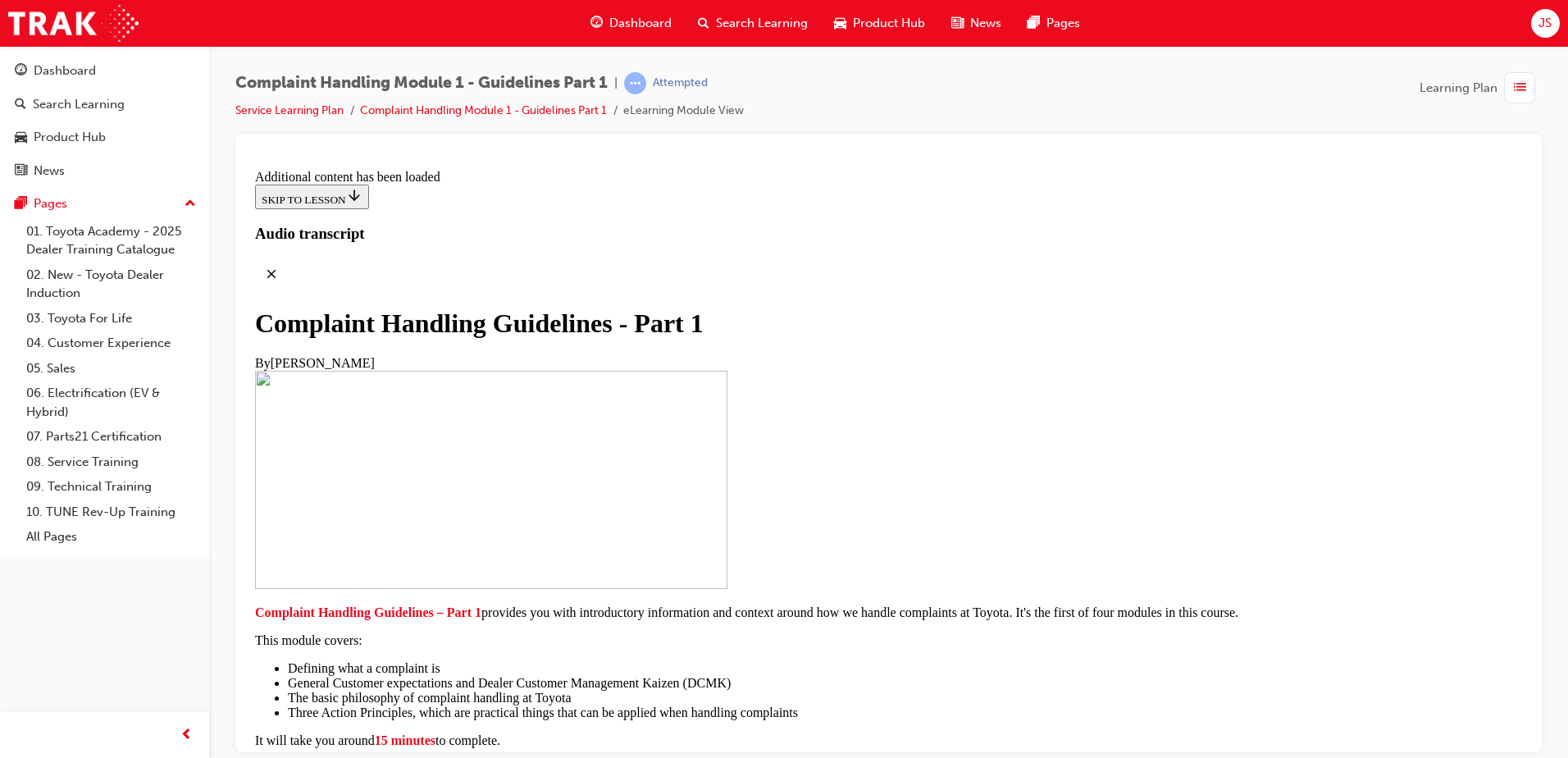
scroll to position [3632, 0]
